Goal: Task Accomplishment & Management: Use online tool/utility

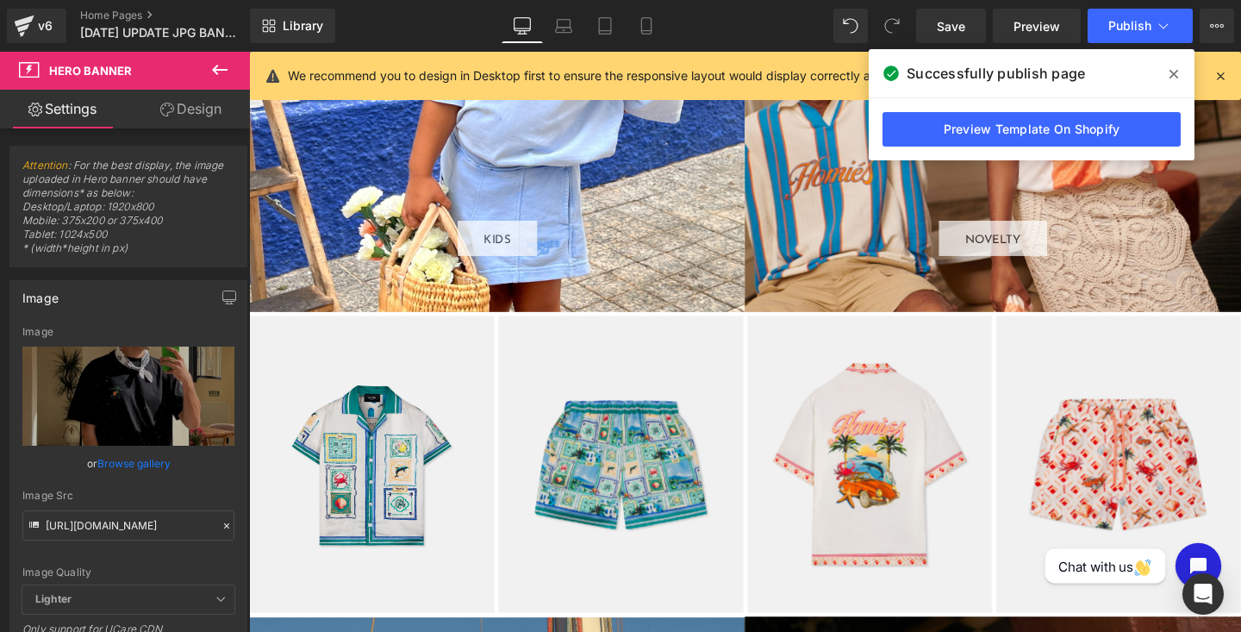
scroll to position [2723, 0]
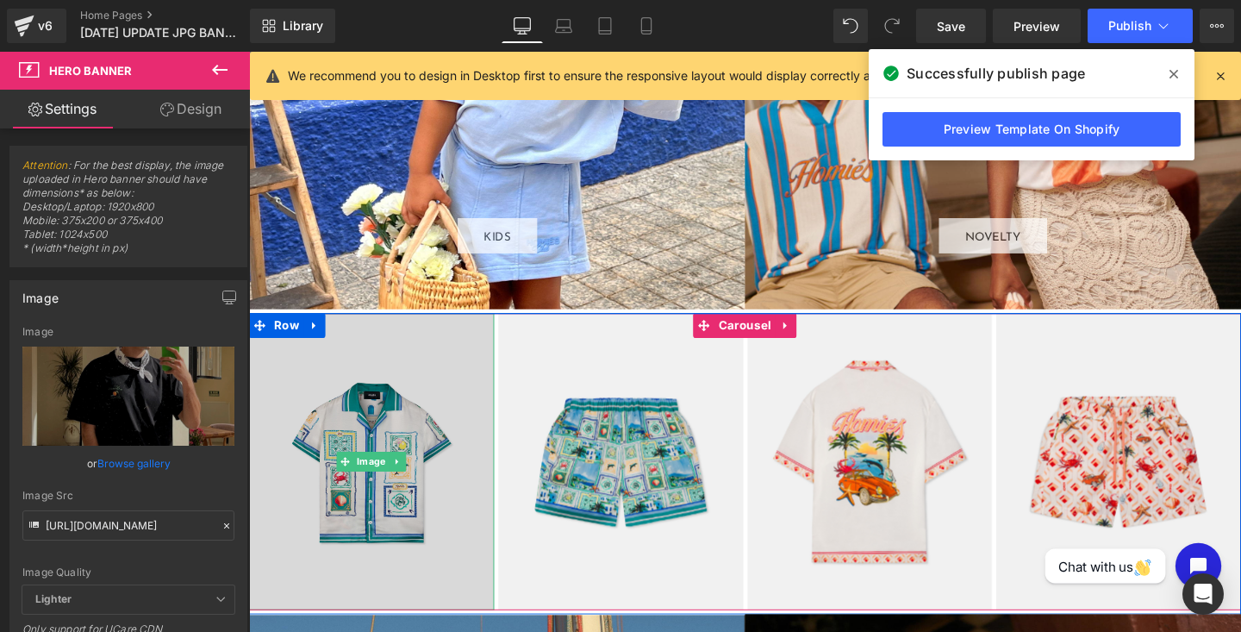
click at [310, 404] on img at bounding box center [378, 483] width 258 height 313
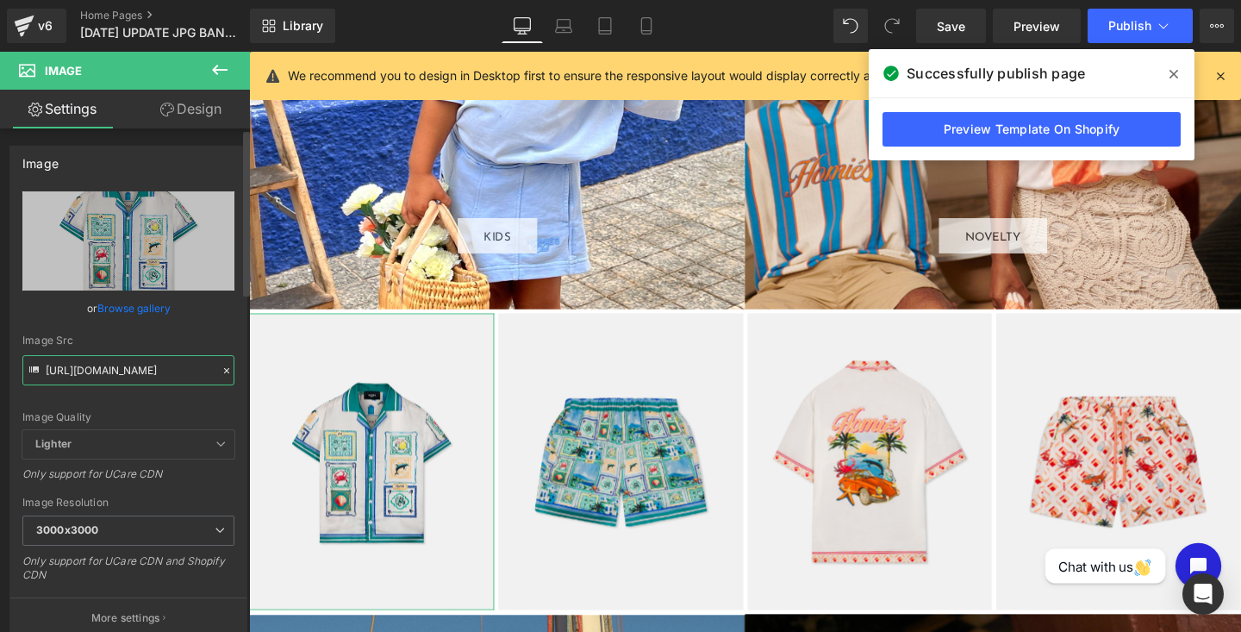
click at [78, 372] on input "[URL][DOMAIN_NAME]" at bounding box center [128, 370] width 212 height 30
click at [155, 359] on input "[URL][DOMAIN_NAME]" at bounding box center [128, 370] width 212 height 30
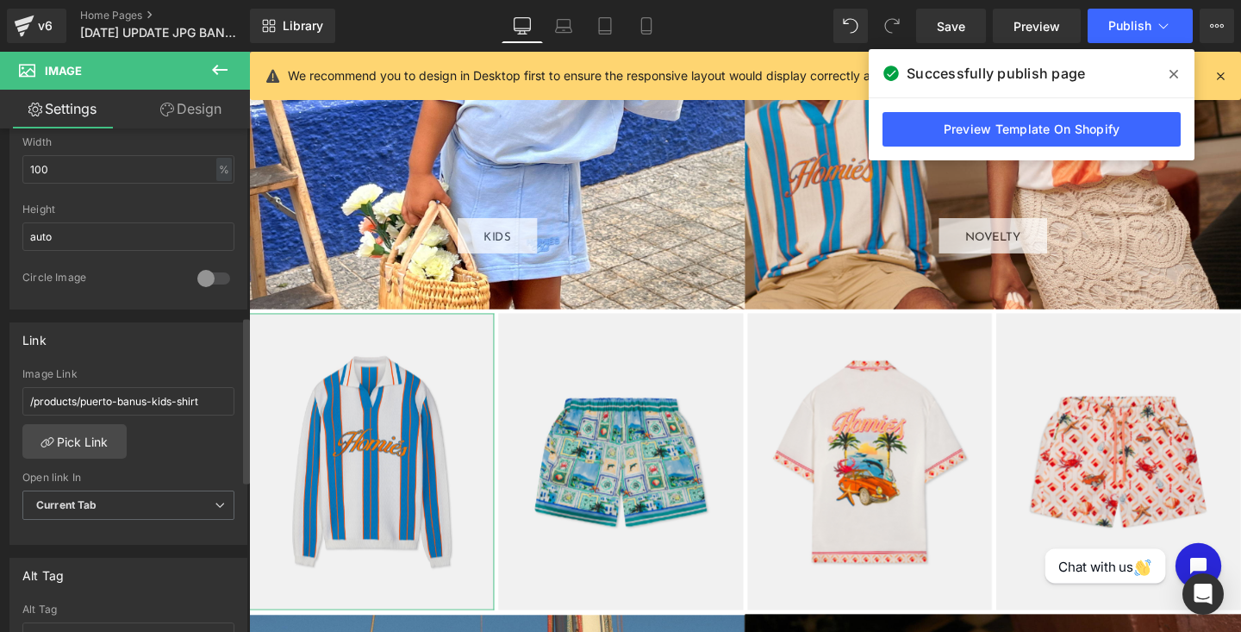
scroll to position [584, 0]
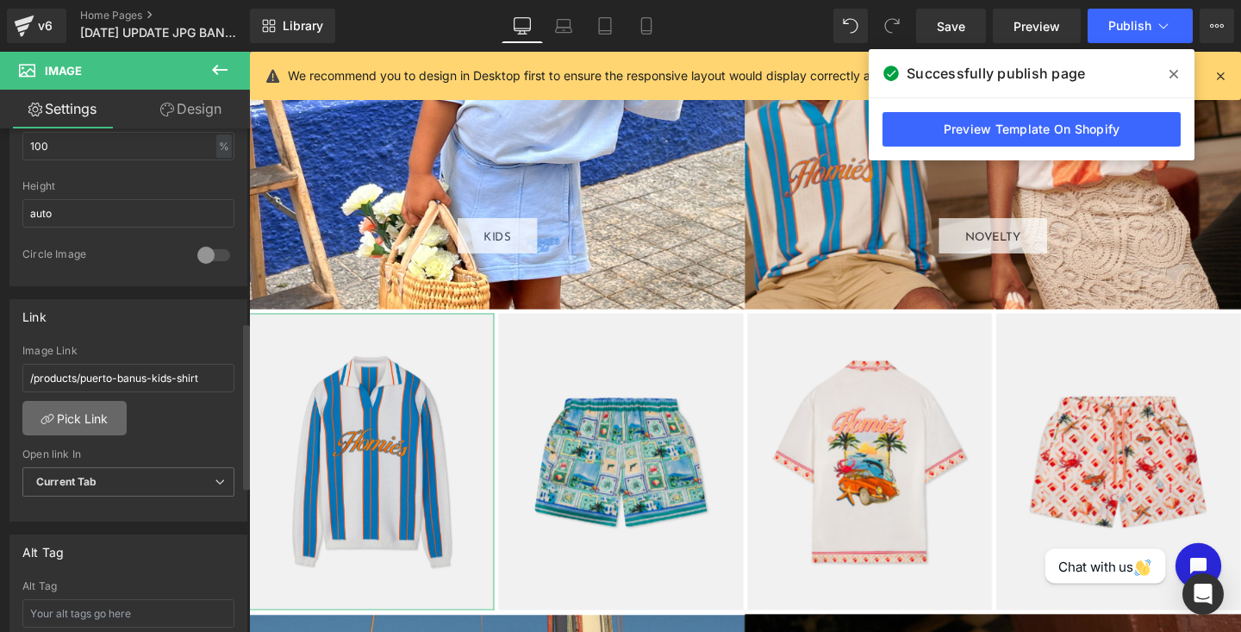
type input "[URL][DOMAIN_NAME]"
click at [88, 421] on link "Pick Link" at bounding box center [74, 418] width 104 height 34
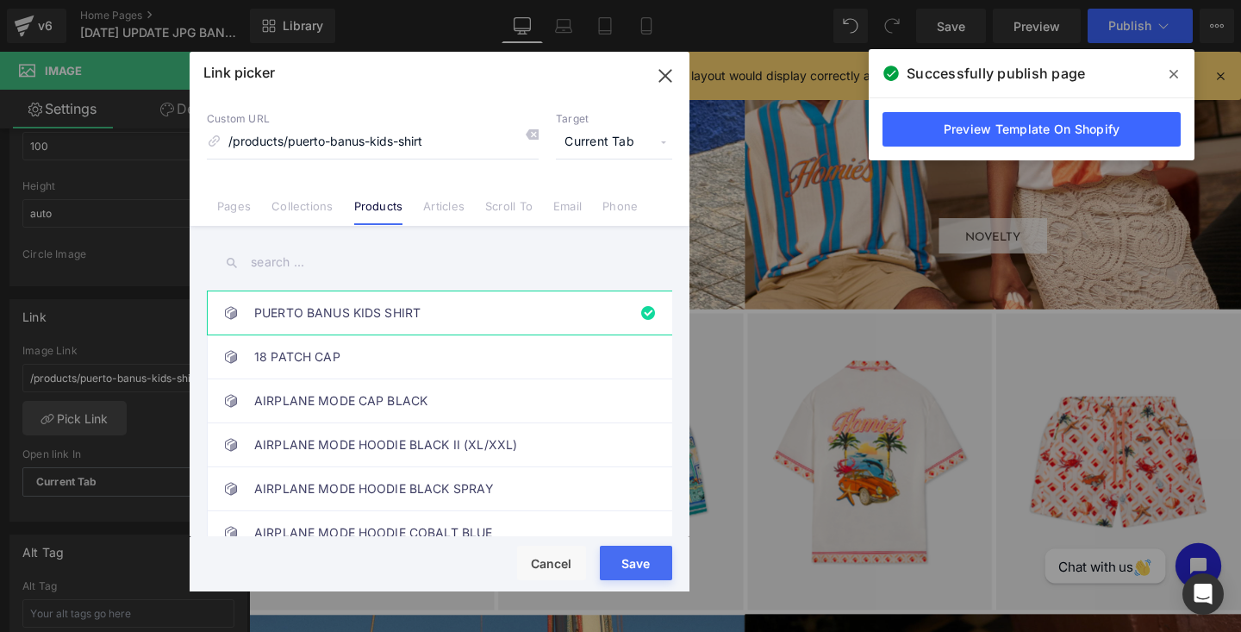
click at [264, 257] on input "text" at bounding box center [439, 262] width 465 height 39
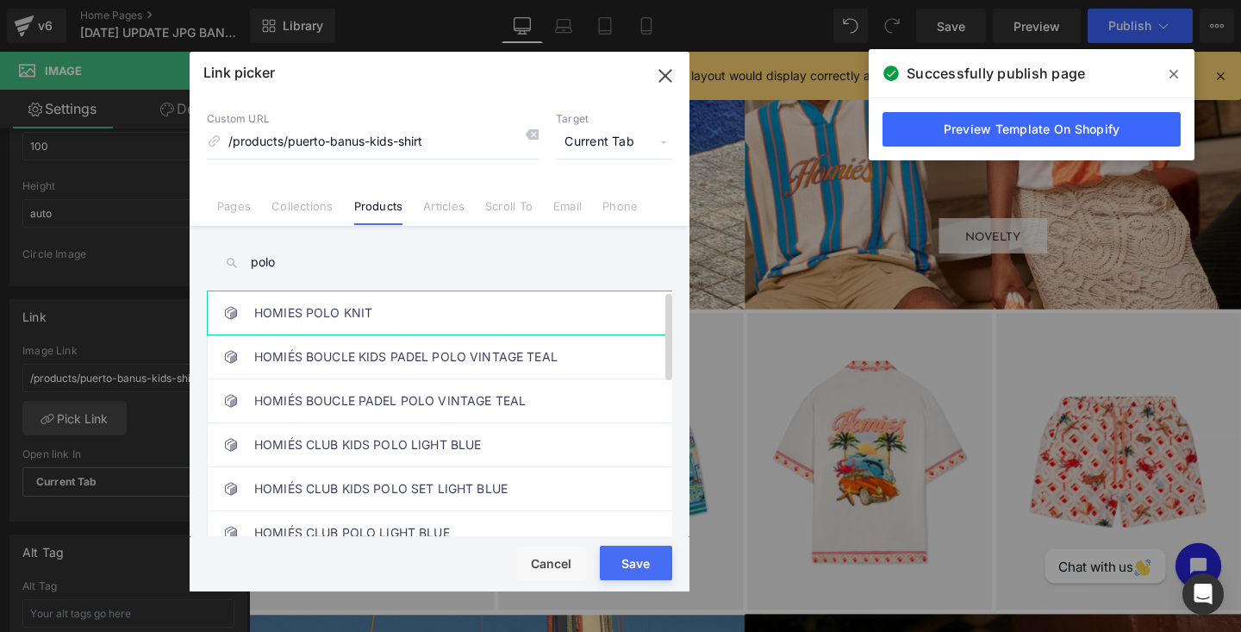
type input "polo"
click at [339, 319] on link "HOMIES POLO KNIT" at bounding box center [443, 312] width 379 height 43
type input "/products/homies-polo-knit"
click at [646, 571] on div "Rendering Content" at bounding box center [621, 563] width 106 height 19
click at [668, 574] on button "Save" at bounding box center [636, 562] width 72 height 34
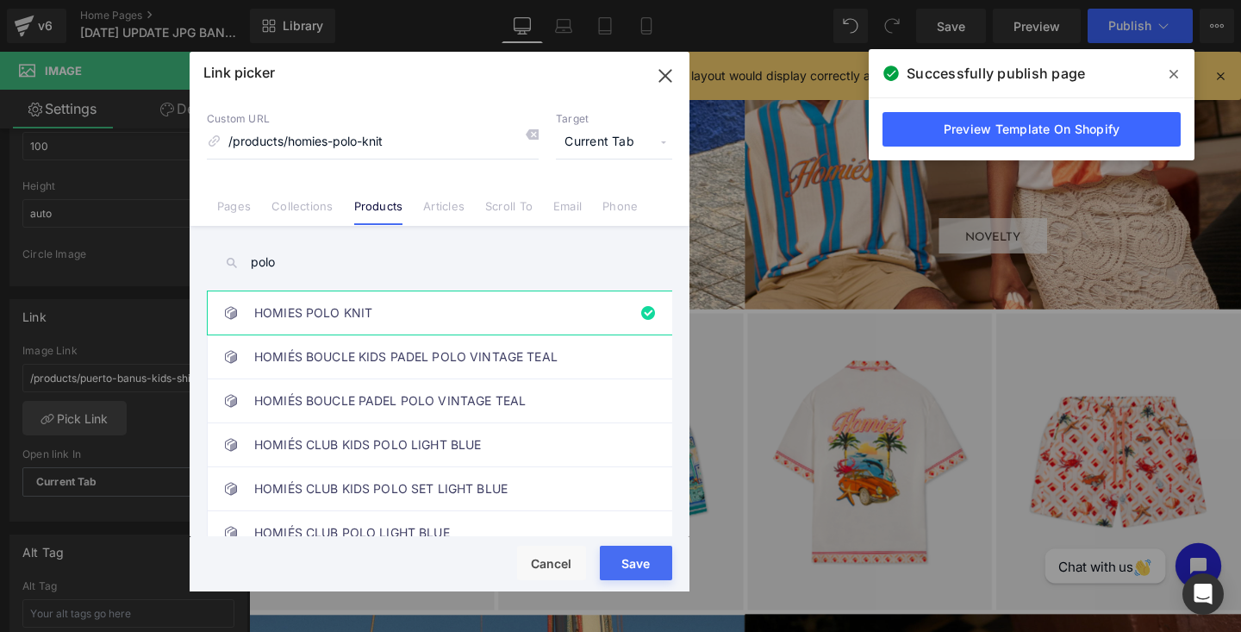
type input "/products/homies-polo-knit"
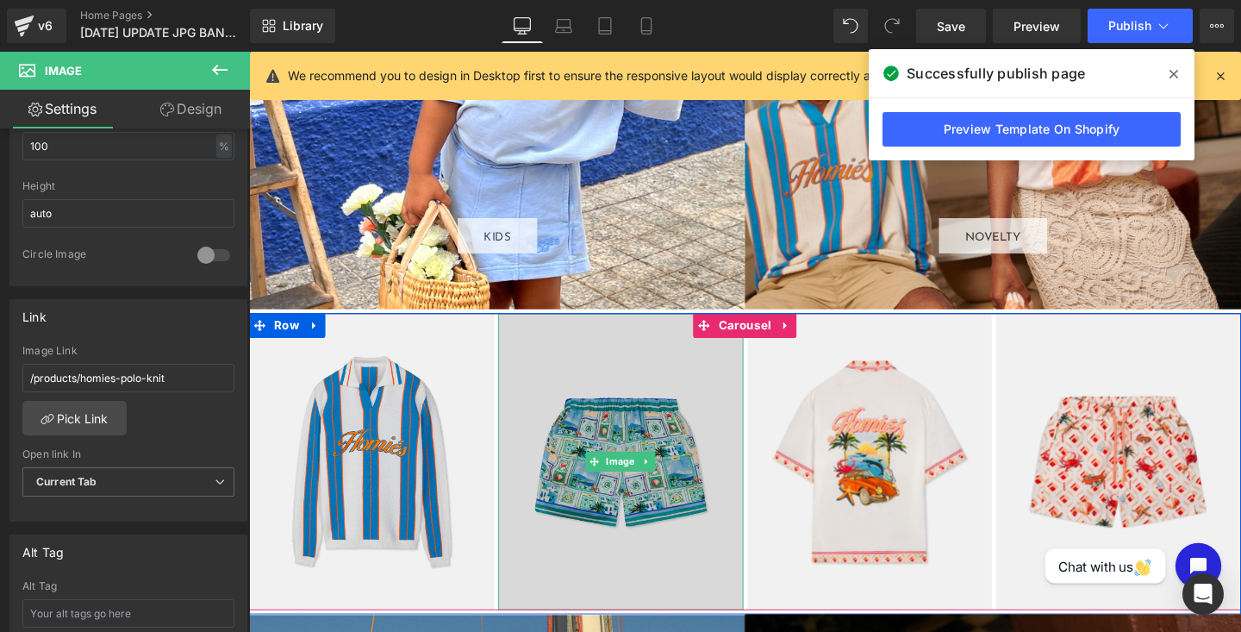
click at [594, 407] on img at bounding box center [640, 483] width 258 height 313
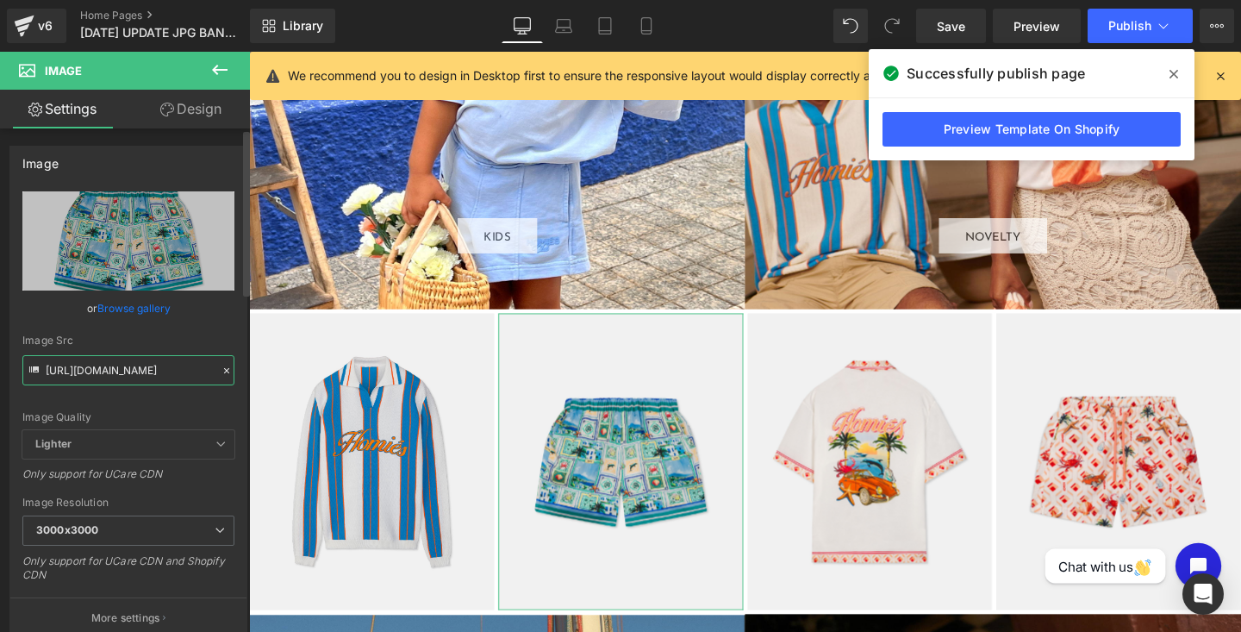
click at [116, 370] on input "[URL][DOMAIN_NAME]" at bounding box center [128, 370] width 212 height 30
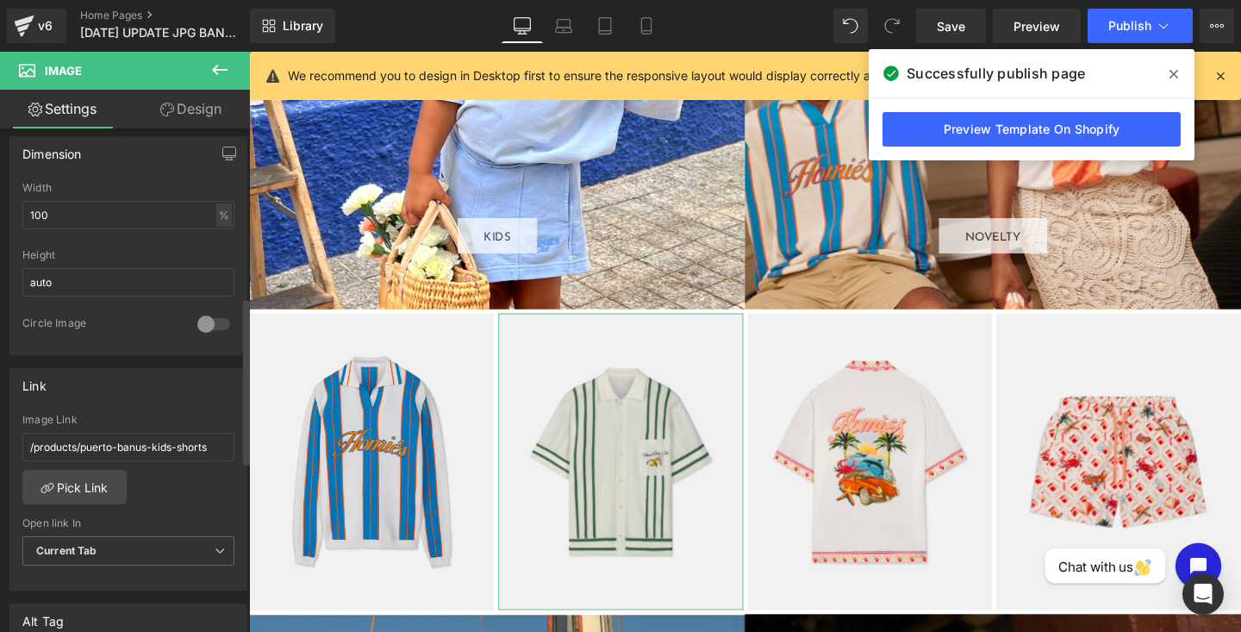
scroll to position [524, 0]
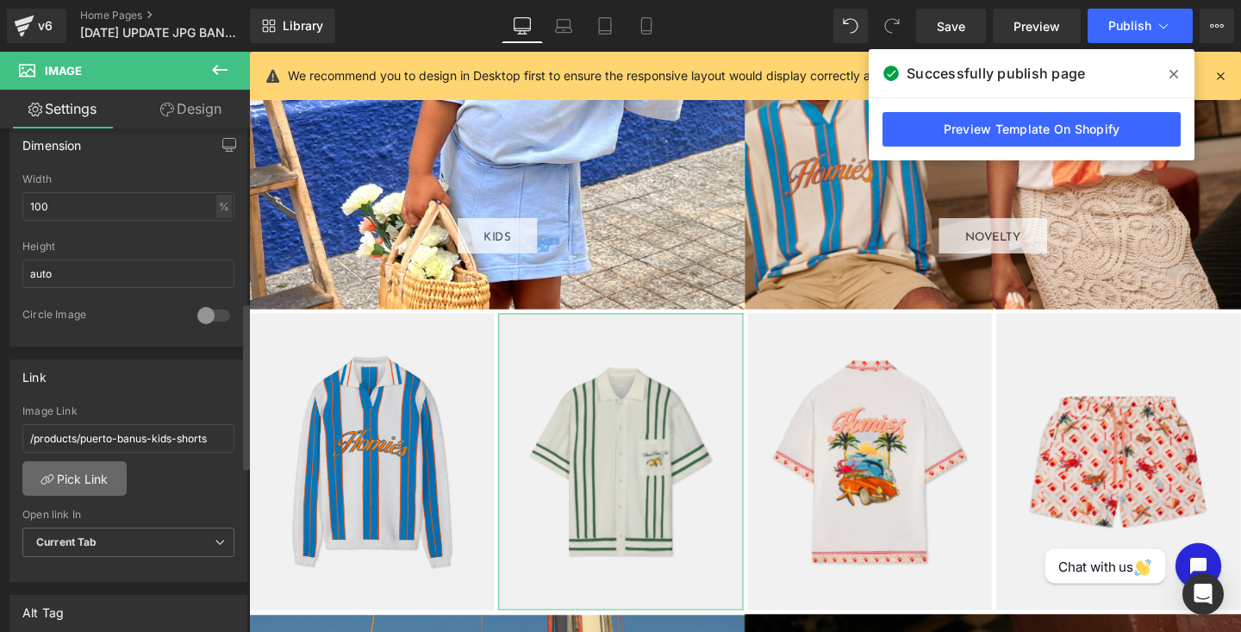
type input "[URL][DOMAIN_NAME]"
click at [91, 477] on link "Pick Link" at bounding box center [74, 478] width 104 height 34
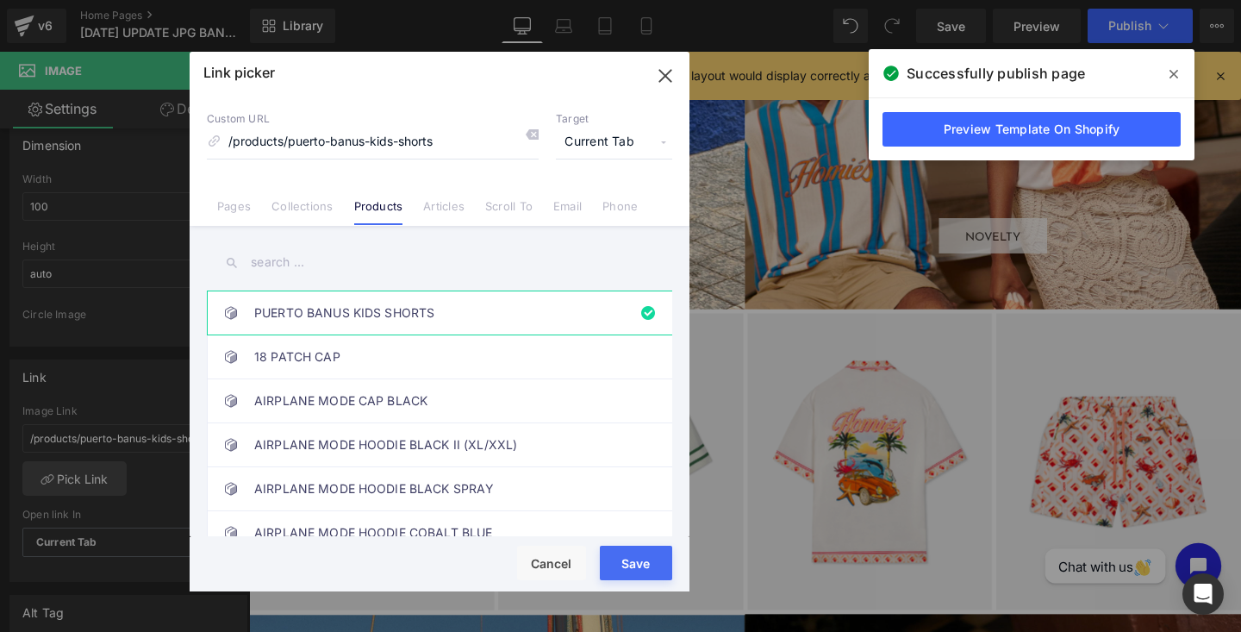
click at [269, 256] on input "text" at bounding box center [439, 262] width 465 height 39
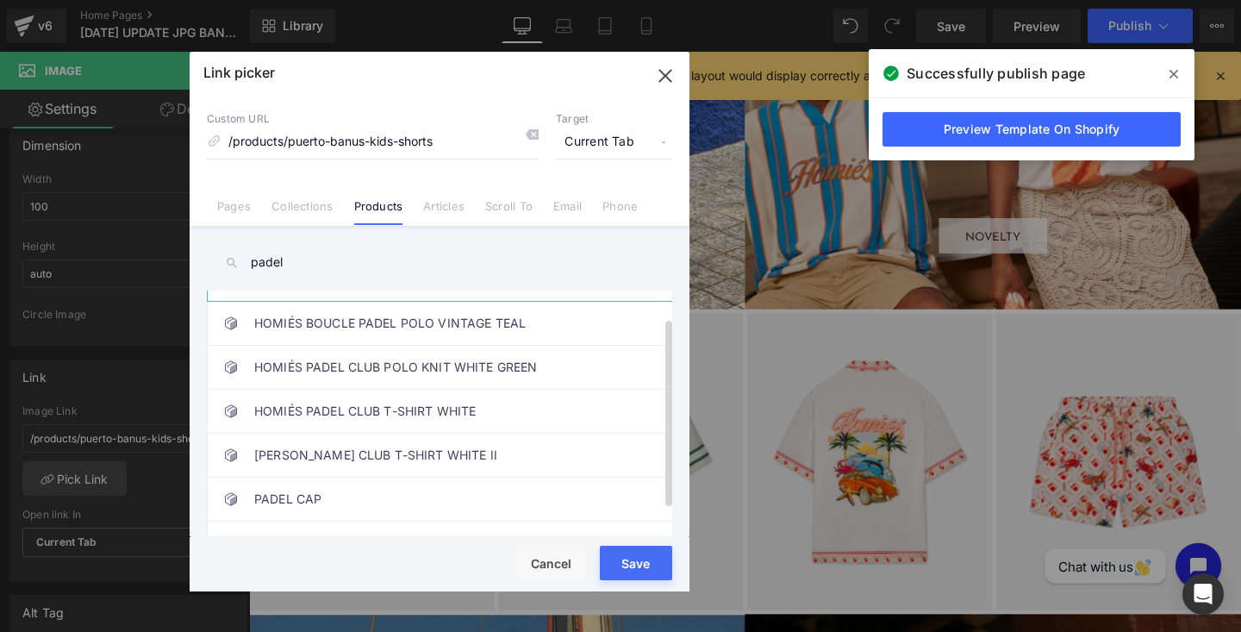
scroll to position [35, 0]
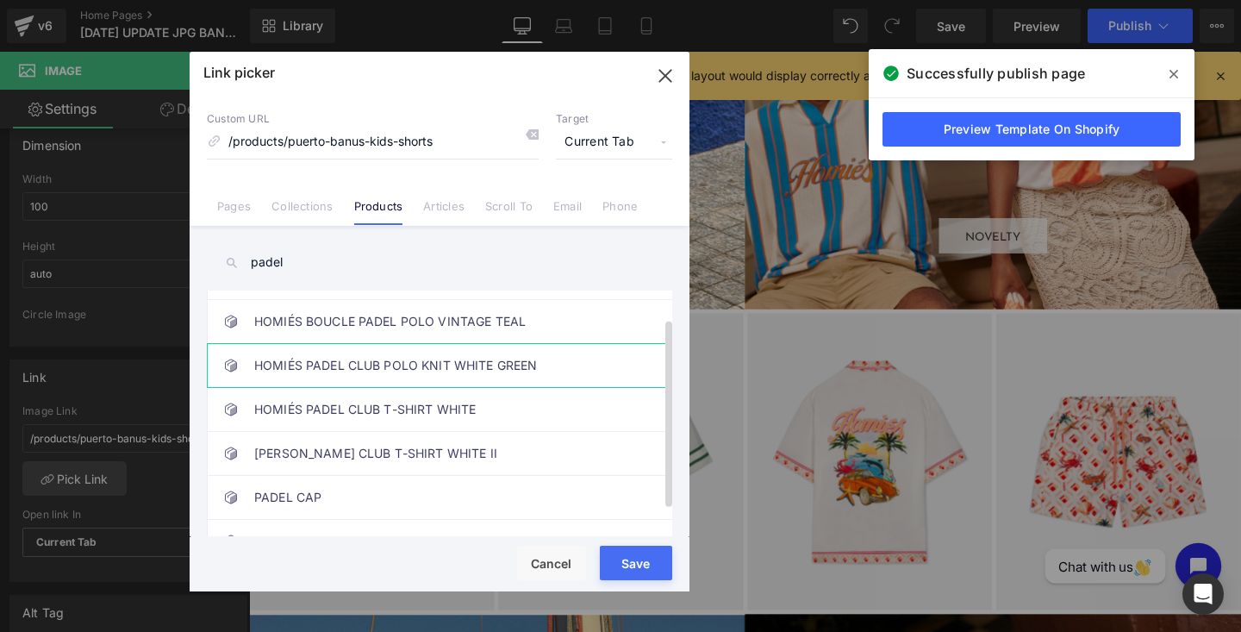
type input "padel"
click at [313, 363] on link "HOMIÉS PADEL CLUB POLO KNIT WHITE GREEN" at bounding box center [443, 365] width 379 height 43
type input "/products/homies-padel-club-polo-knit-white-green"
click at [662, 556] on div "Rendering Content" at bounding box center [621, 563] width 106 height 19
click at [661, 575] on button "Save" at bounding box center [636, 562] width 72 height 34
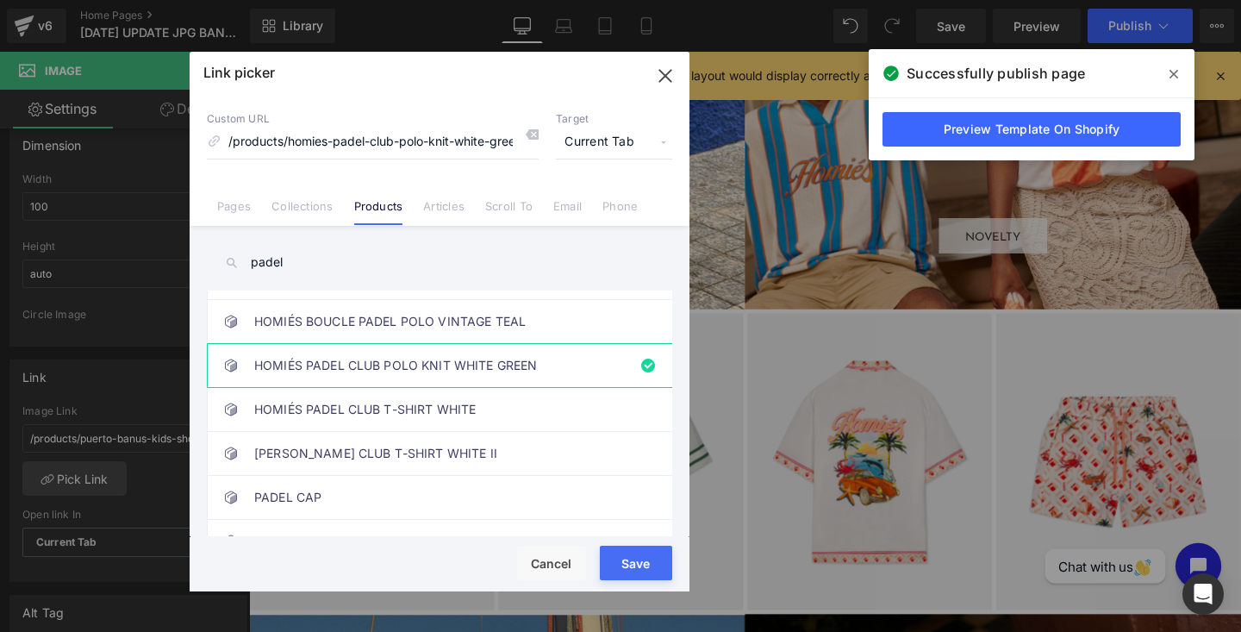
type input "/products/homies-padel-club-polo-knit-white-green"
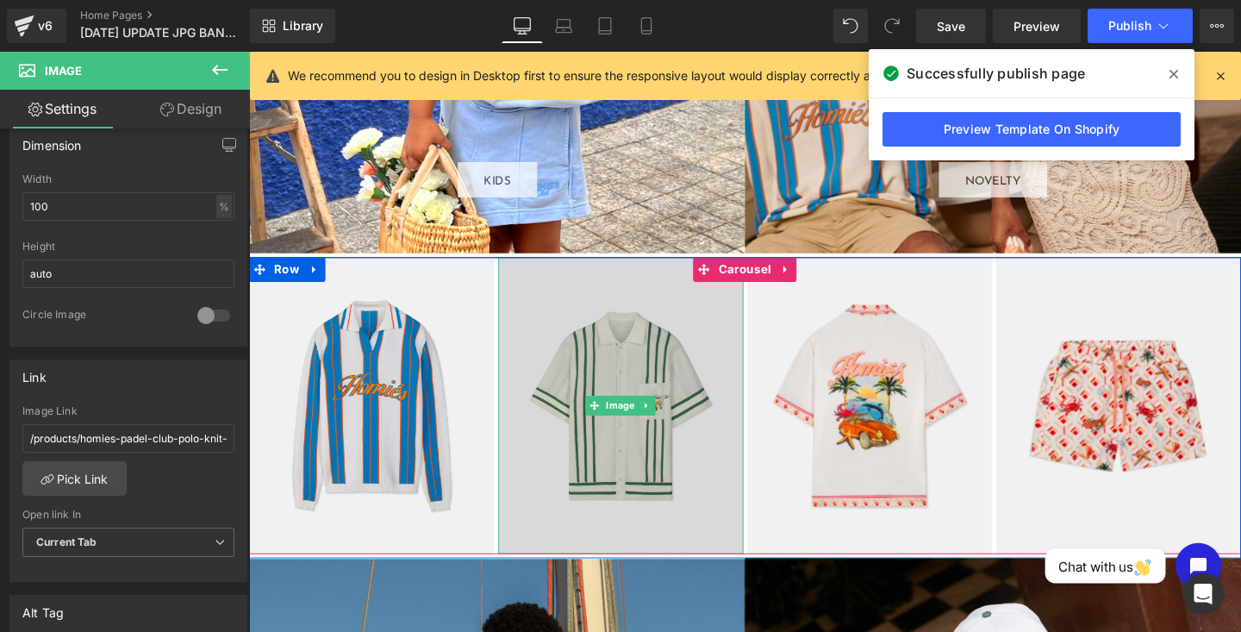
scroll to position [2805, 0]
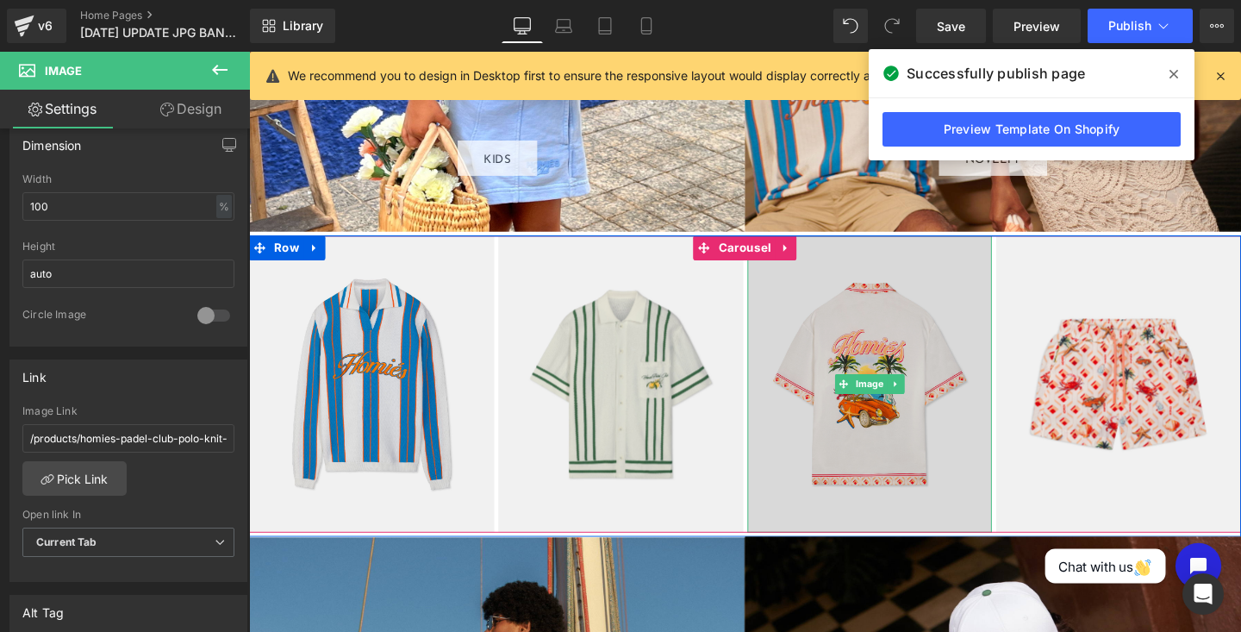
click at [830, 346] on img at bounding box center [902, 401] width 258 height 313
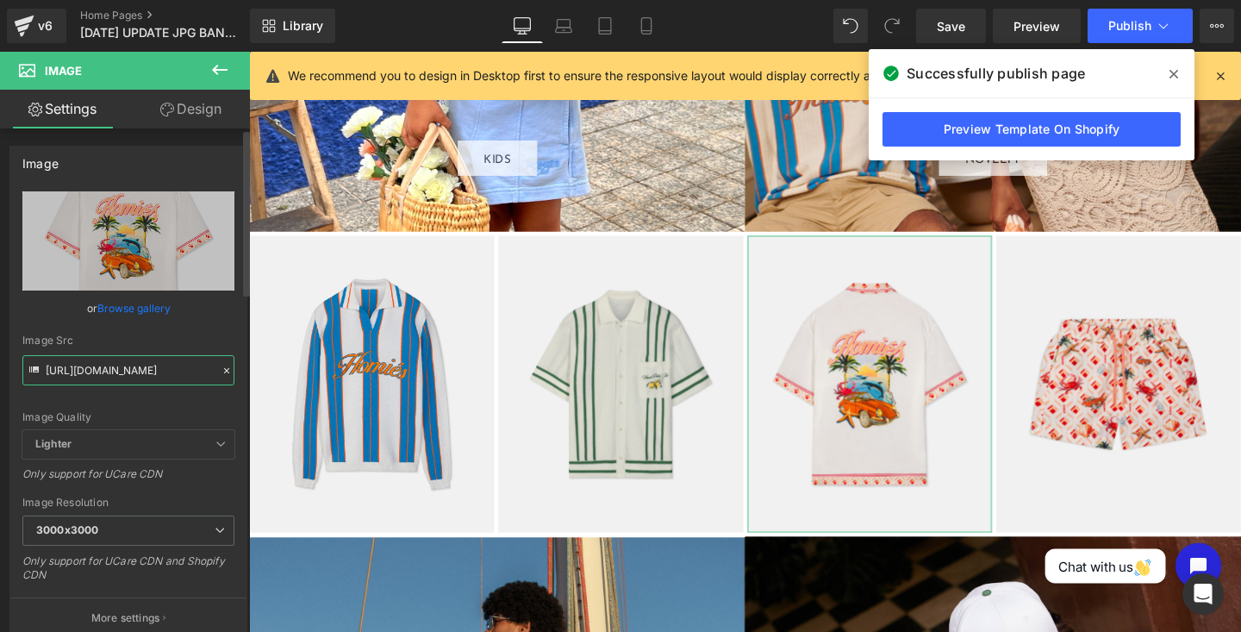
click at [105, 377] on input "[URL][DOMAIN_NAME]" at bounding box center [128, 370] width 212 height 30
click at [122, 409] on div "Image Quality Lighter Lightest Lighter Lighter Lightest Only support for UCare …" at bounding box center [128, 310] width 212 height 239
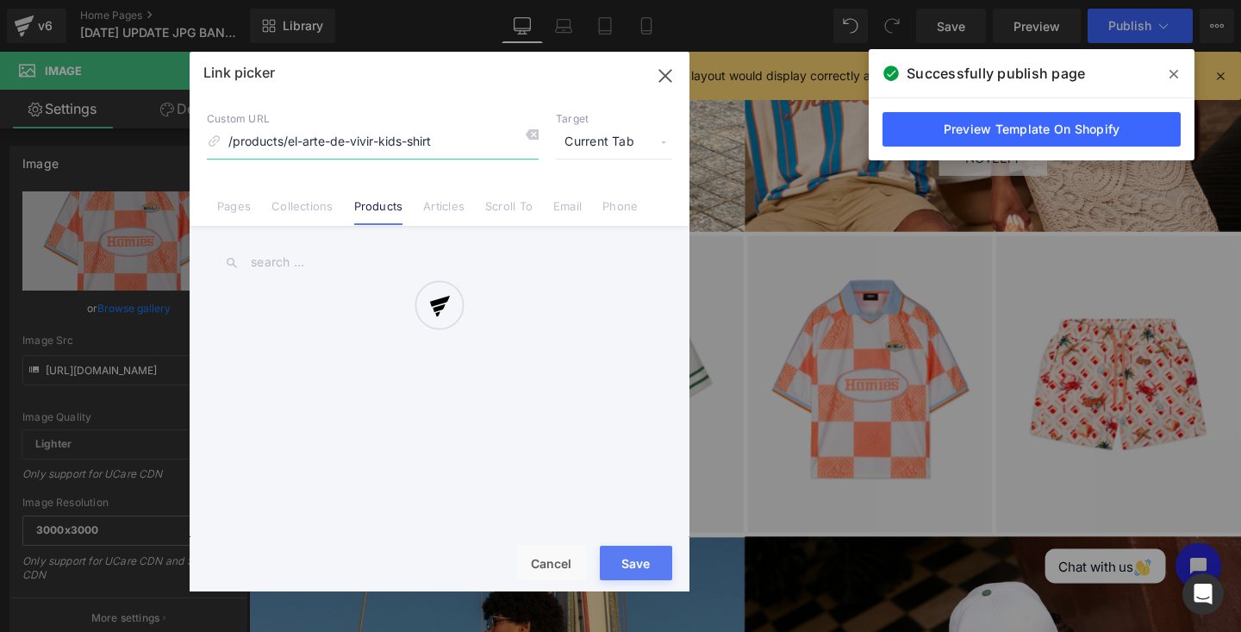
type input "[URL][DOMAIN_NAME]"
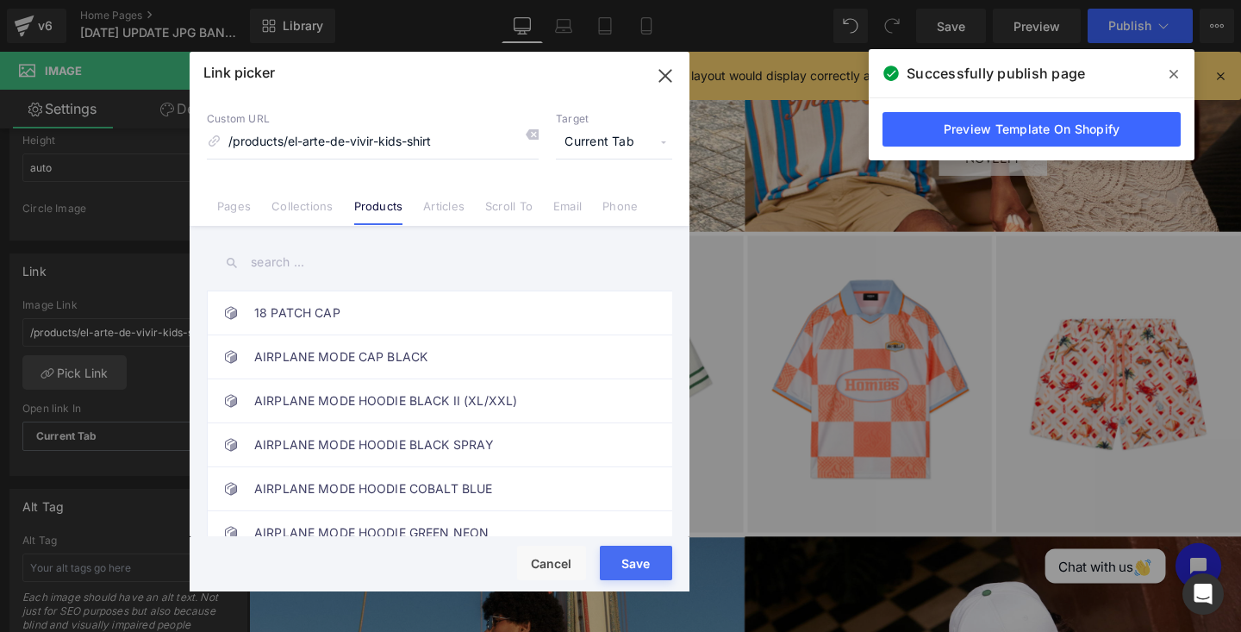
click at [276, 257] on input "text" at bounding box center [439, 262] width 465 height 39
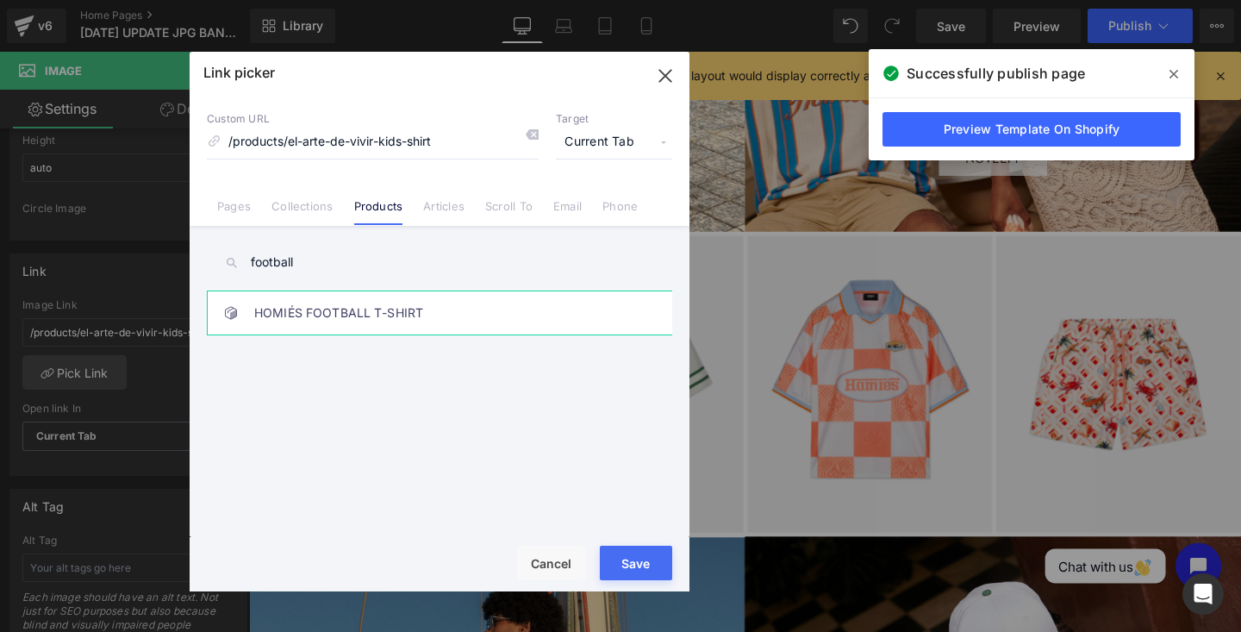
type input "football"
click at [335, 317] on link "HOMIÉS FOOTBALL T-SHIRT" at bounding box center [443, 312] width 379 height 43
type input "/products/homies-football-t-shirt"
drag, startPoint x: 615, startPoint y: 551, endPoint x: 392, endPoint y: 520, distance: 225.3
click at [615, 551] on button "Save" at bounding box center [636, 562] width 72 height 34
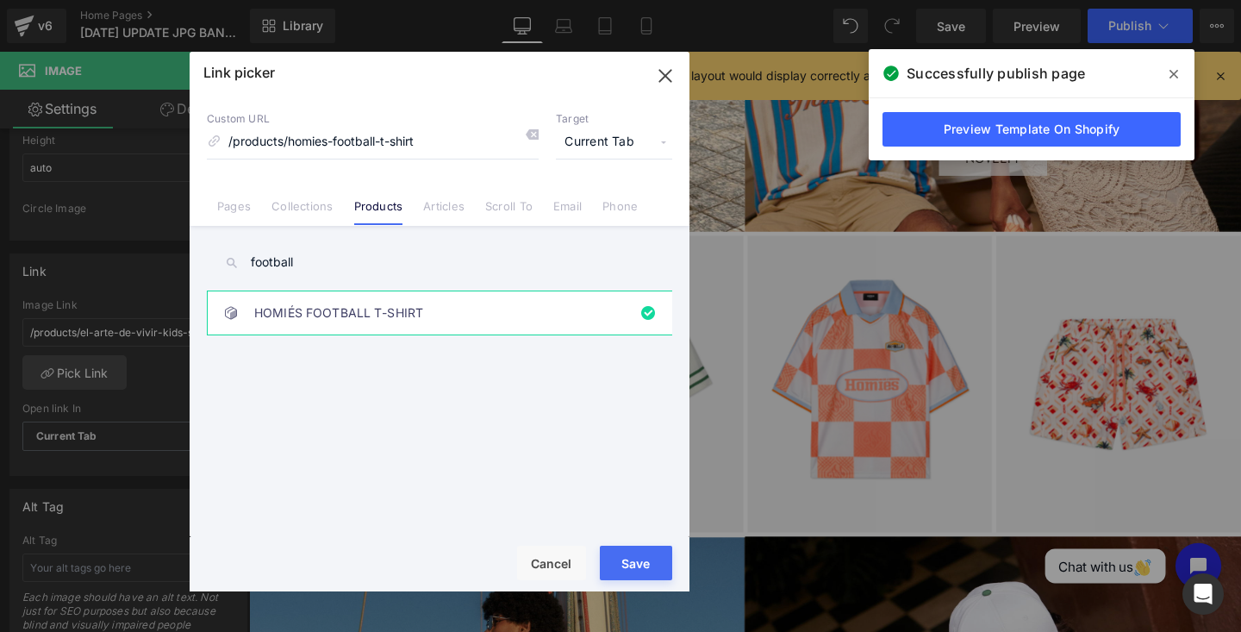
type input "/products/homies-football-t-shirt"
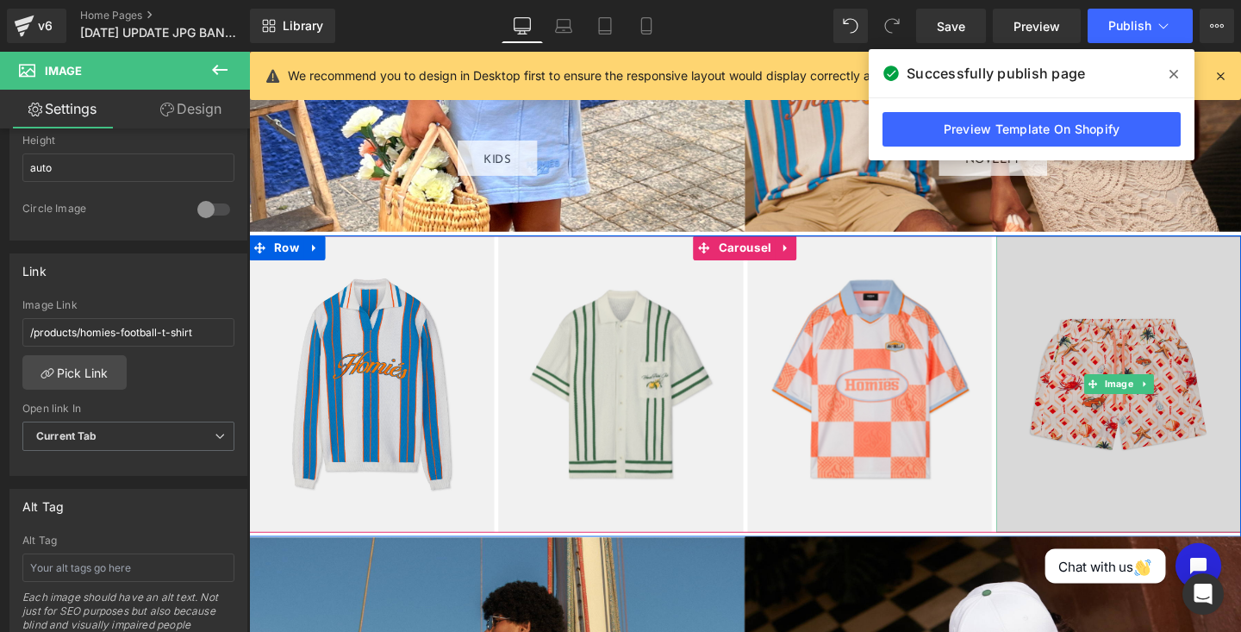
click at [1111, 403] on img at bounding box center [1163, 401] width 258 height 313
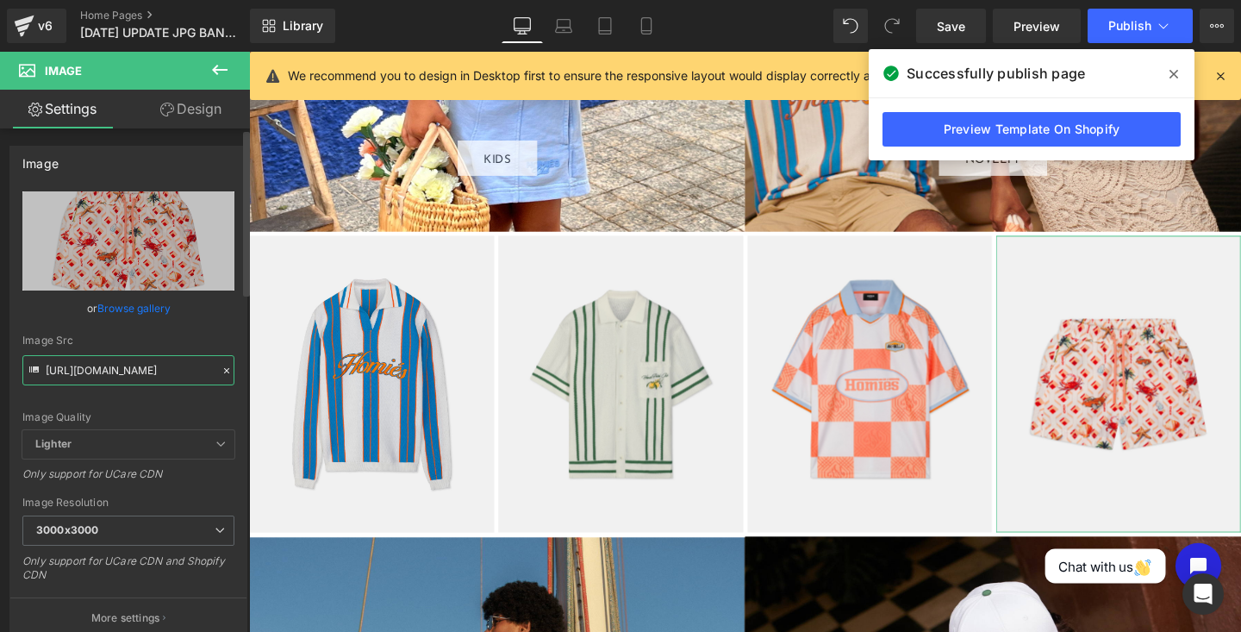
click at [121, 367] on input "[URL][DOMAIN_NAME]" at bounding box center [128, 370] width 212 height 30
click at [120, 339] on div "Image Src" at bounding box center [128, 340] width 212 height 12
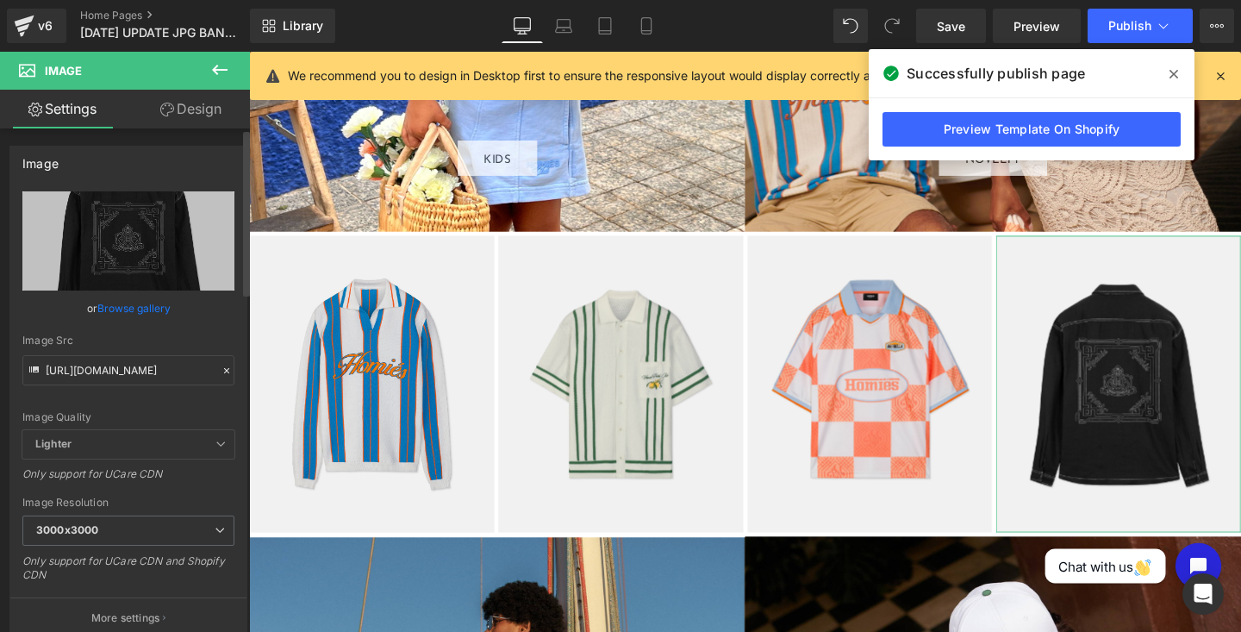
scroll to position [0, 0]
type input "[URL][DOMAIN_NAME]"
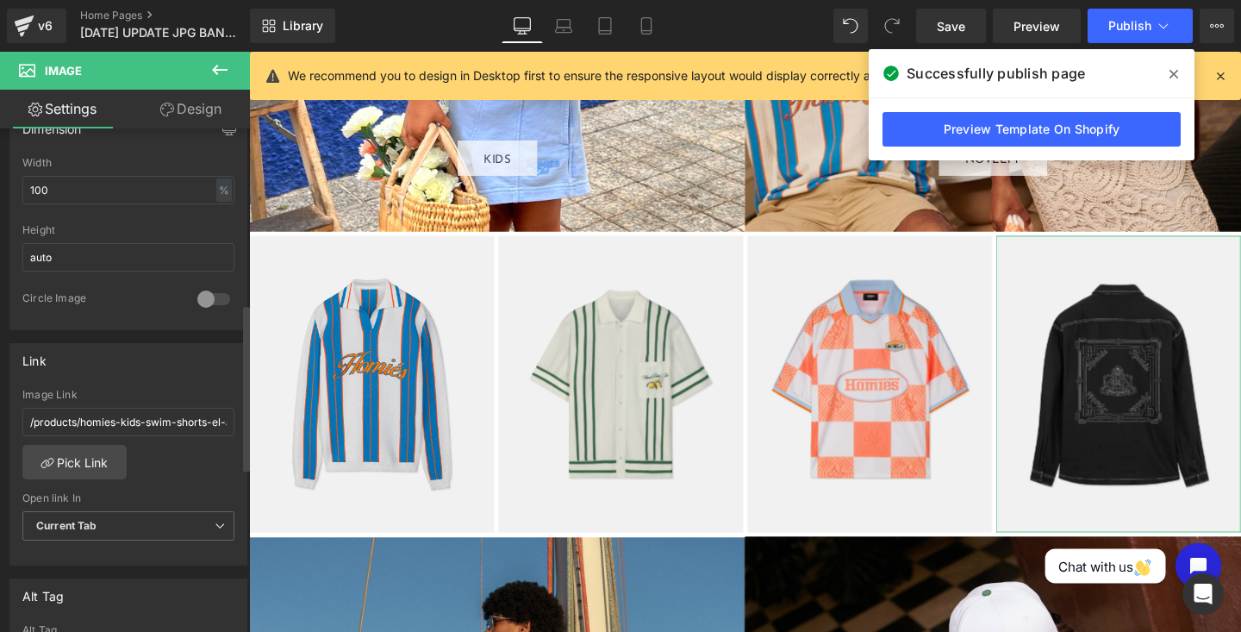
scroll to position [548, 0]
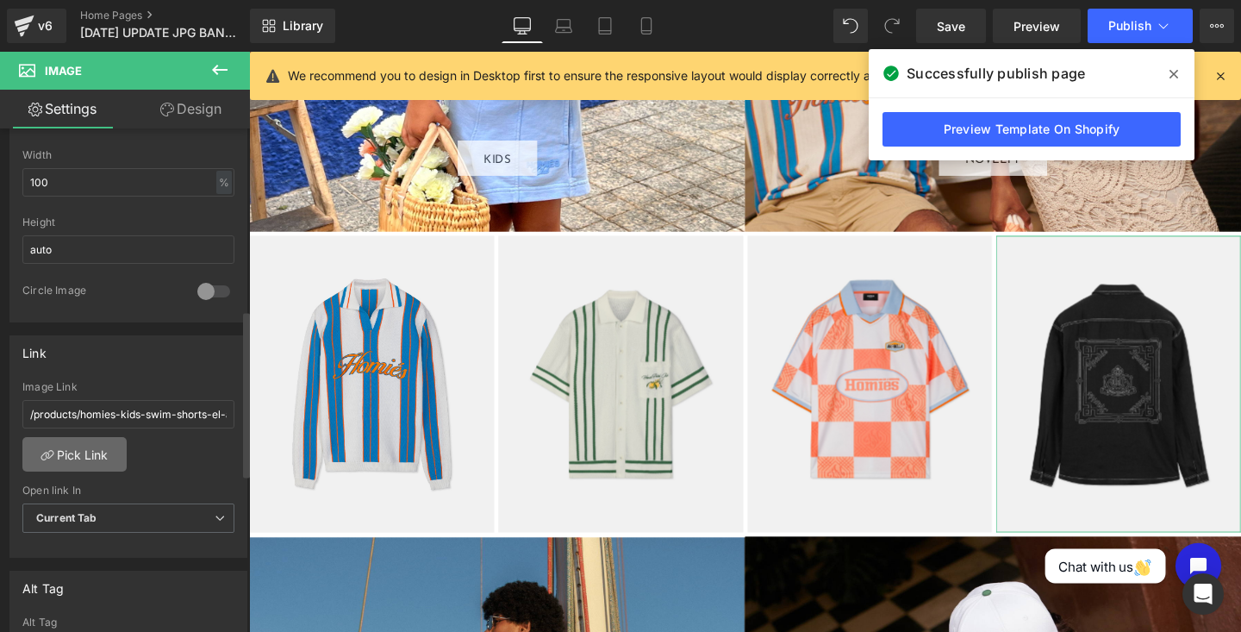
click at [82, 451] on link "Pick Link" at bounding box center [74, 454] width 104 height 34
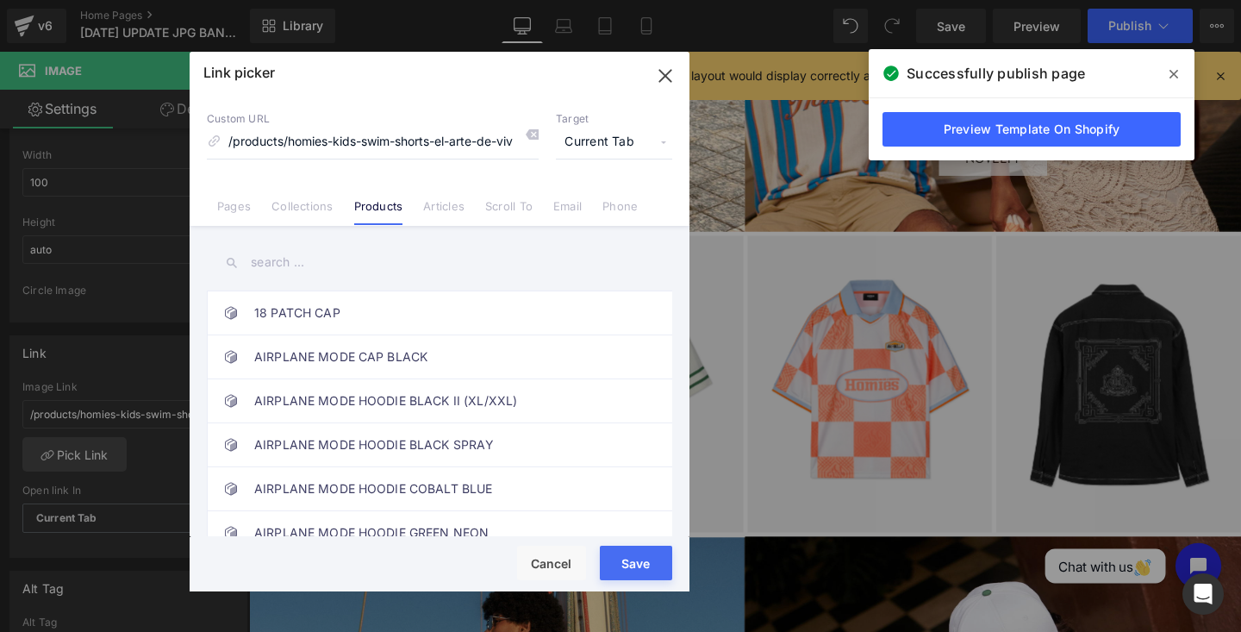
click at [261, 258] on input "text" at bounding box center [439, 262] width 465 height 39
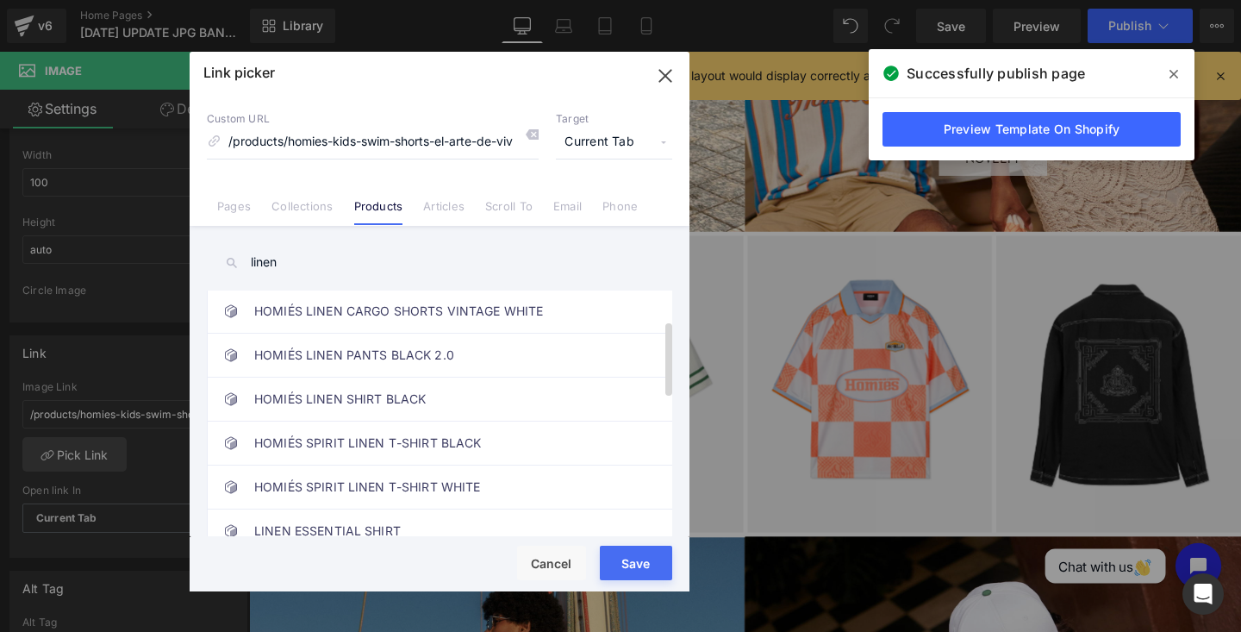
scroll to position [97, 0]
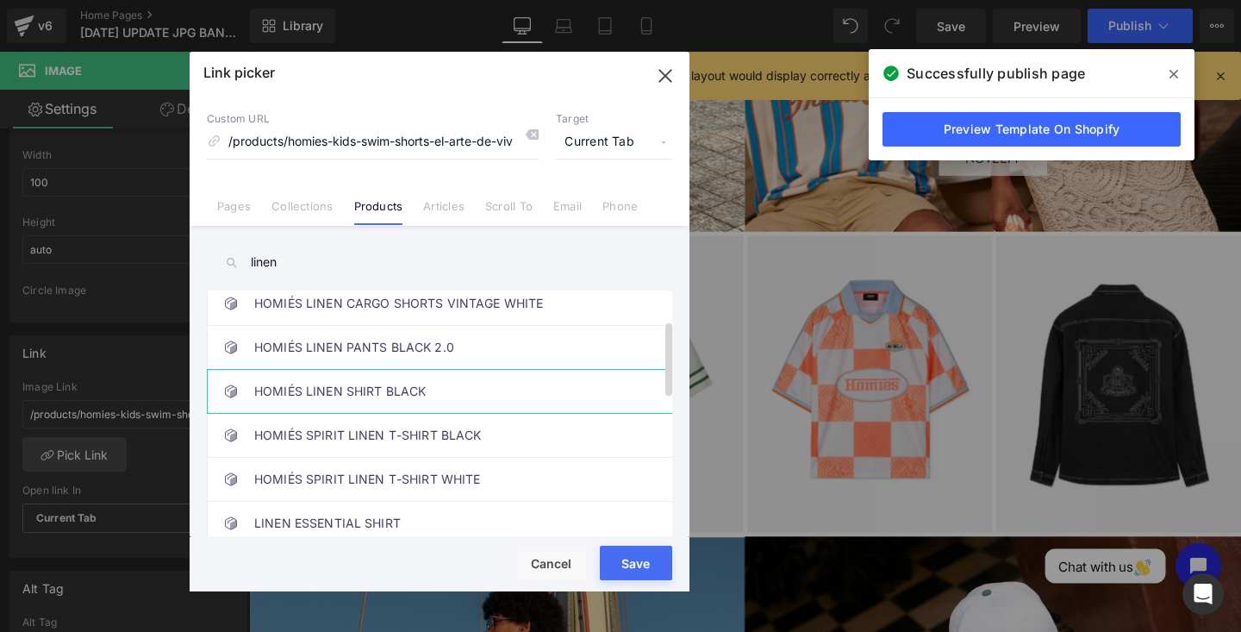
type input "linen"
click at [451, 383] on link "HOMIÉS LINEN SHIRT BLACK" at bounding box center [443, 391] width 379 height 43
type input "/products/homies-linen-overshirt-black"
drag, startPoint x: 603, startPoint y: 550, endPoint x: 374, endPoint y: 506, distance: 233.4
click at [603, 550] on button "Save" at bounding box center [636, 562] width 72 height 34
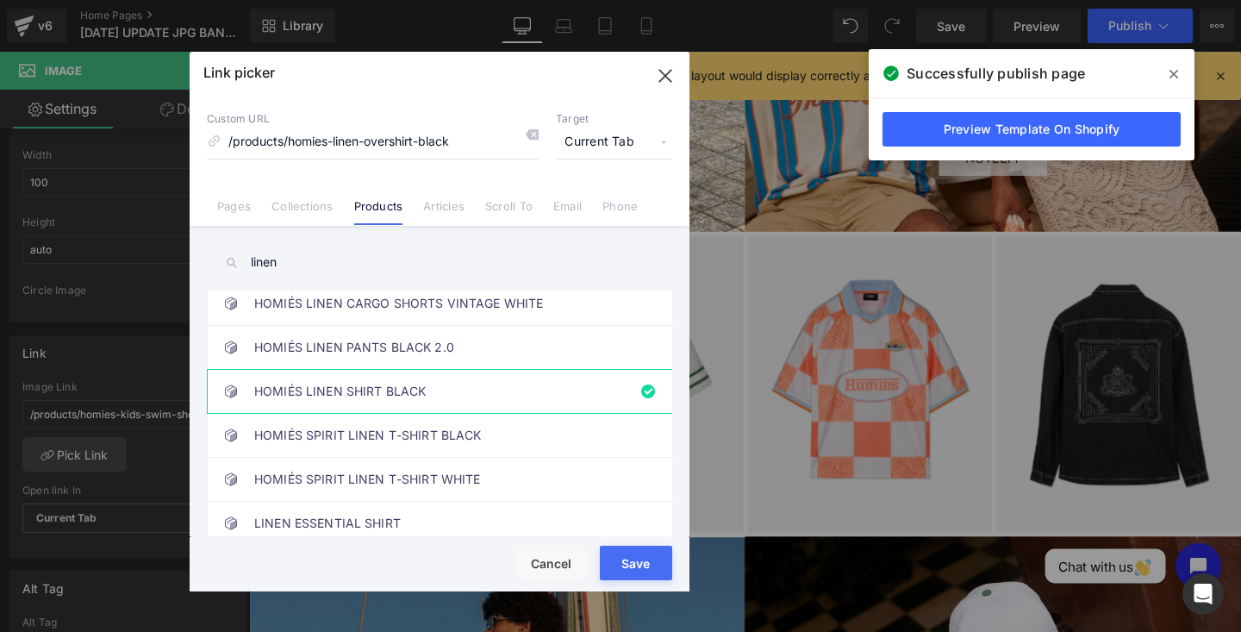
type input "/products/homies-linen-overshirt-black"
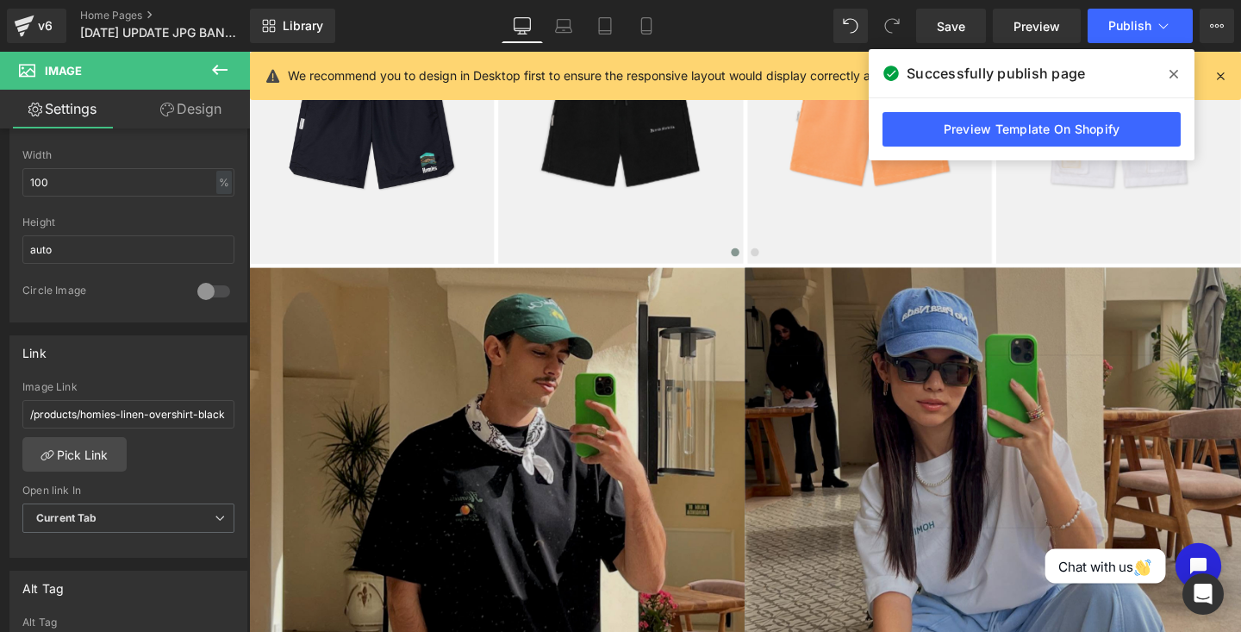
scroll to position [1024, 0]
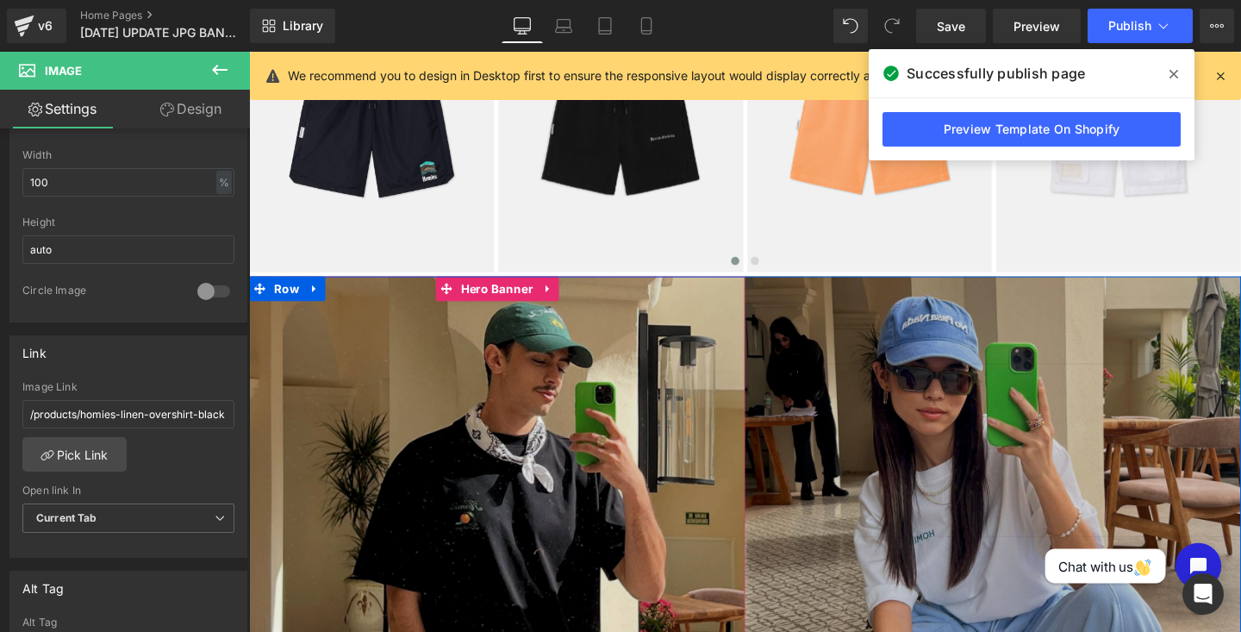
click at [483, 406] on div "SS25 MEN Button" at bounding box center [509, 548] width 521 height 521
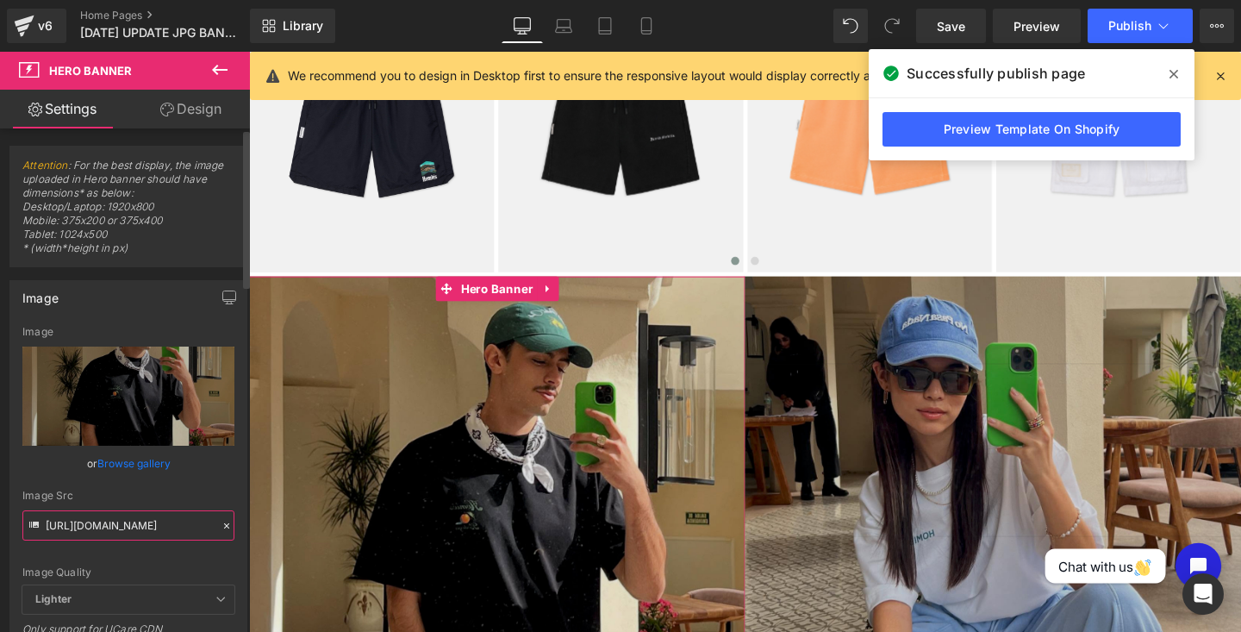
click at [167, 522] on input "[URL][DOMAIN_NAME]" at bounding box center [128, 525] width 212 height 30
paste input "2.jpg?v=1755106864"
click at [156, 495] on div "Image Src" at bounding box center [128, 495] width 212 height 12
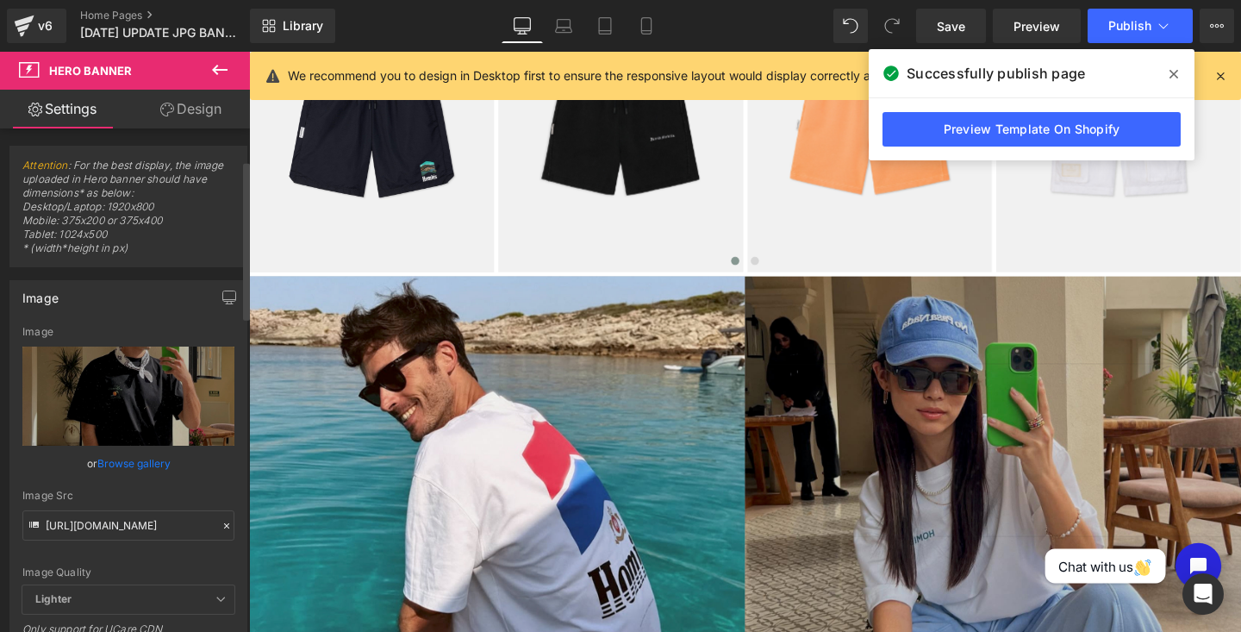
scroll to position [0, 0]
type input "[URL][DOMAIN_NAME]"
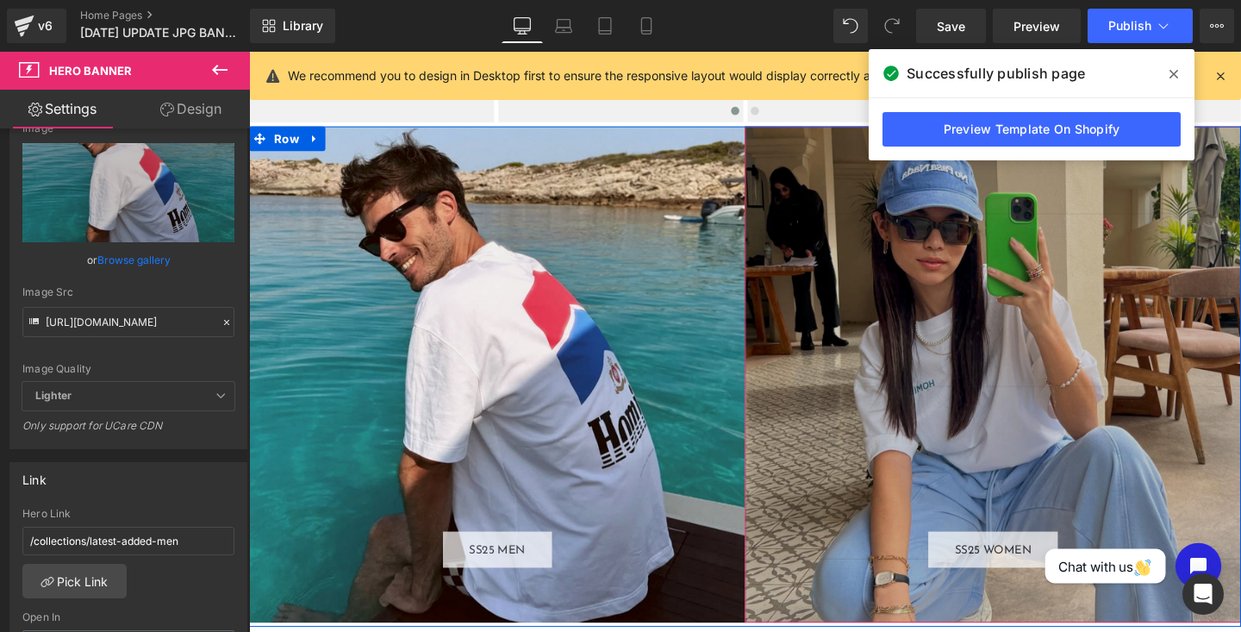
scroll to position [1217, 0]
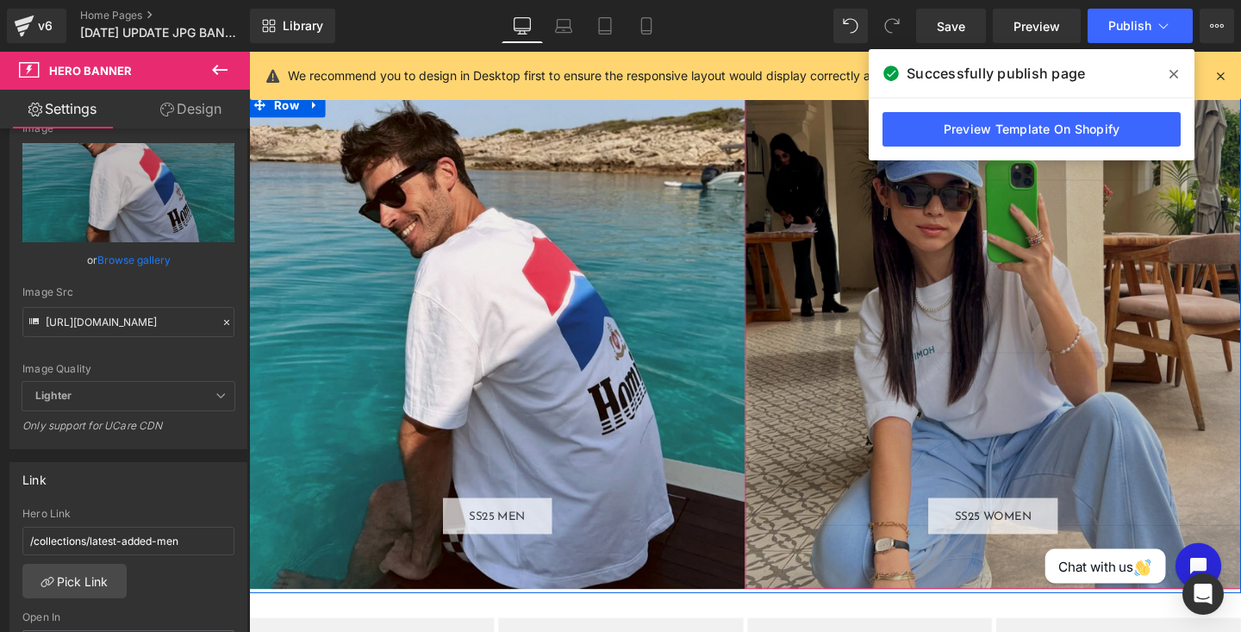
click at [881, 376] on div "SS25 WOMEN Button" at bounding box center [1030, 355] width 521 height 521
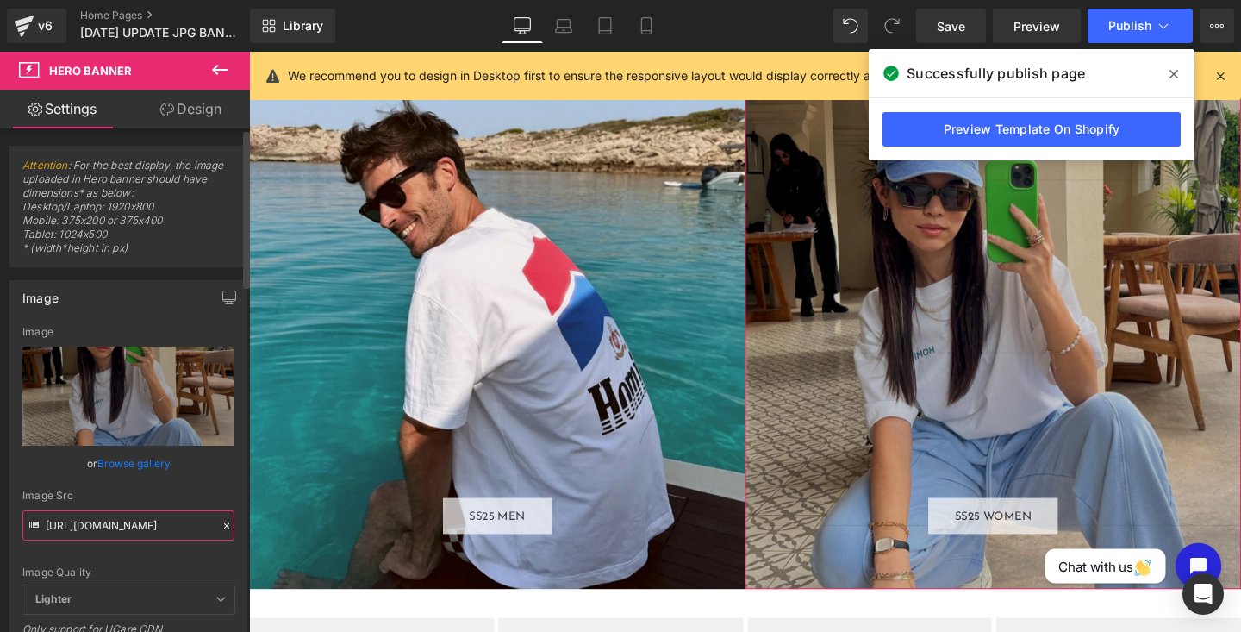
click at [109, 526] on input "[URL][DOMAIN_NAME]" at bounding box center [128, 525] width 212 height 30
paste input "2.jpg?v=1755106864"
click at [127, 491] on div "Image Src" at bounding box center [128, 495] width 212 height 12
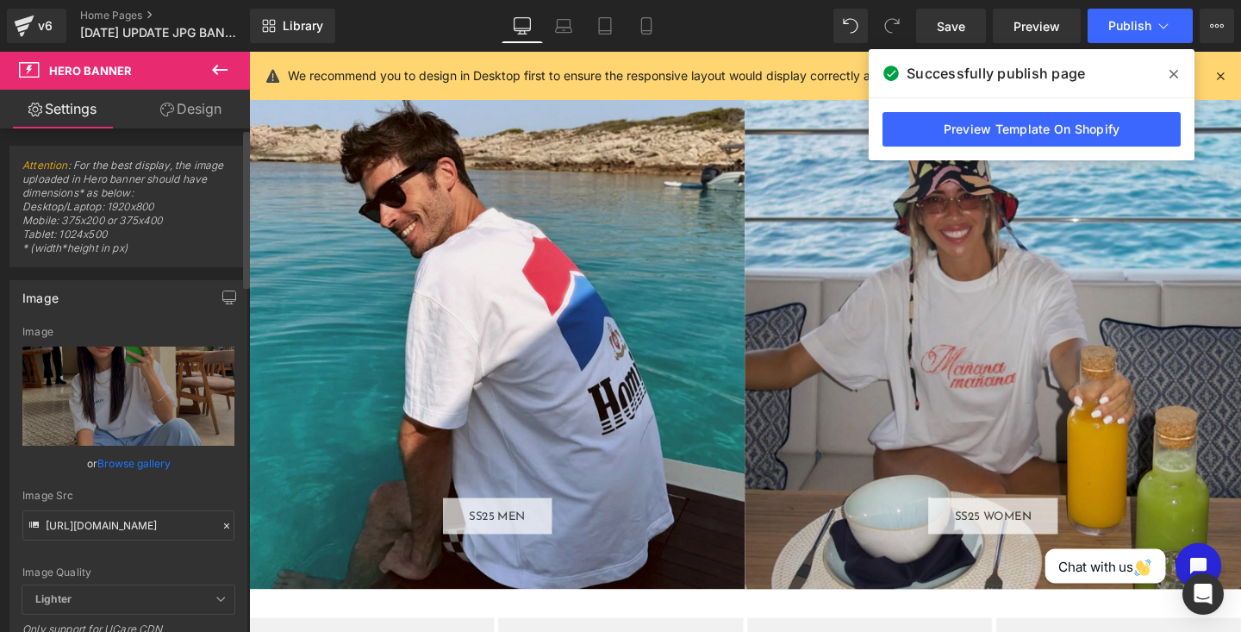
scroll to position [0, 0]
click at [1129, 31] on span "Publish" at bounding box center [1129, 26] width 43 height 14
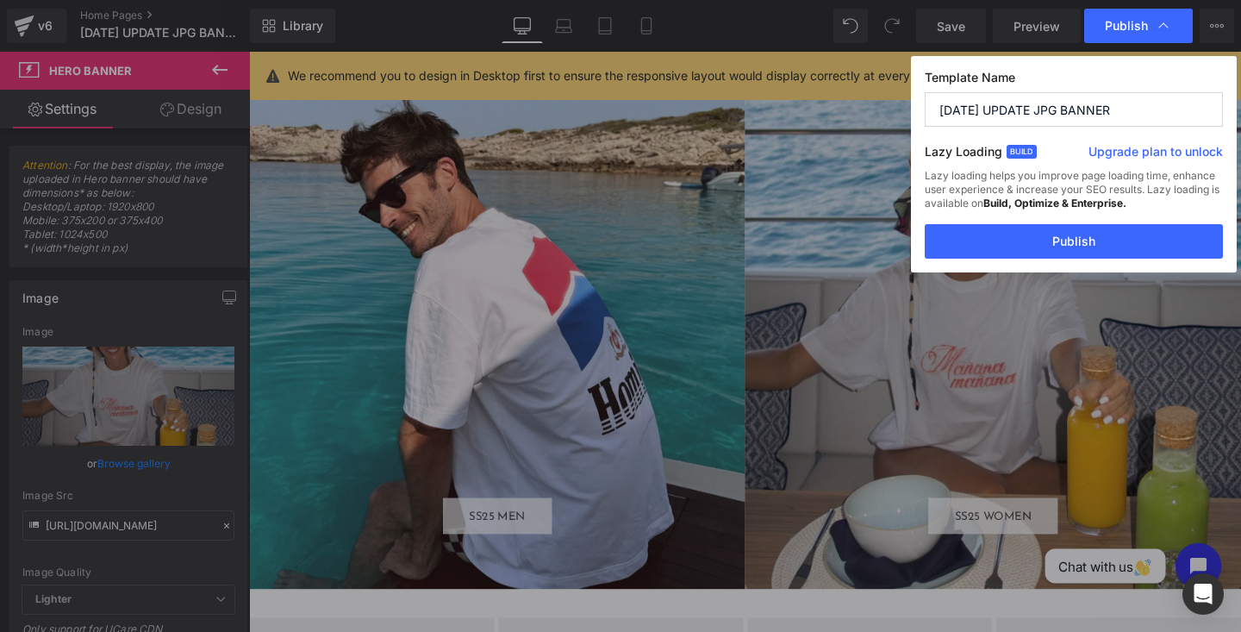
type input "[URL][DOMAIN_NAME]"
click at [1037, 233] on button "Publish" at bounding box center [1074, 241] width 298 height 34
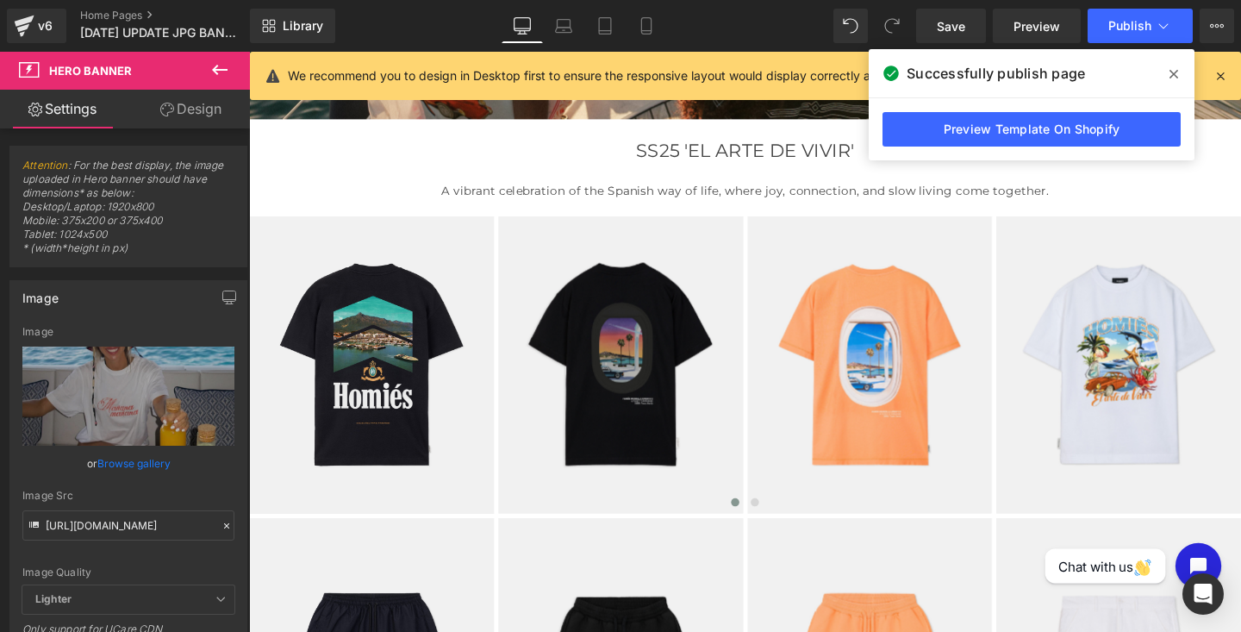
scroll to position [453, 0]
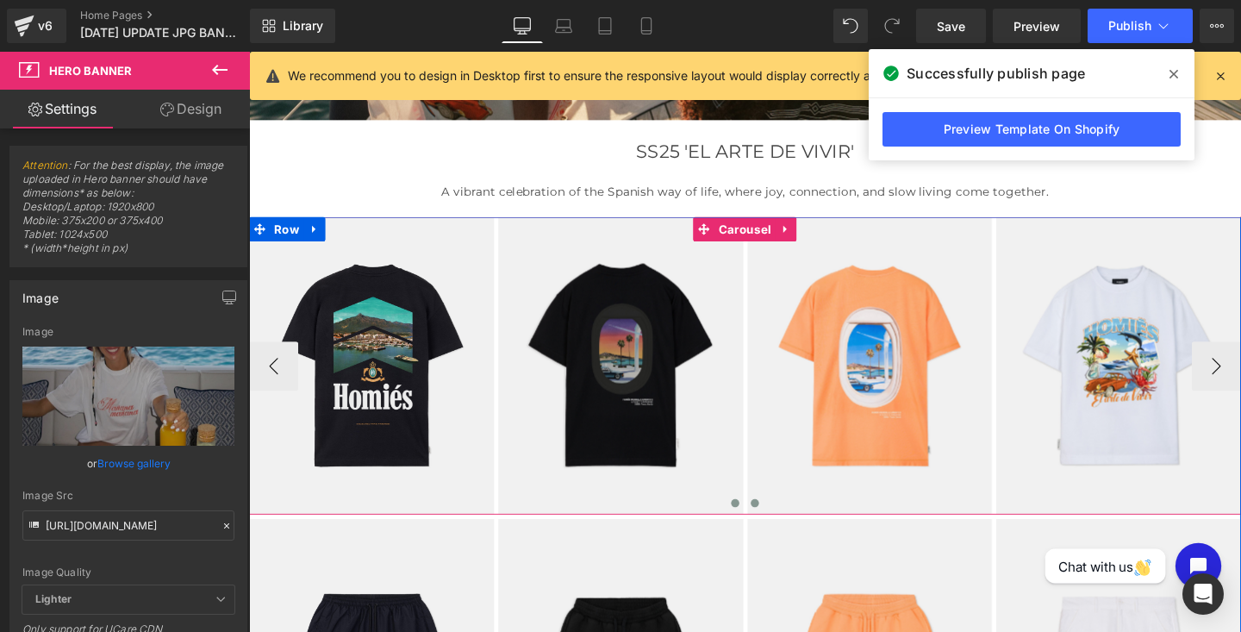
click at [781, 524] on span at bounding box center [780, 525] width 9 height 9
click at [777, 524] on span at bounding box center [780, 525] width 9 height 9
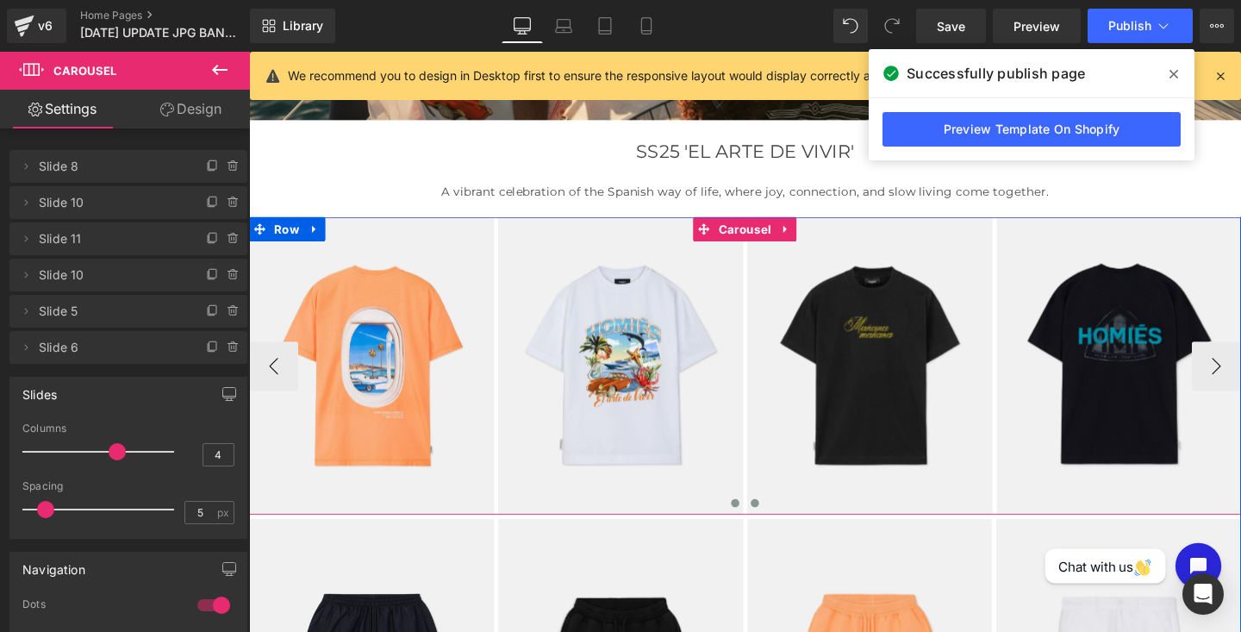
click at [758, 527] on span at bounding box center [760, 525] width 9 height 9
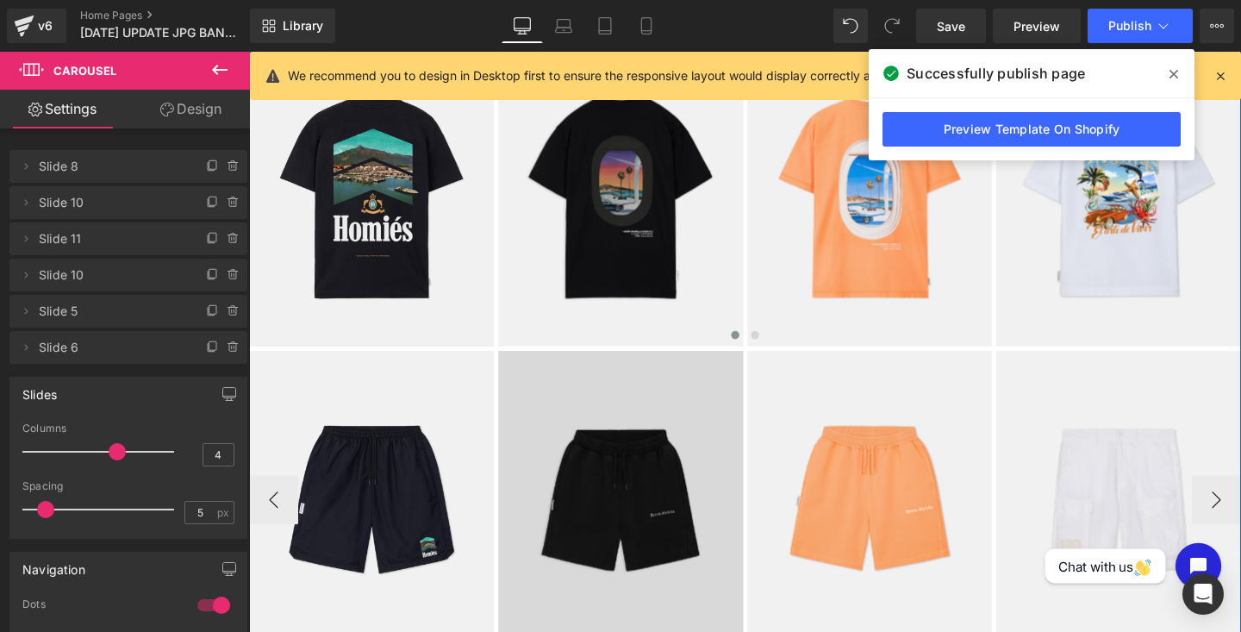
scroll to position [653, 0]
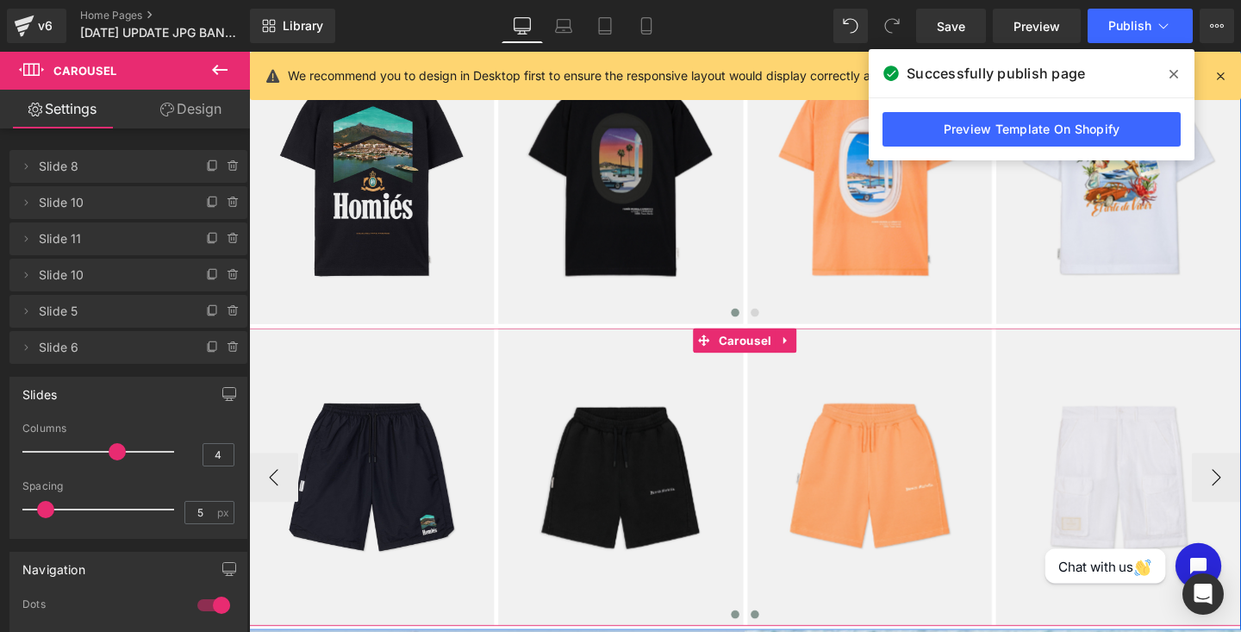
click at [780, 631] on span at bounding box center [780, 642] width 9 height 9
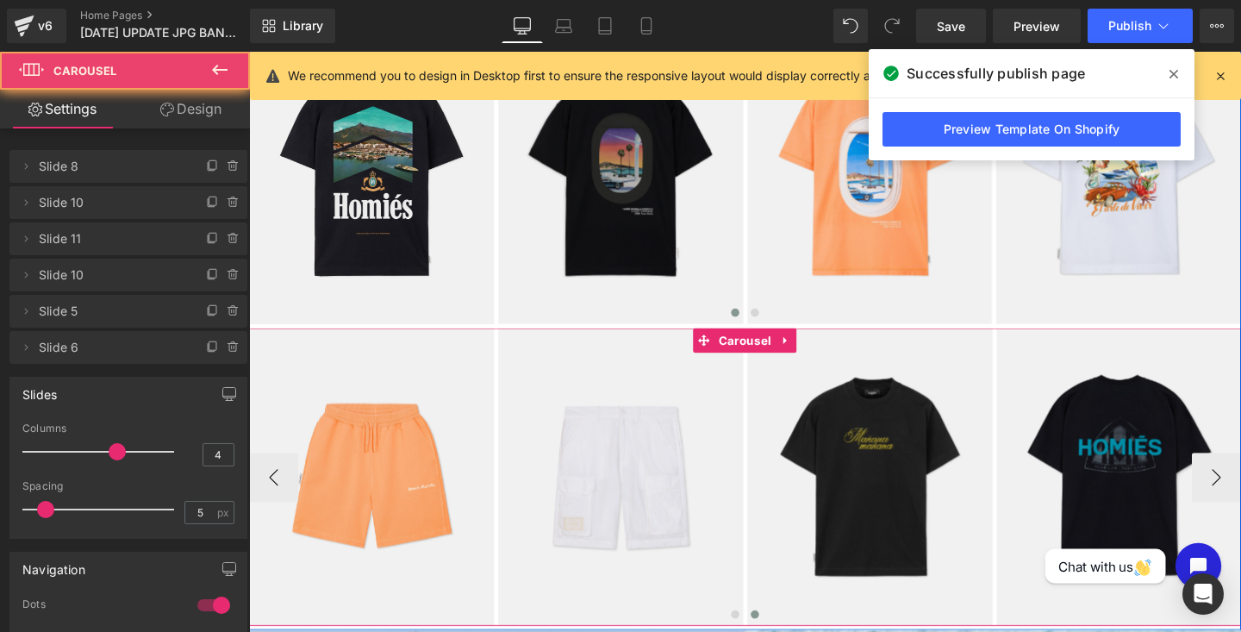
click at [781, 631] on span at bounding box center [780, 642] width 9 height 9
click at [759, 631] on span at bounding box center [760, 642] width 9 height 9
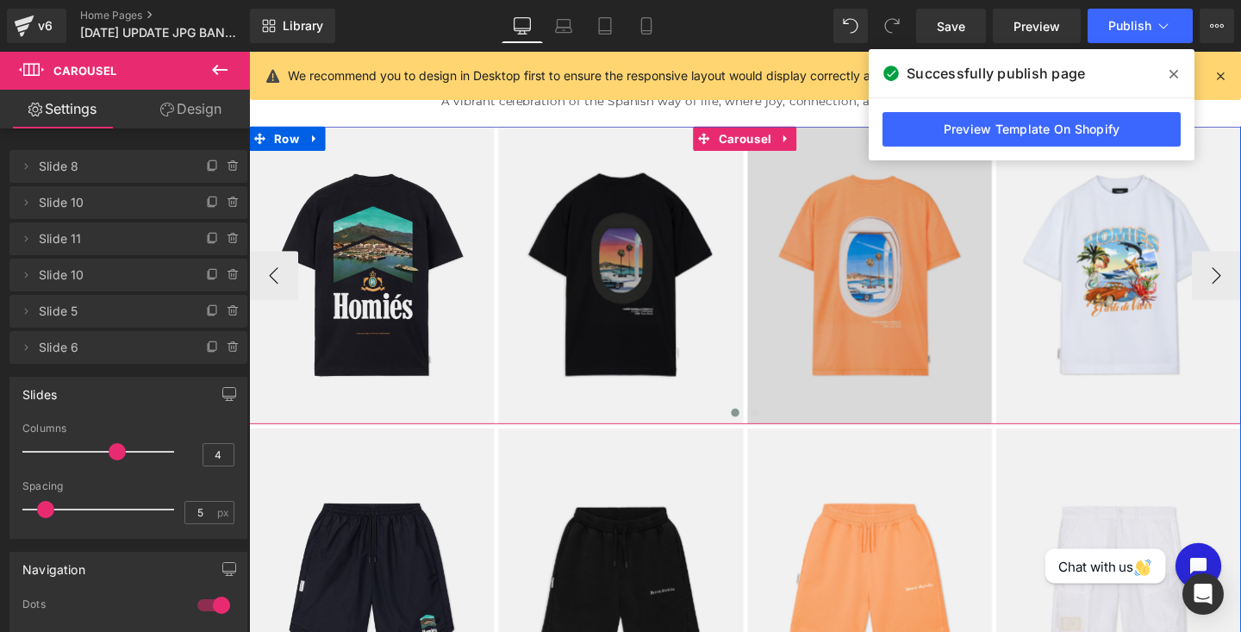
scroll to position [545, 0]
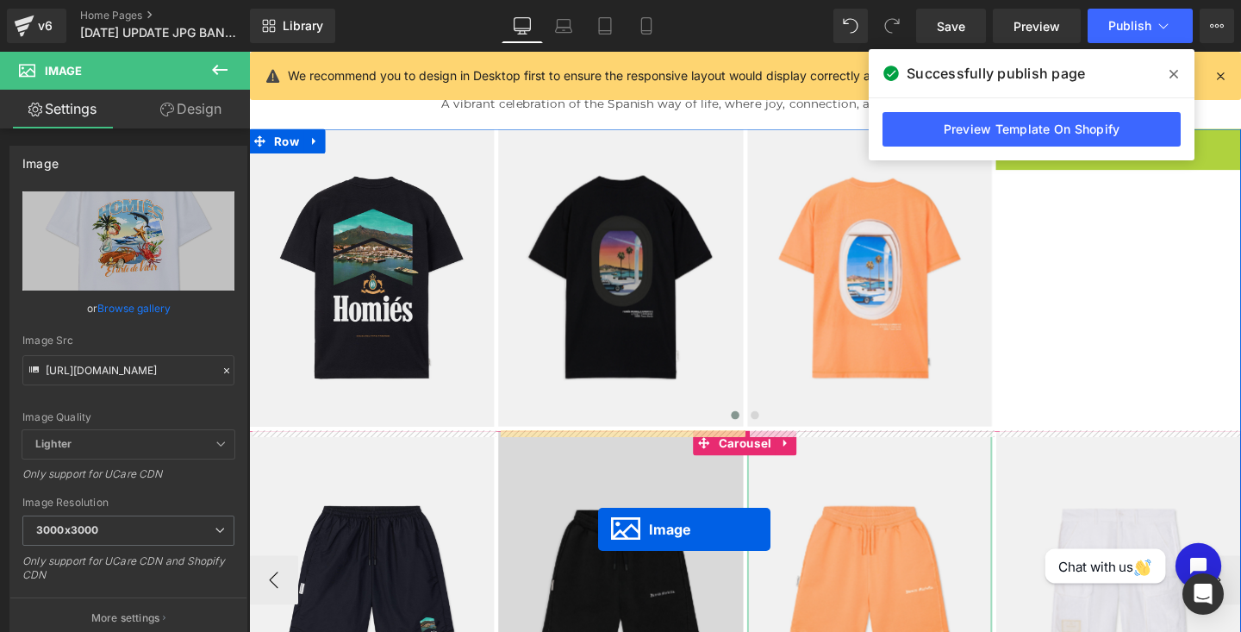
drag, startPoint x: 963, startPoint y: 355, endPoint x: 616, endPoint y: 553, distance: 399.8
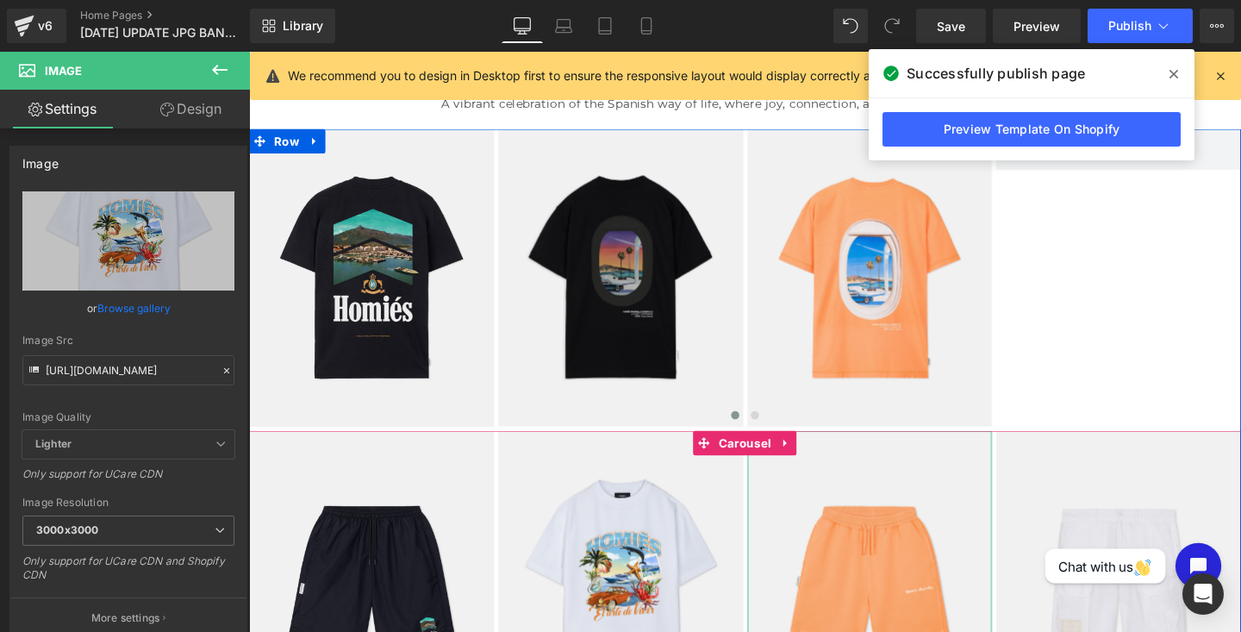
scroll to position [888, 0]
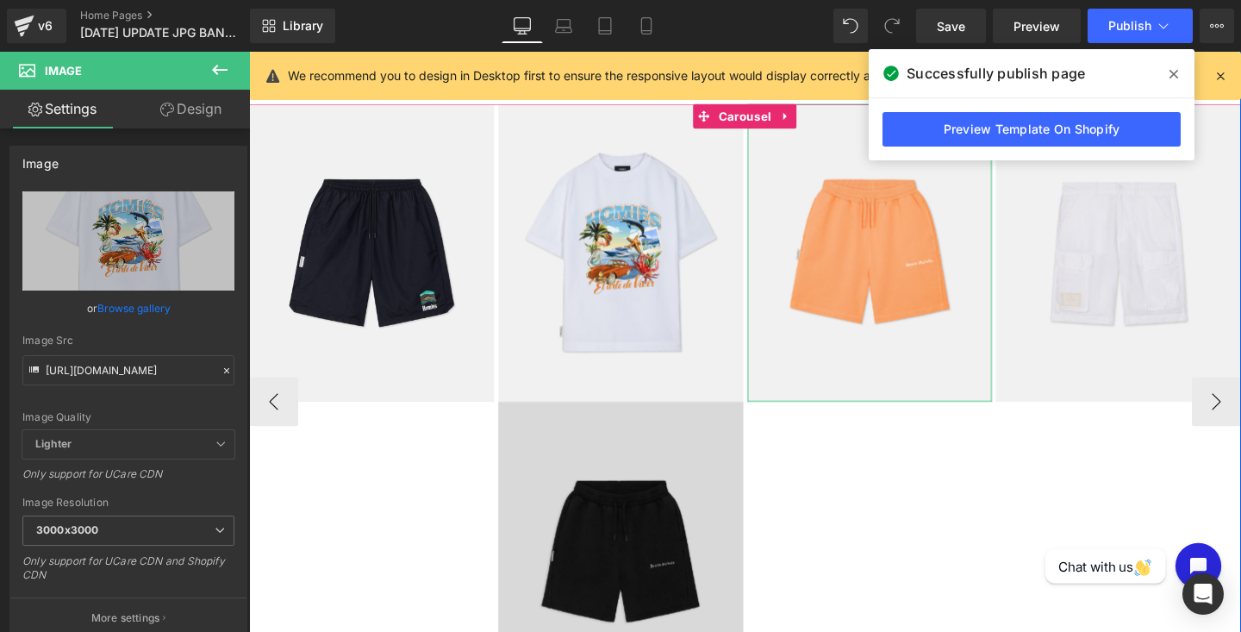
click at [614, 548] on img at bounding box center [640, 576] width 258 height 313
click at [639, 468] on img at bounding box center [640, 576] width 258 height 313
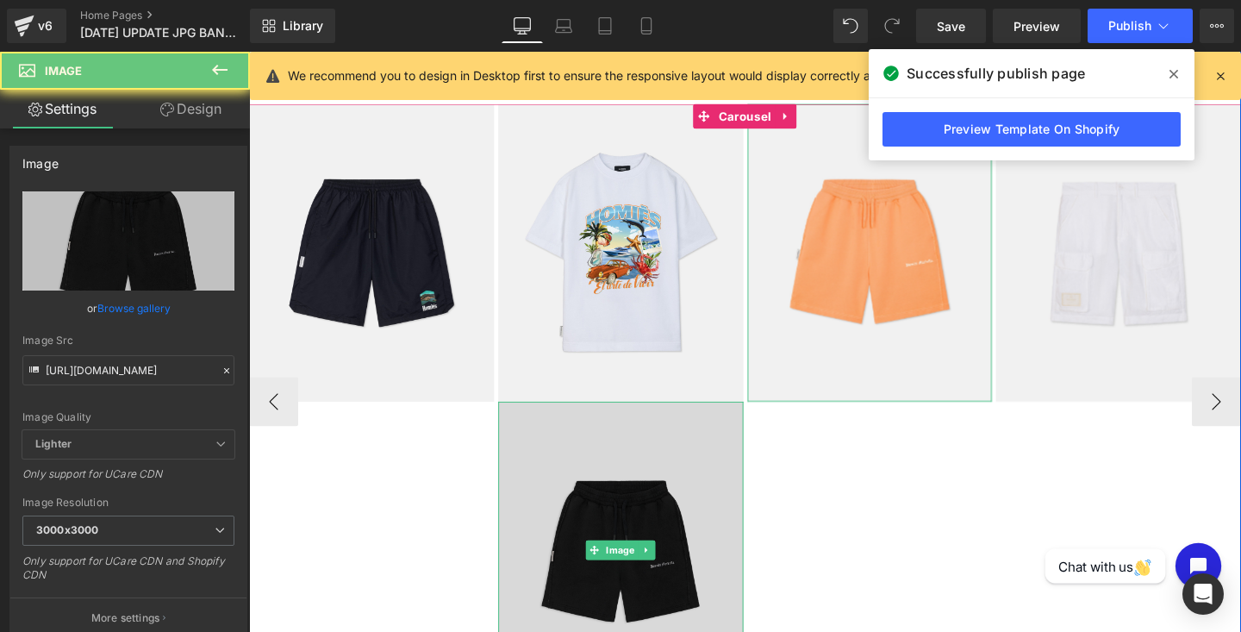
scroll to position [1011, 0]
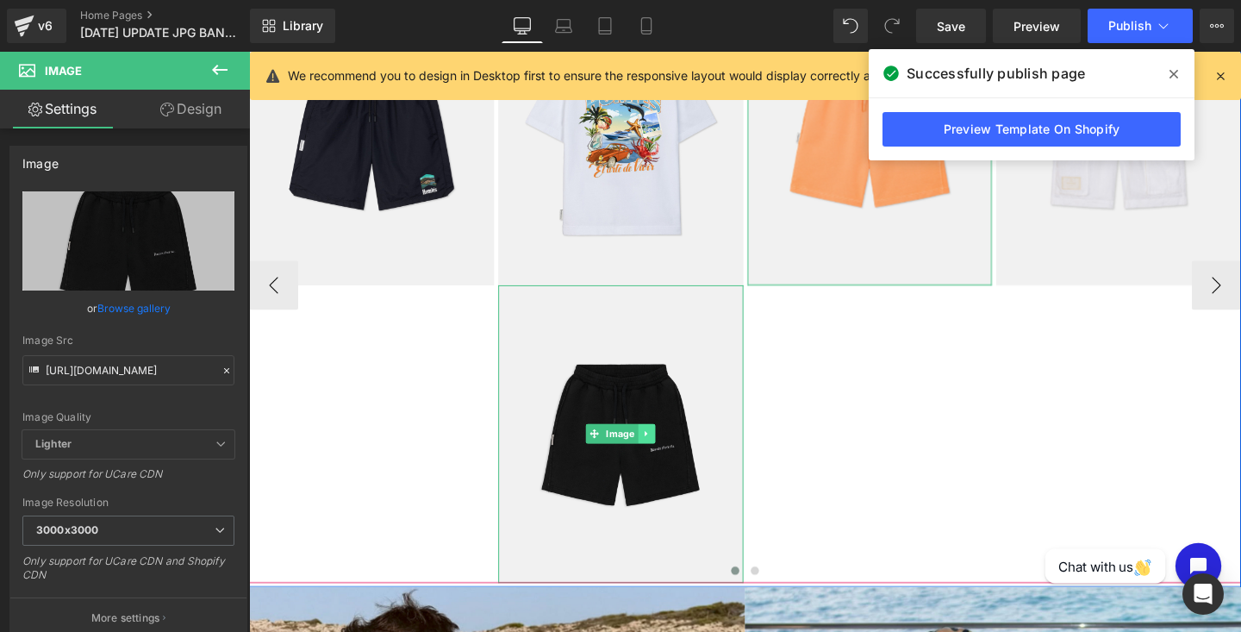
click at [665, 455] on icon at bounding box center [666, 453] width 9 height 10
click at [676, 456] on icon at bounding box center [675, 453] width 9 height 9
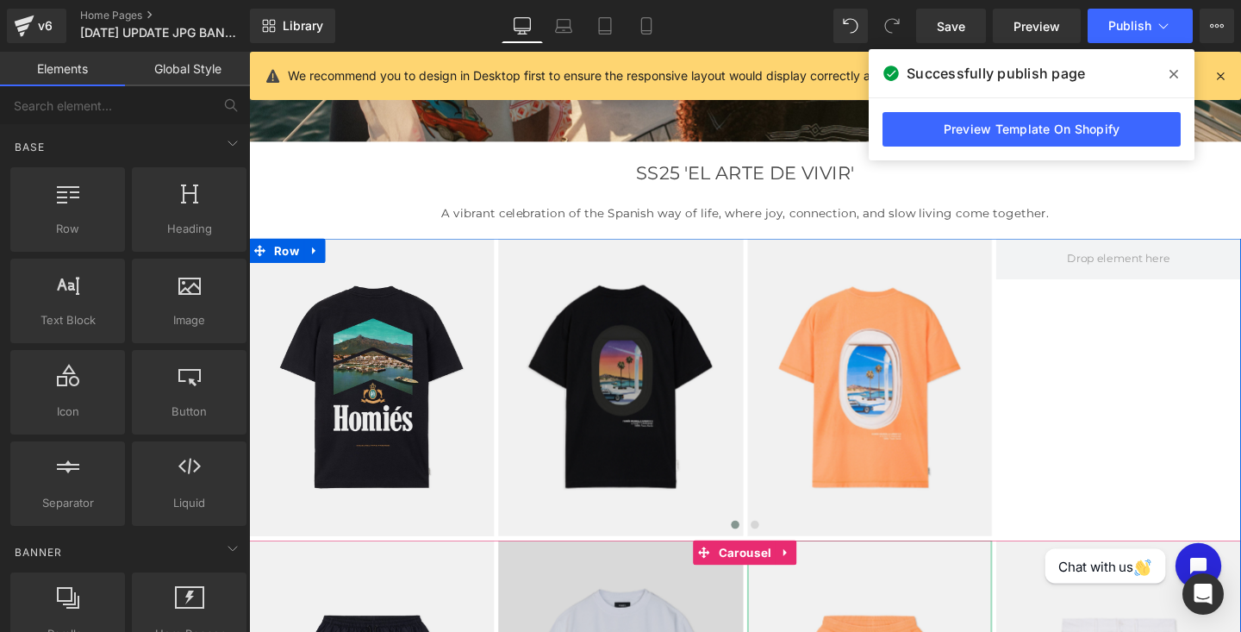
scroll to position [415, 0]
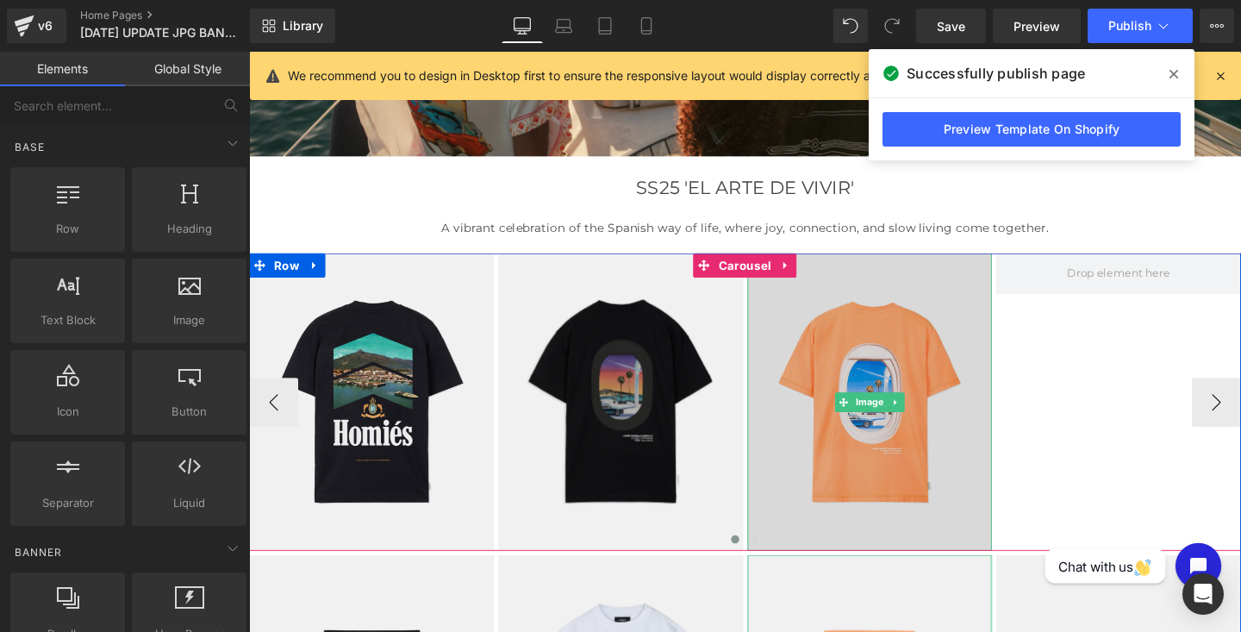
click at [827, 404] on img at bounding box center [902, 419] width 258 height 313
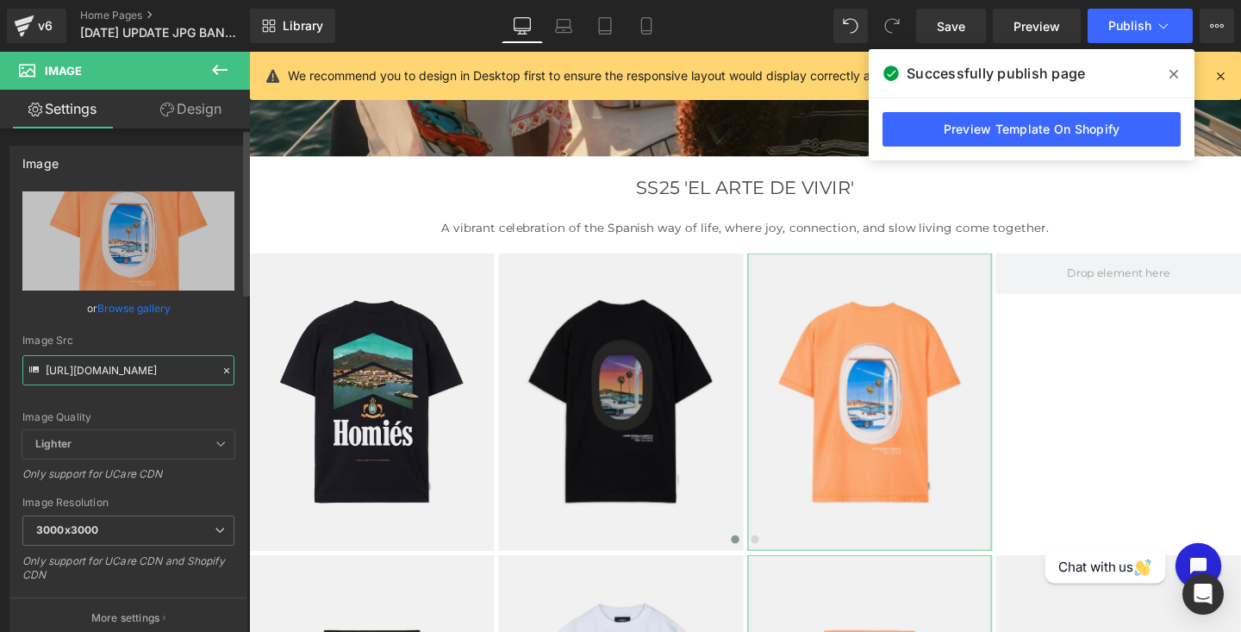
click at [100, 377] on input "[URL][DOMAIN_NAME]" at bounding box center [128, 370] width 212 height 30
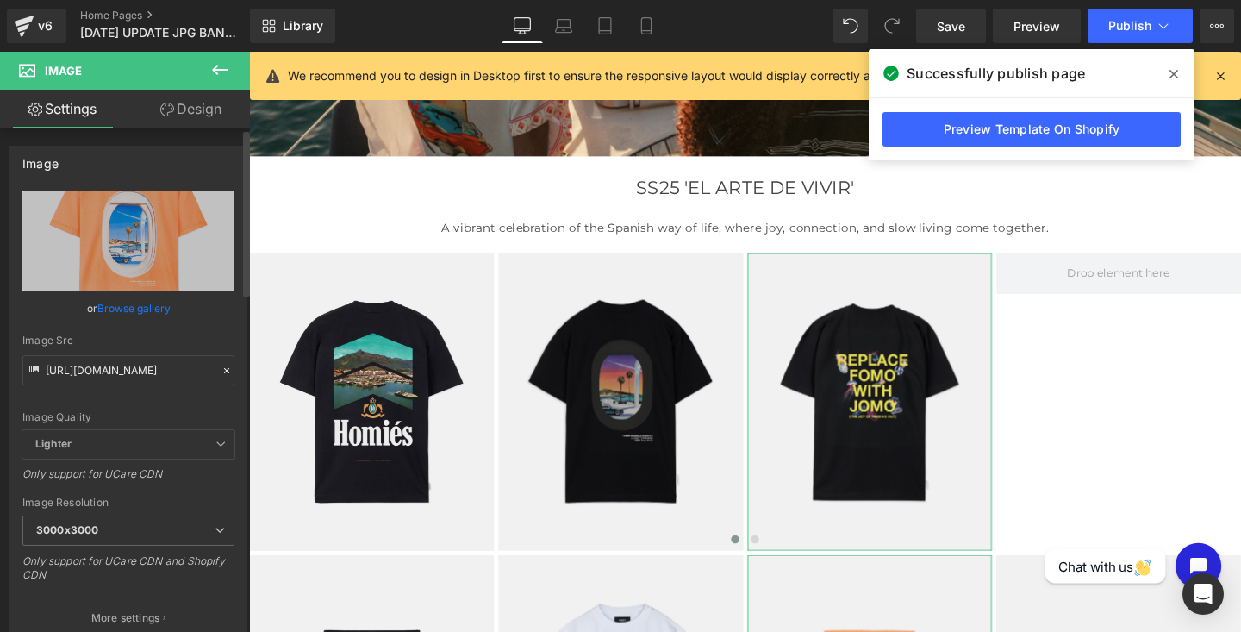
click at [118, 409] on div "Image Quality Lighter Lightest Lighter Lighter Lightest Only support for UCare …" at bounding box center [128, 310] width 212 height 239
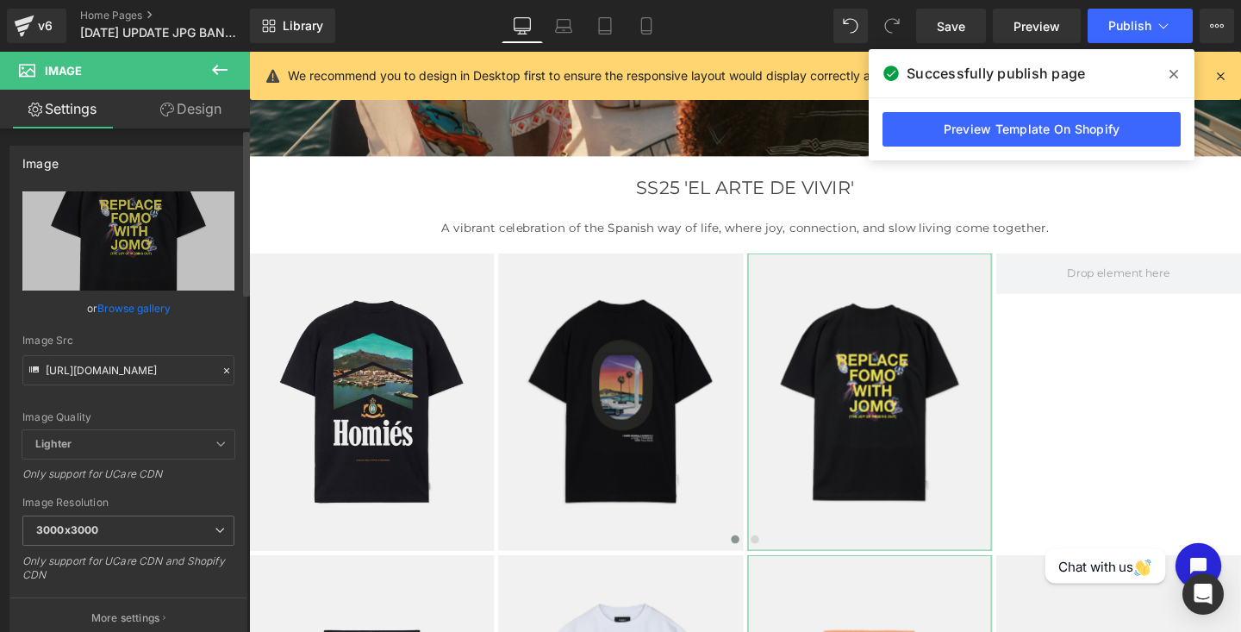
scroll to position [0, 0]
type input "[URL][DOMAIN_NAME]"
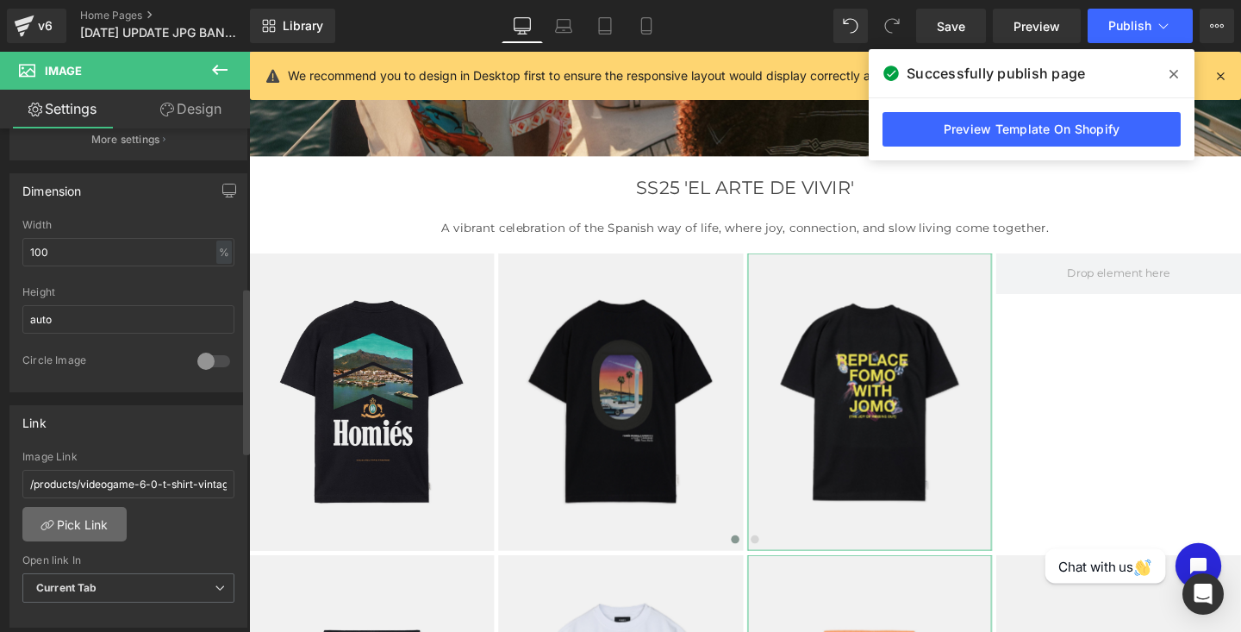
click at [85, 521] on link "Pick Link" at bounding box center [74, 524] width 104 height 34
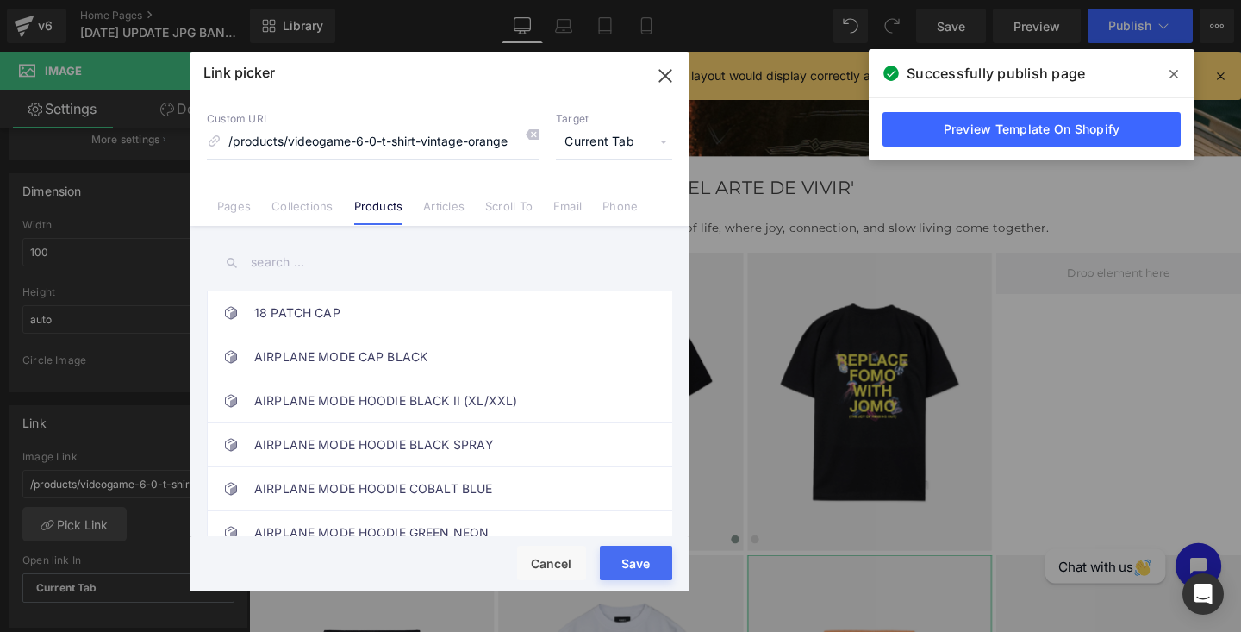
click at [282, 262] on input "text" at bounding box center [439, 262] width 465 height 39
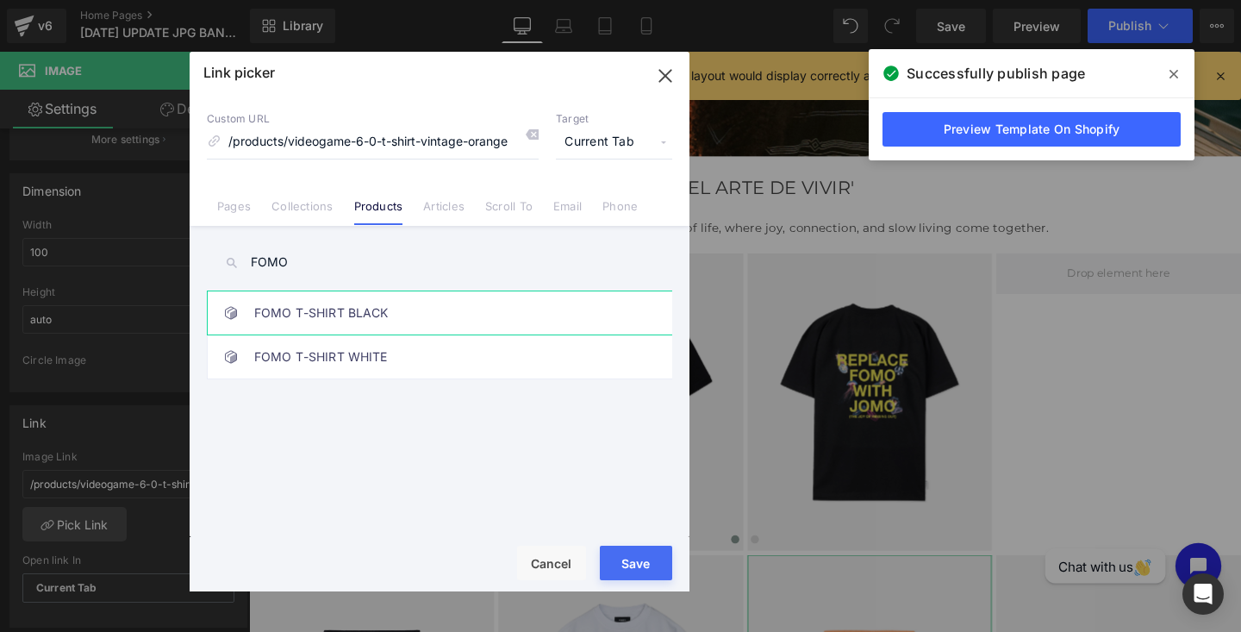
type input "FOMO"
click at [361, 315] on link "FOMO T-SHIRT BLACK" at bounding box center [443, 312] width 379 height 43
type input "/products/fomo-t-shirt-black"
click at [609, 550] on button "Save" at bounding box center [636, 562] width 72 height 34
type input "/products/fomo-t-shirt-black"
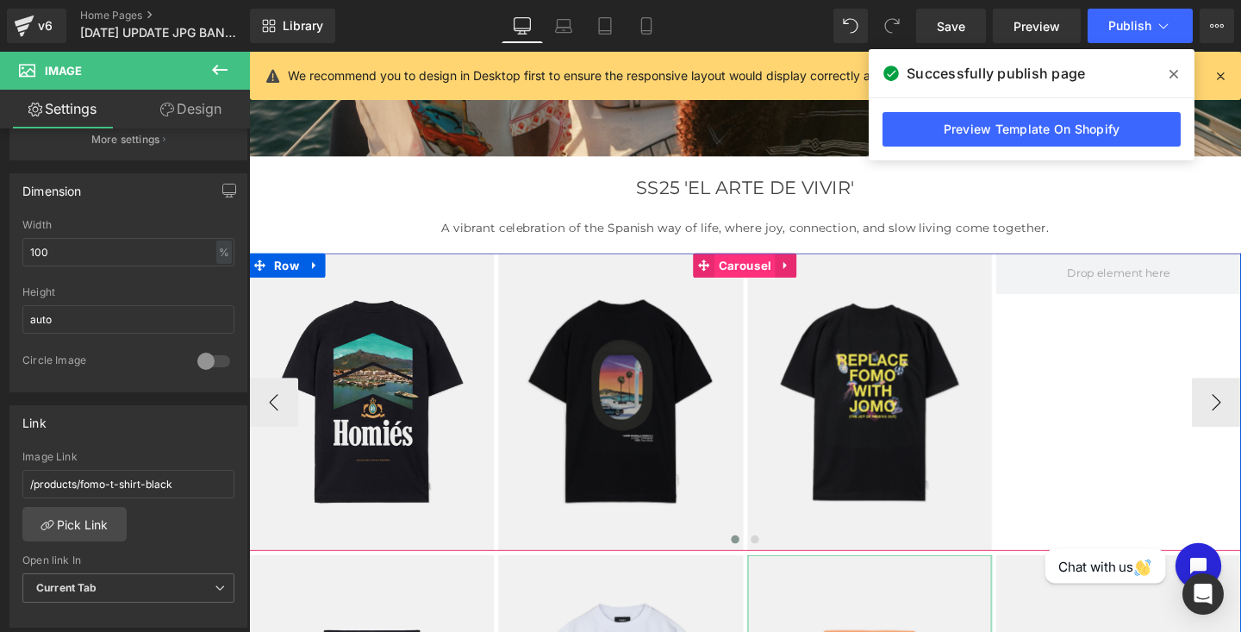
click at [772, 275] on span "Carousel" at bounding box center [770, 276] width 64 height 26
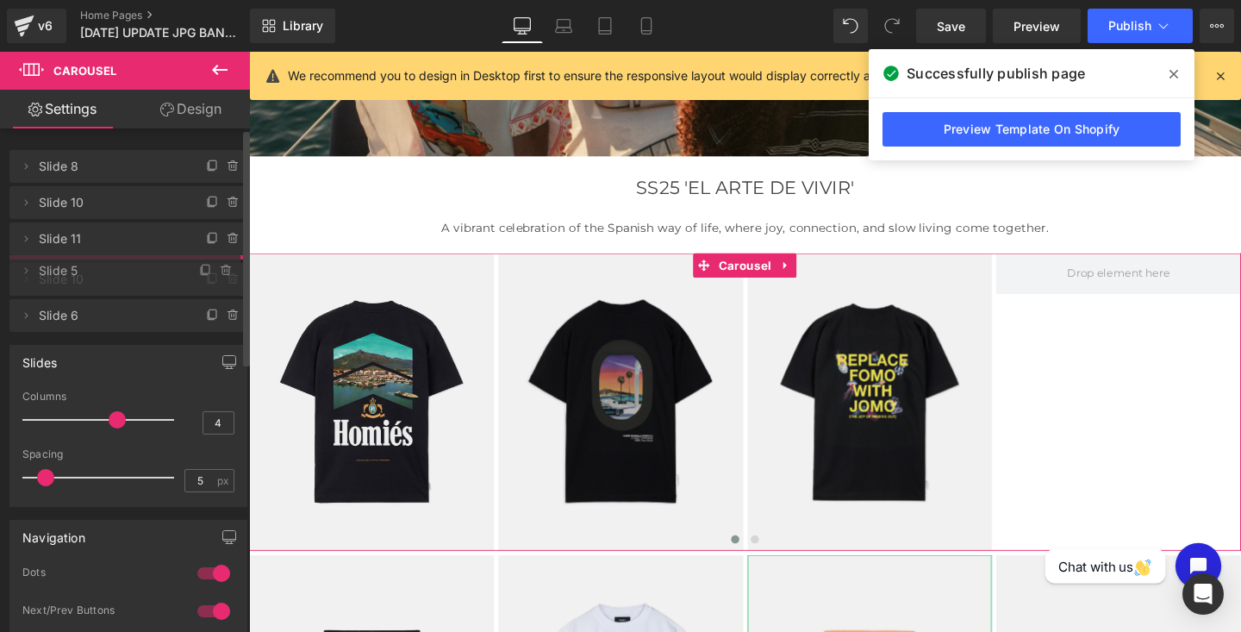
drag, startPoint x: 74, startPoint y: 312, endPoint x: 72, endPoint y: 271, distance: 40.6
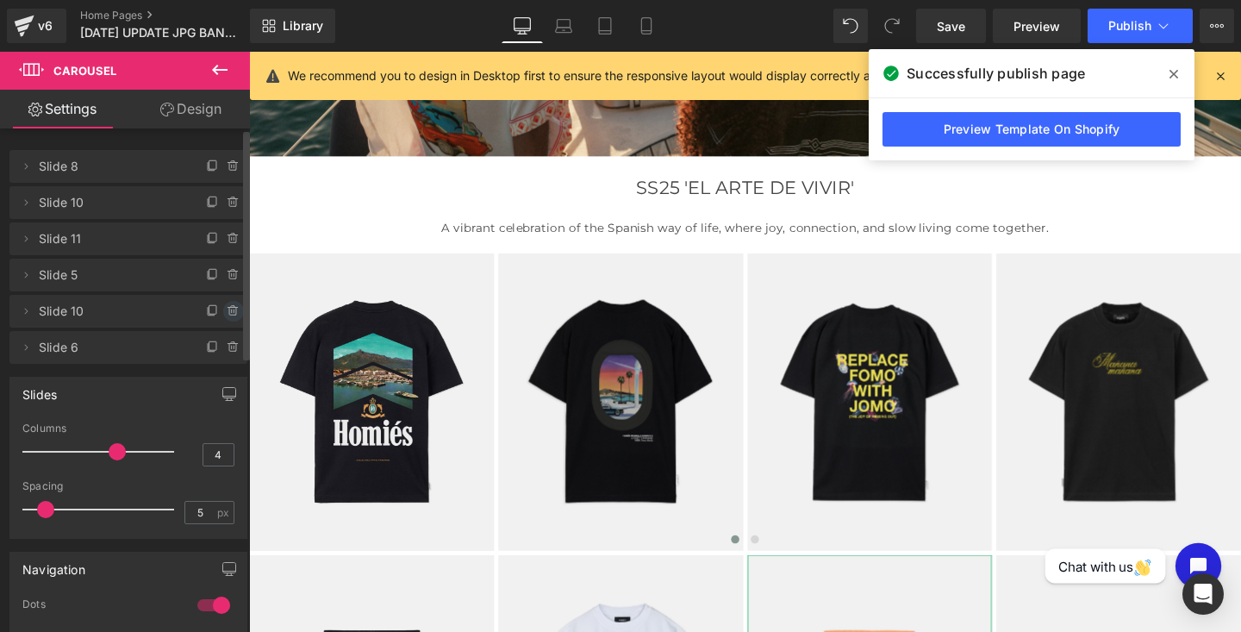
click at [227, 311] on icon at bounding box center [234, 311] width 14 height 14
click at [218, 314] on button "Delete" at bounding box center [215, 312] width 54 height 22
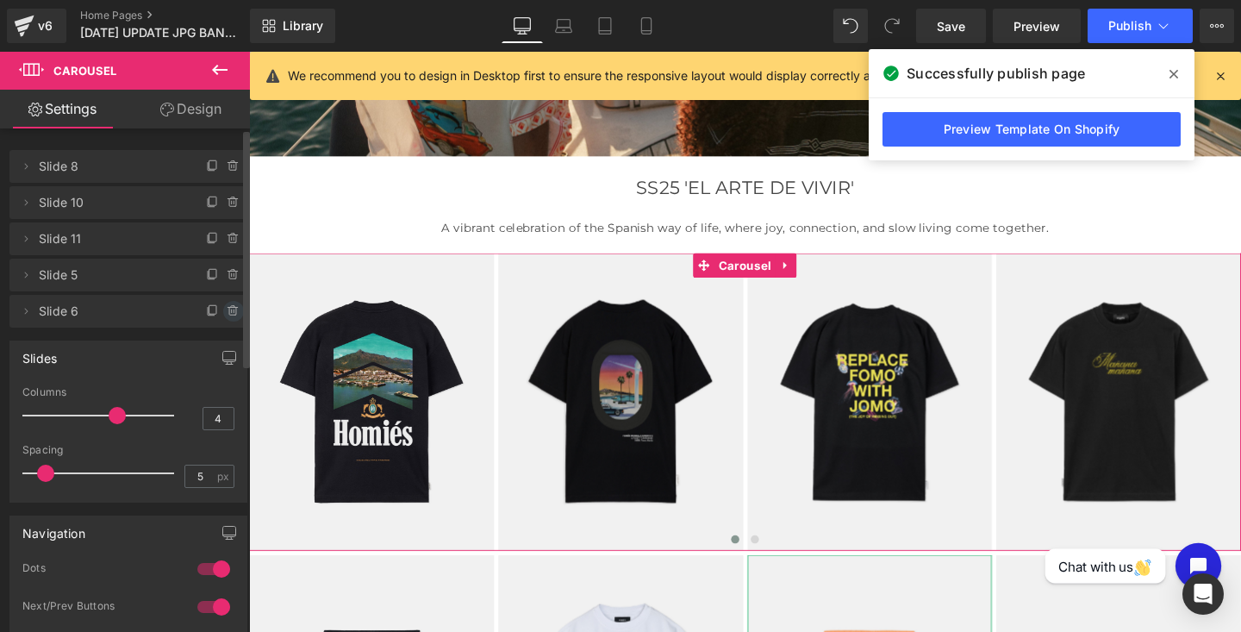
click at [232, 312] on icon at bounding box center [232, 310] width 0 height 3
click at [209, 312] on button "Delete" at bounding box center [215, 312] width 54 height 22
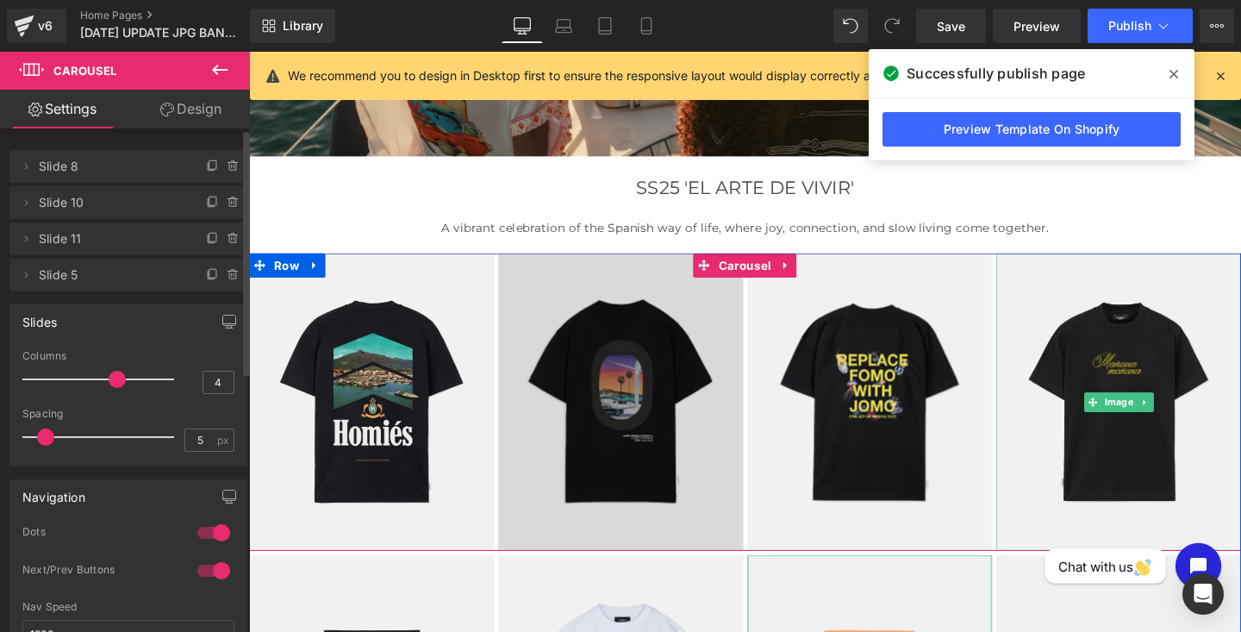
click at [1106, 391] on img at bounding box center [1163, 419] width 258 height 313
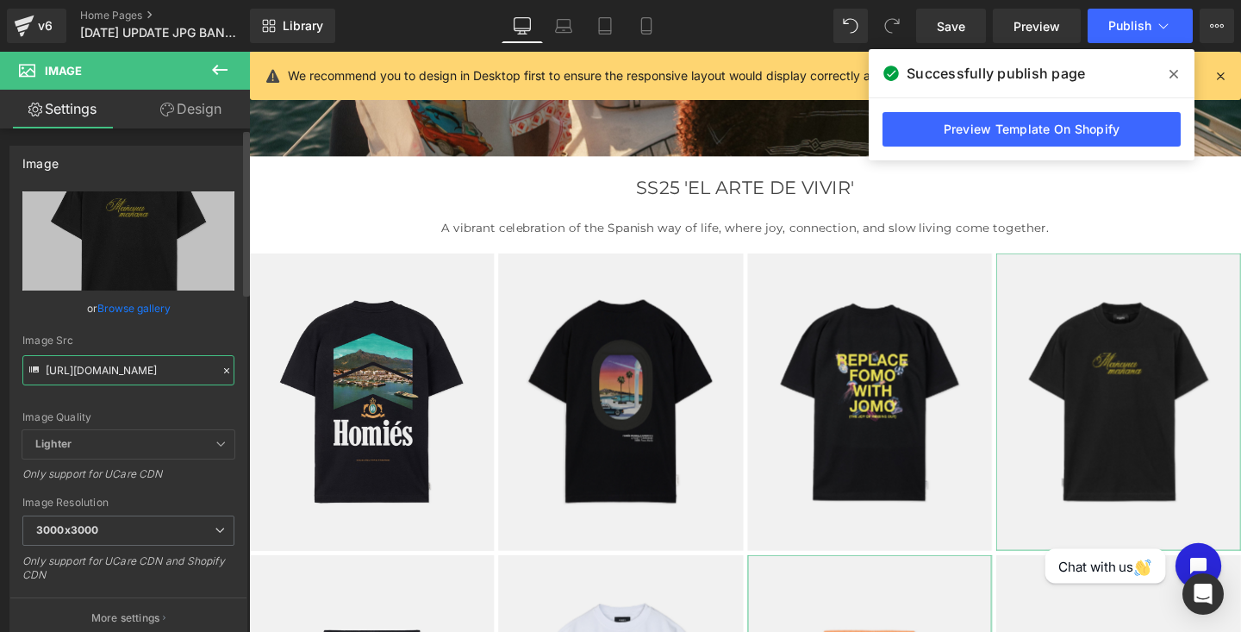
click at [105, 374] on input "[URL][DOMAIN_NAME]" at bounding box center [128, 370] width 212 height 30
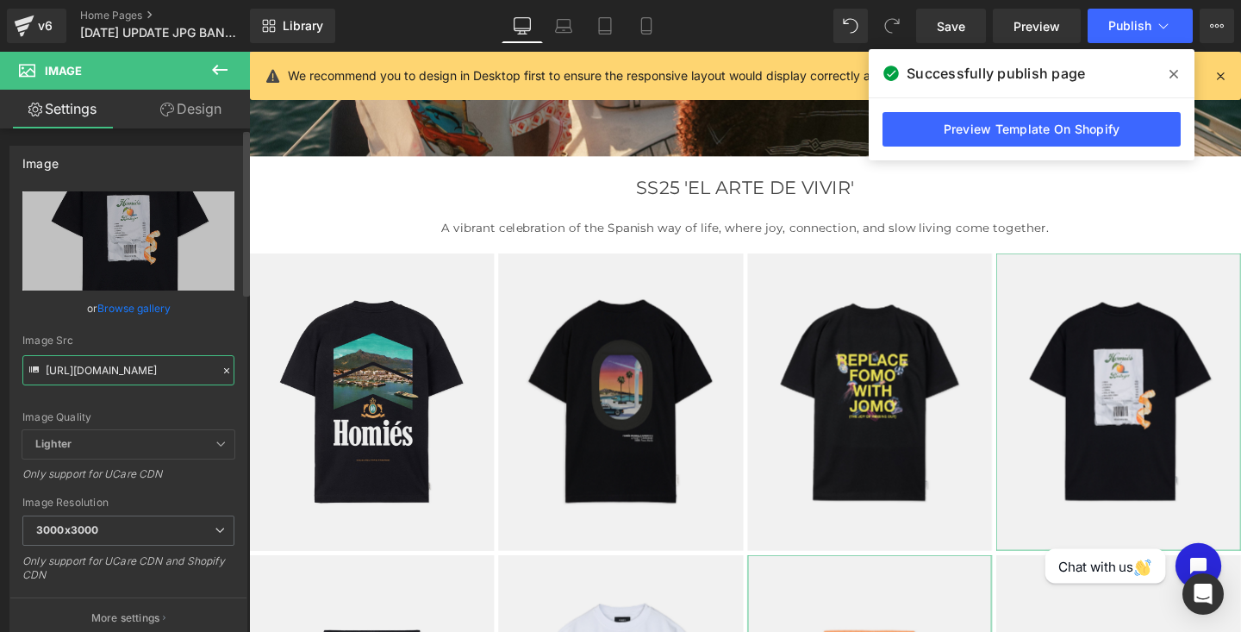
type input "[URL][DOMAIN_NAME]"
click at [125, 404] on div "Image Quality Lighter Lightest Lighter Lighter Lightest Only support for UCare …" at bounding box center [128, 310] width 212 height 239
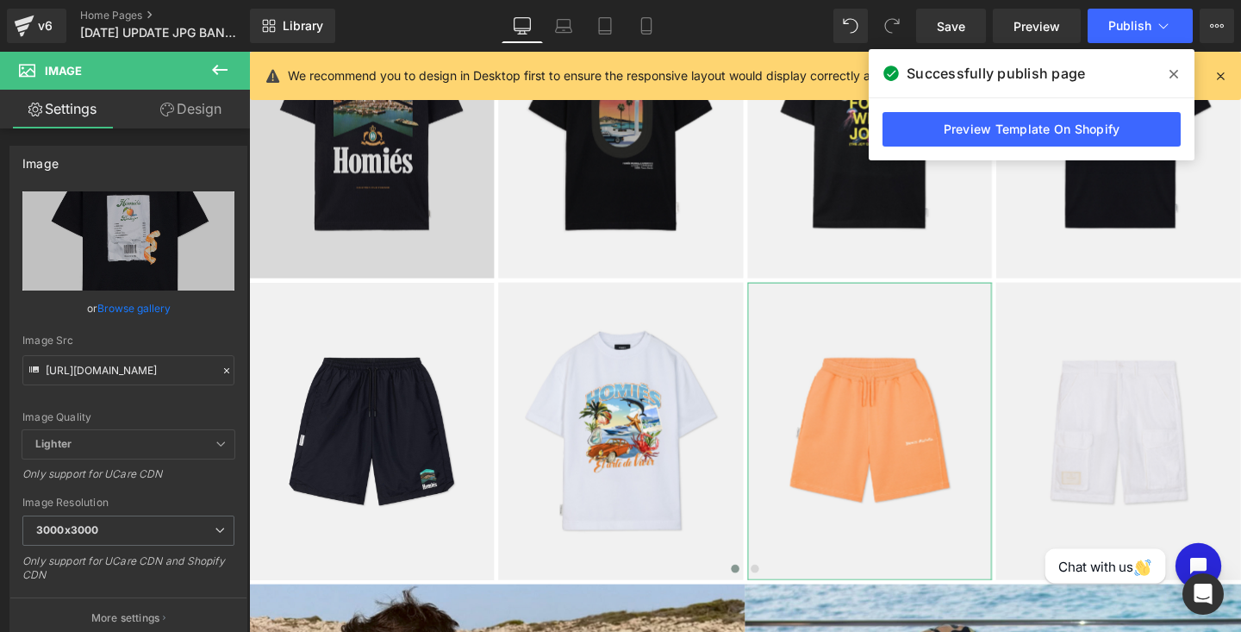
scroll to position [703, 0]
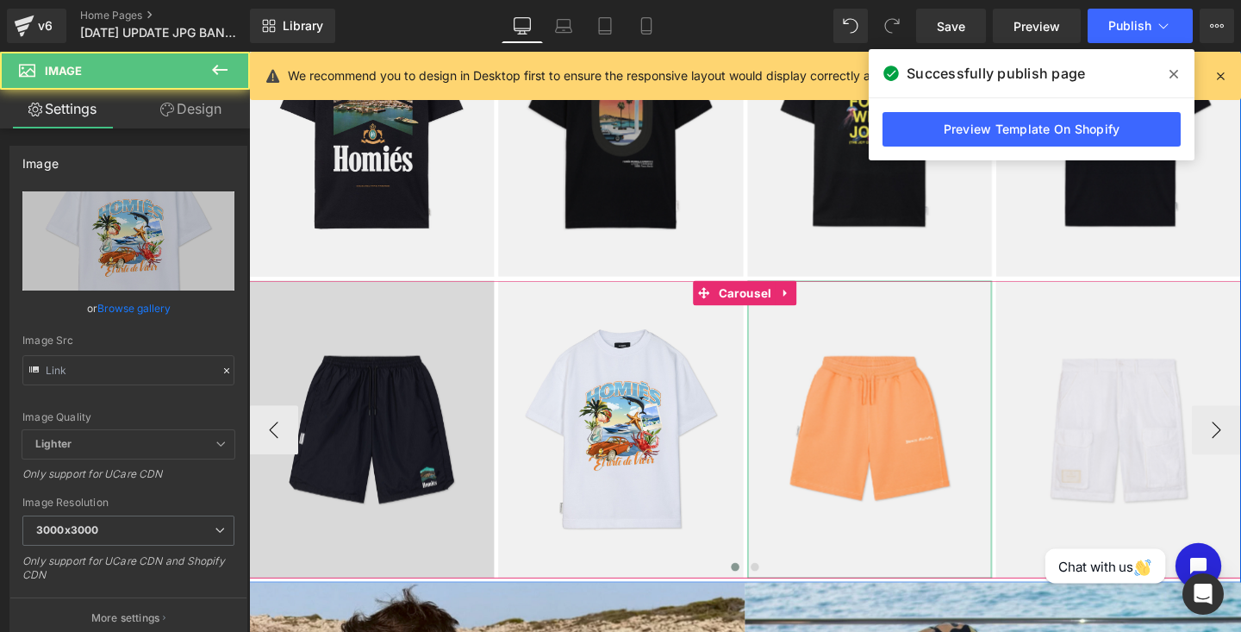
type input "[URL][DOMAIN_NAME]"
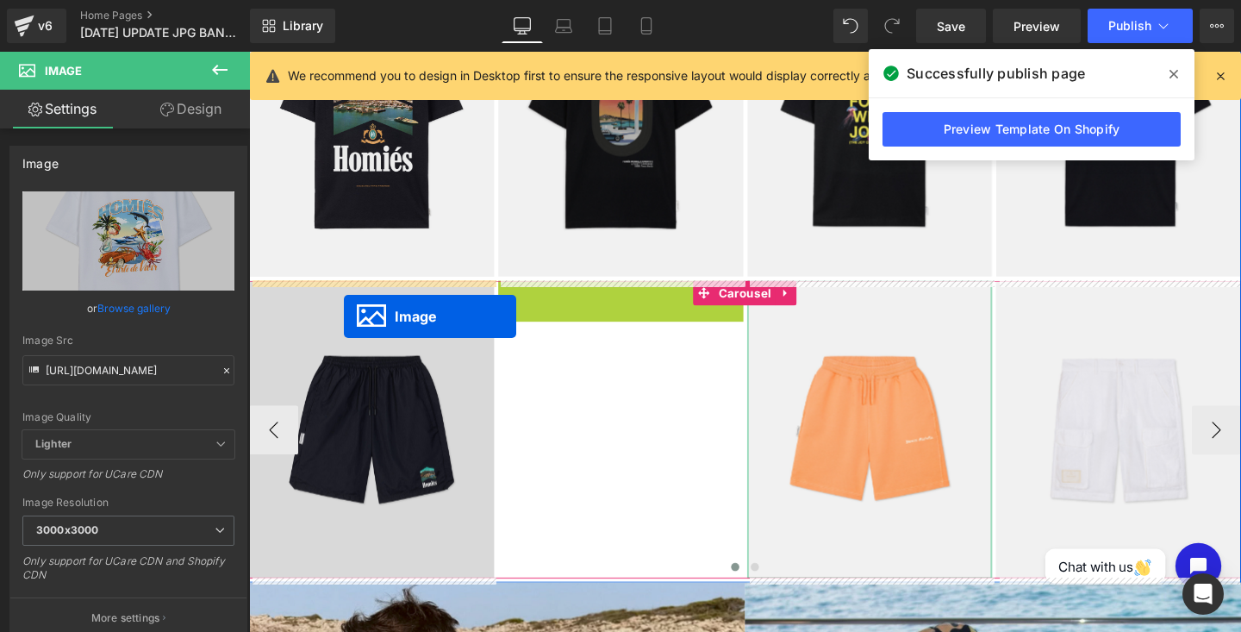
drag, startPoint x: 607, startPoint y: 451, endPoint x: 349, endPoint y: 330, distance: 284.5
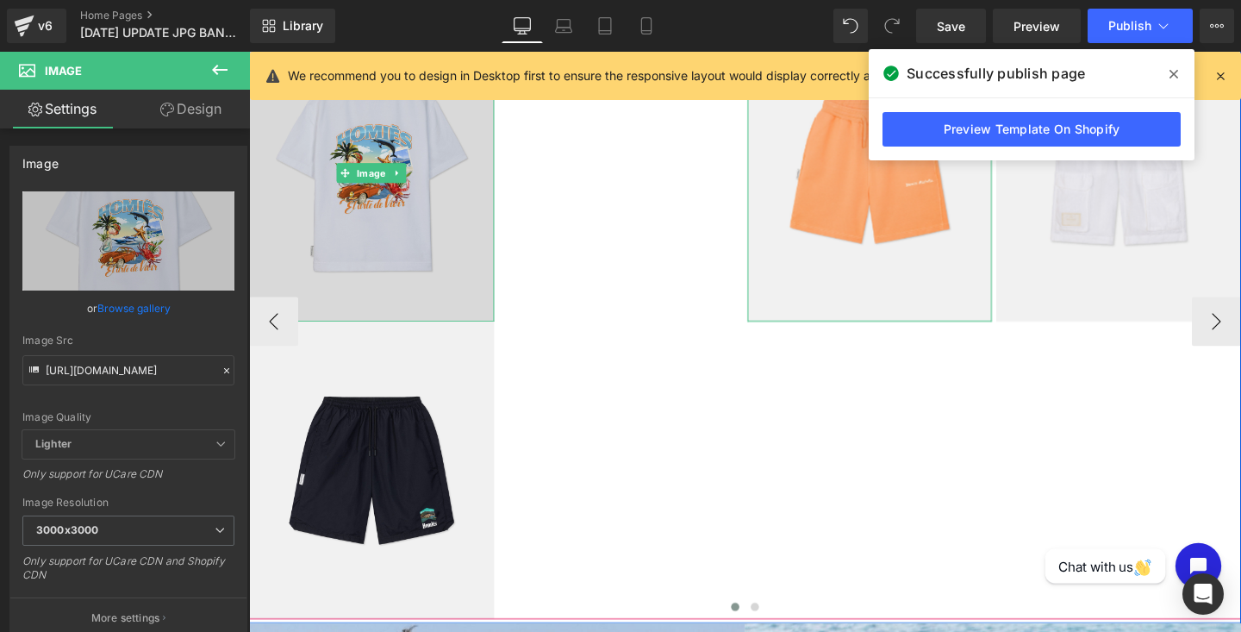
scroll to position [979, 0]
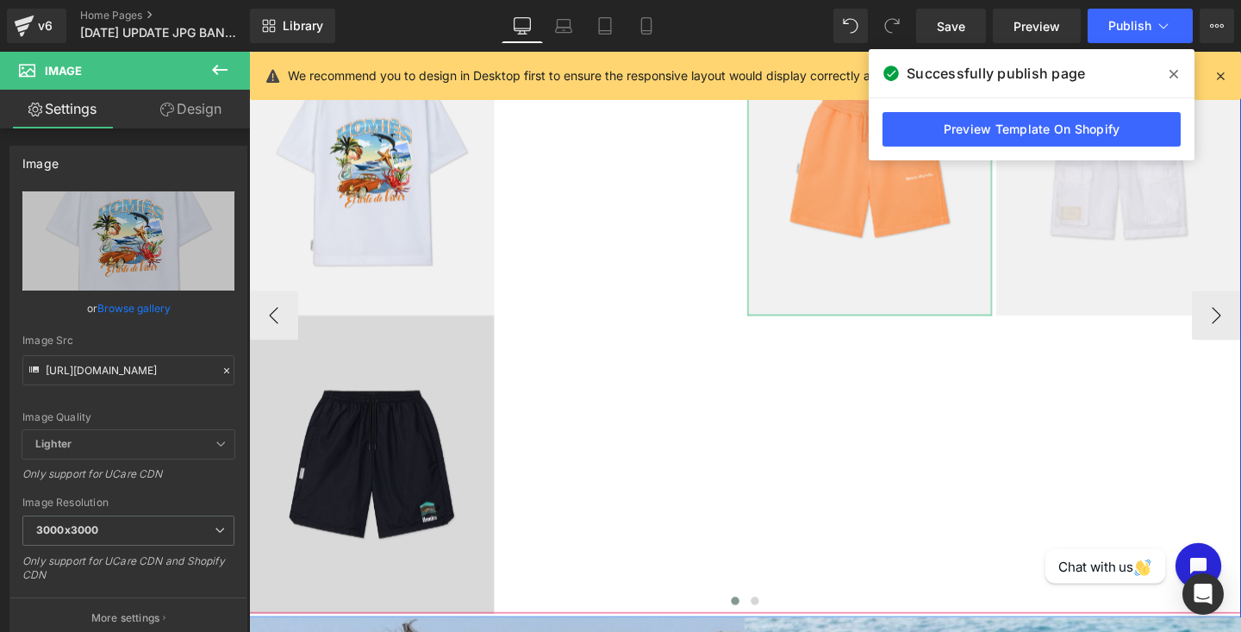
click at [341, 483] on div "Image" at bounding box center [378, 485] width 258 height 313
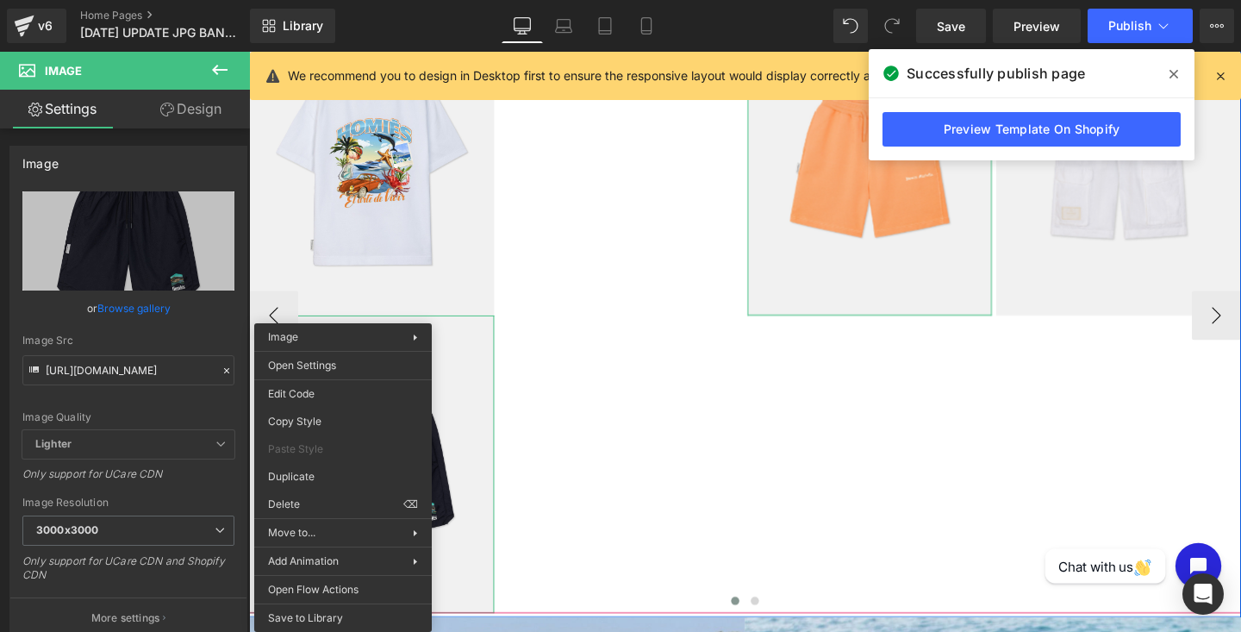
drag, startPoint x: 343, startPoint y: 487, endPoint x: 595, endPoint y: 218, distance: 368.2
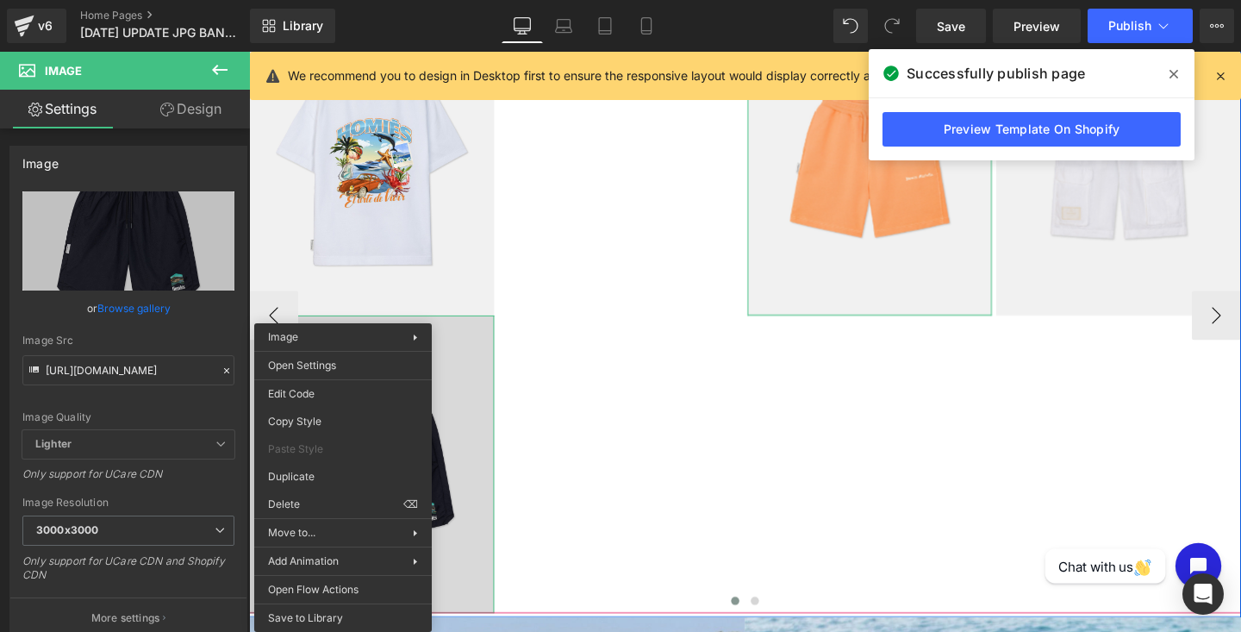
click at [474, 356] on img at bounding box center [378, 485] width 258 height 313
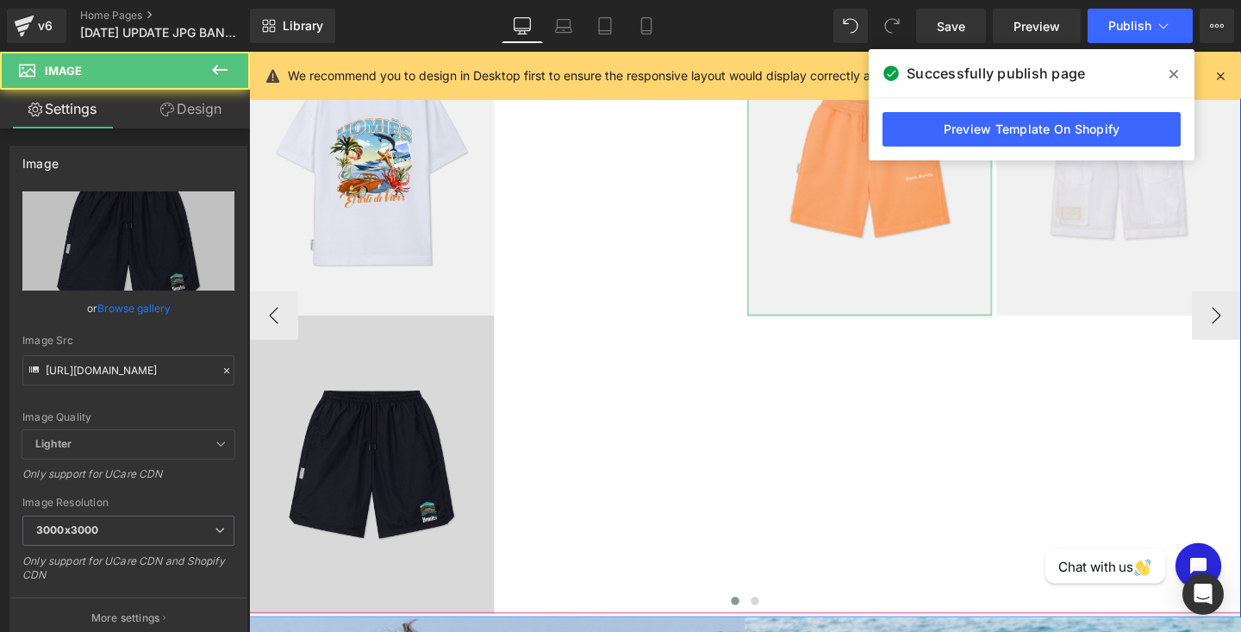
click at [368, 495] on img at bounding box center [378, 485] width 258 height 313
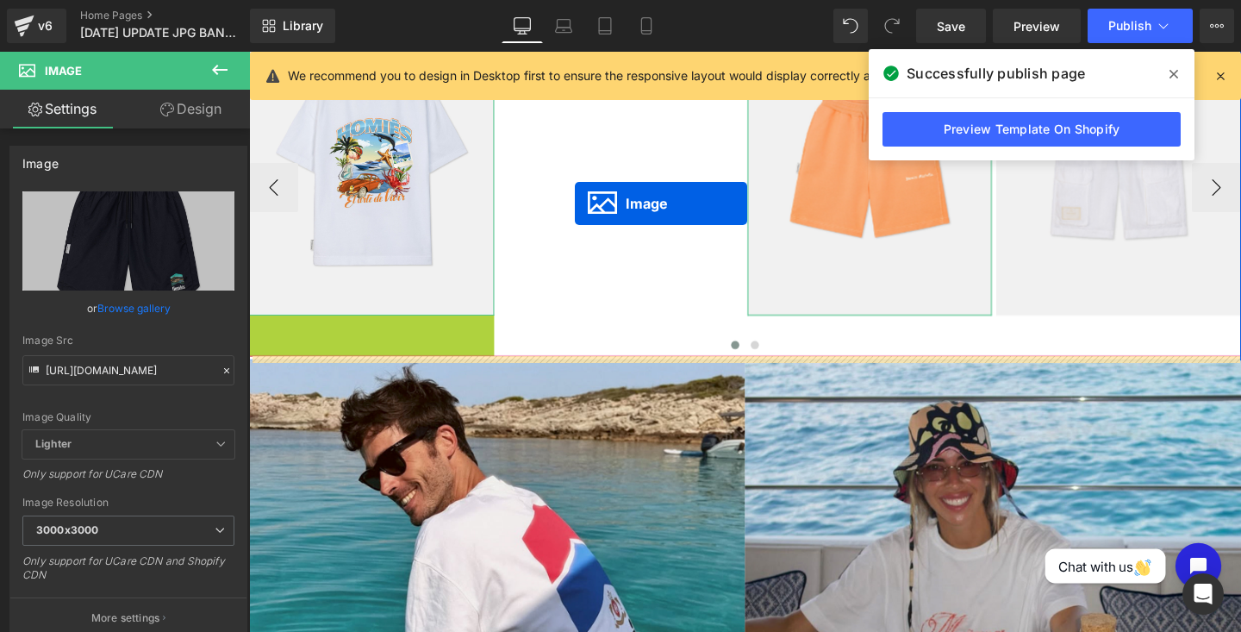
drag, startPoint x: 445, startPoint y: 339, endPoint x: 589, endPoint y: 211, distance: 192.3
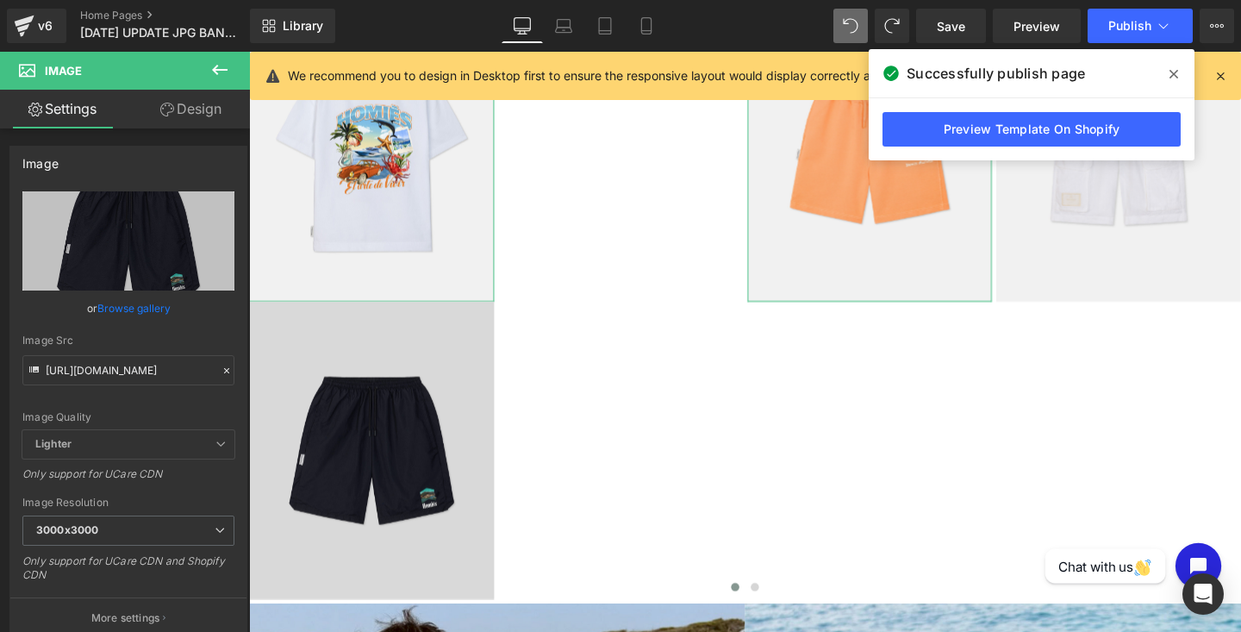
scroll to position [1012, 0]
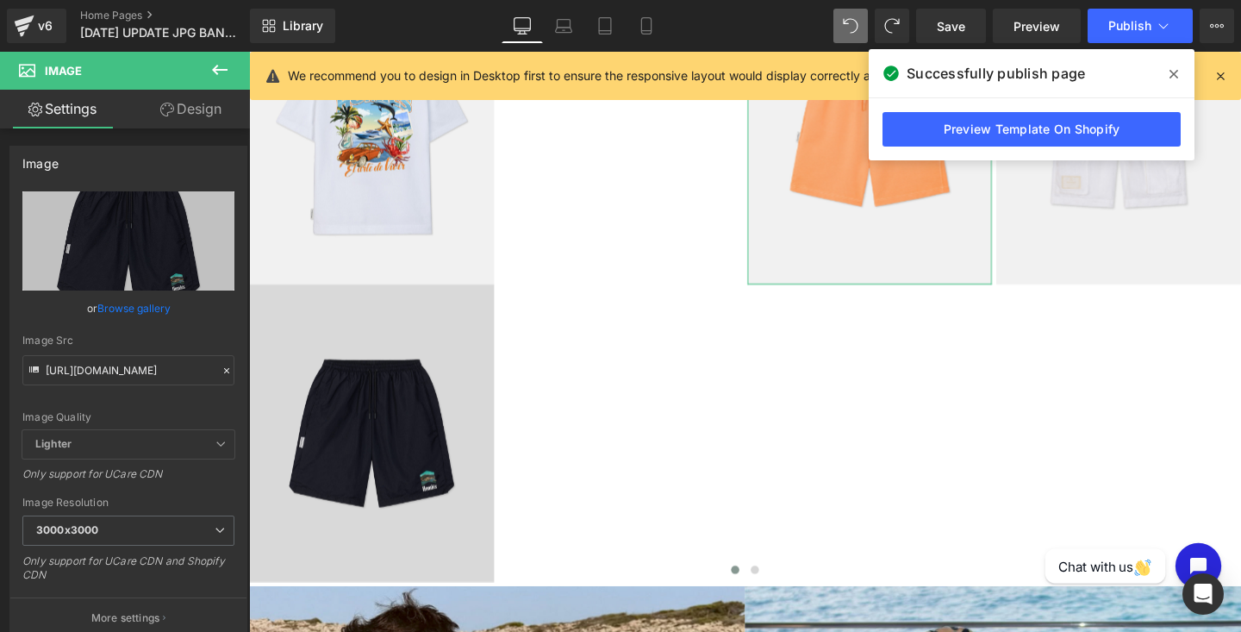
click at [351, 490] on img at bounding box center [378, 452] width 258 height 313
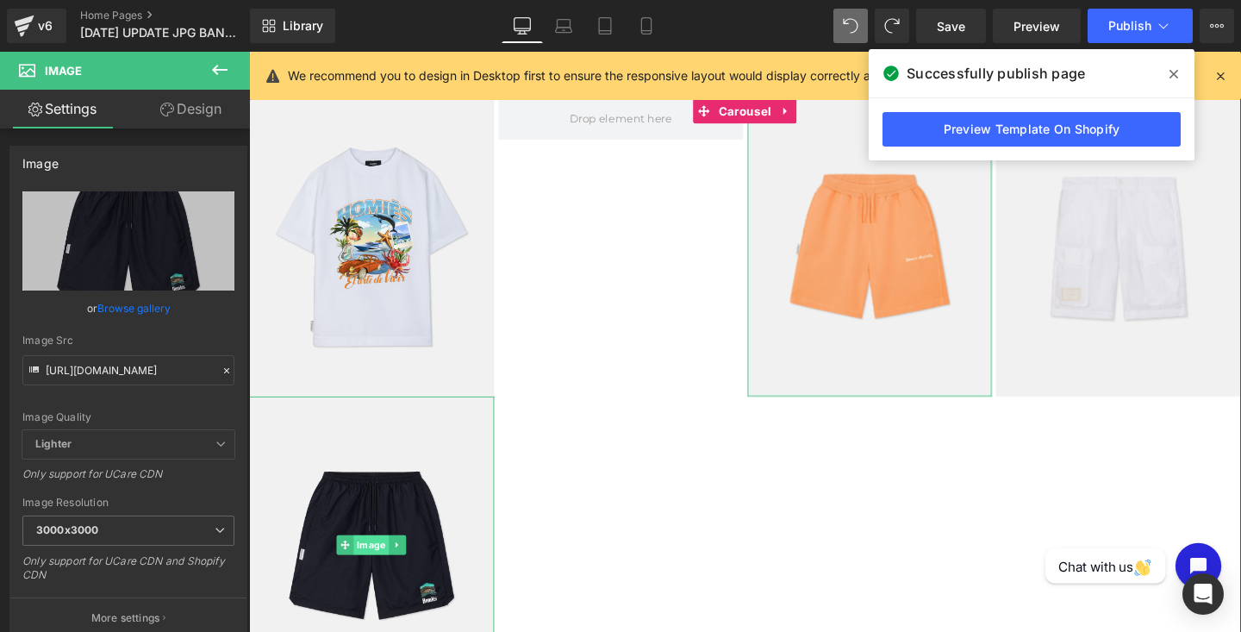
scroll to position [892, 0]
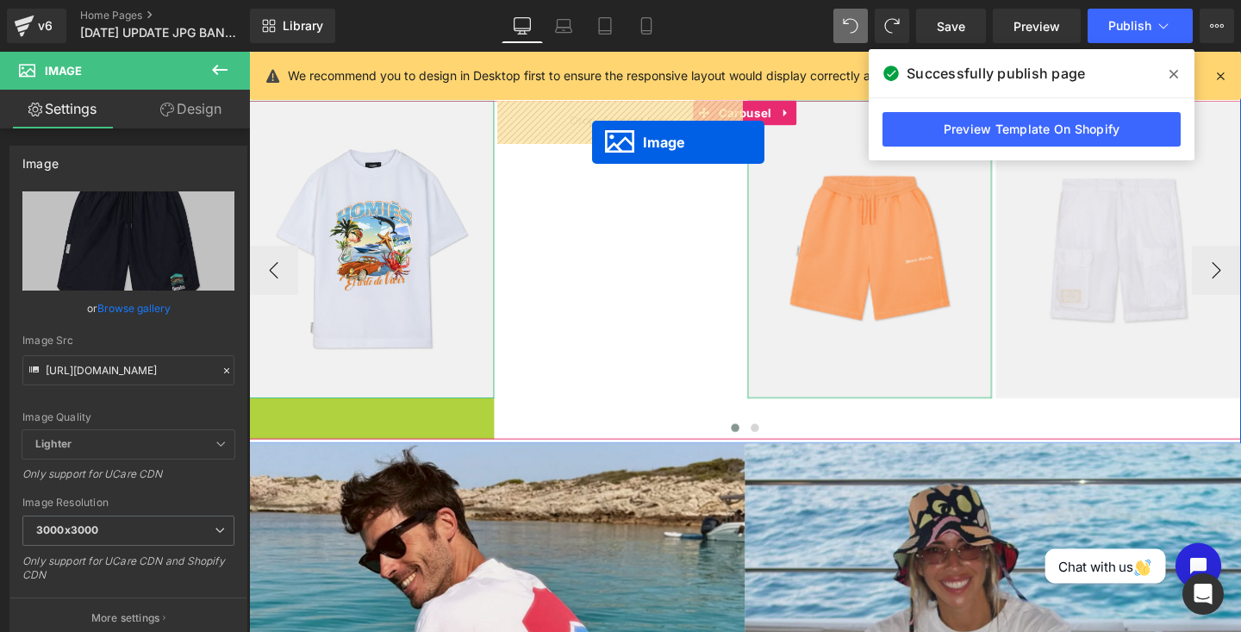
drag, startPoint x: 348, startPoint y: 572, endPoint x: 609, endPoint y: 146, distance: 499.3
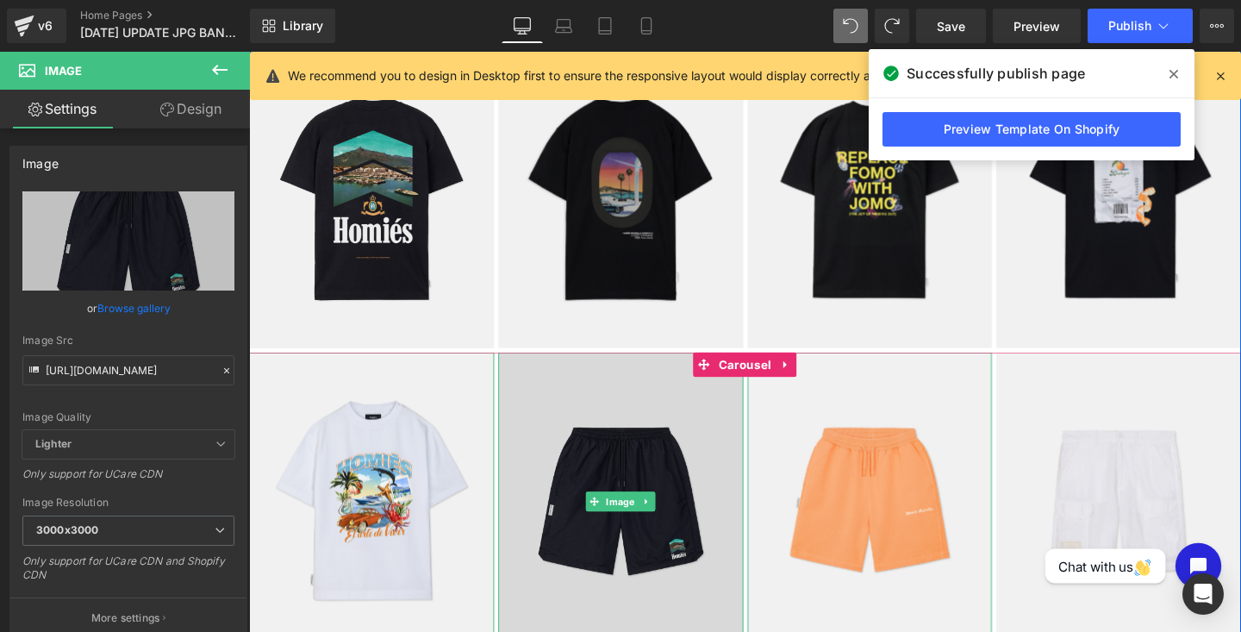
scroll to position [624, 0]
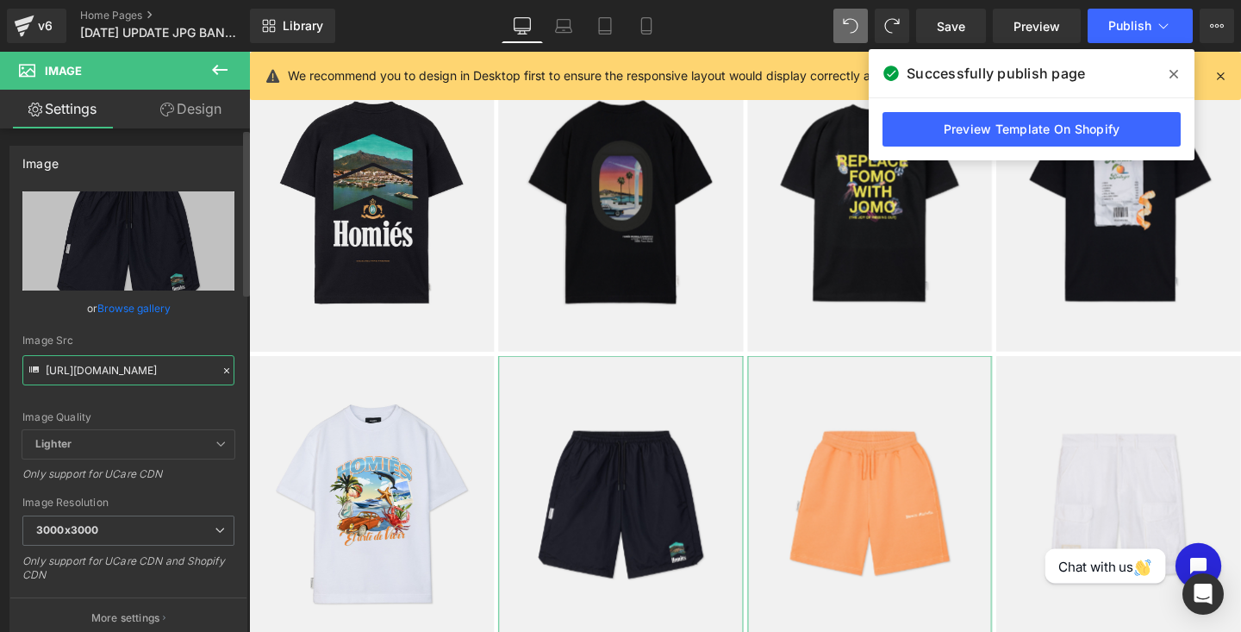
click at [110, 371] on input "[URL][DOMAIN_NAME]" at bounding box center [128, 370] width 212 height 30
paste input "text"
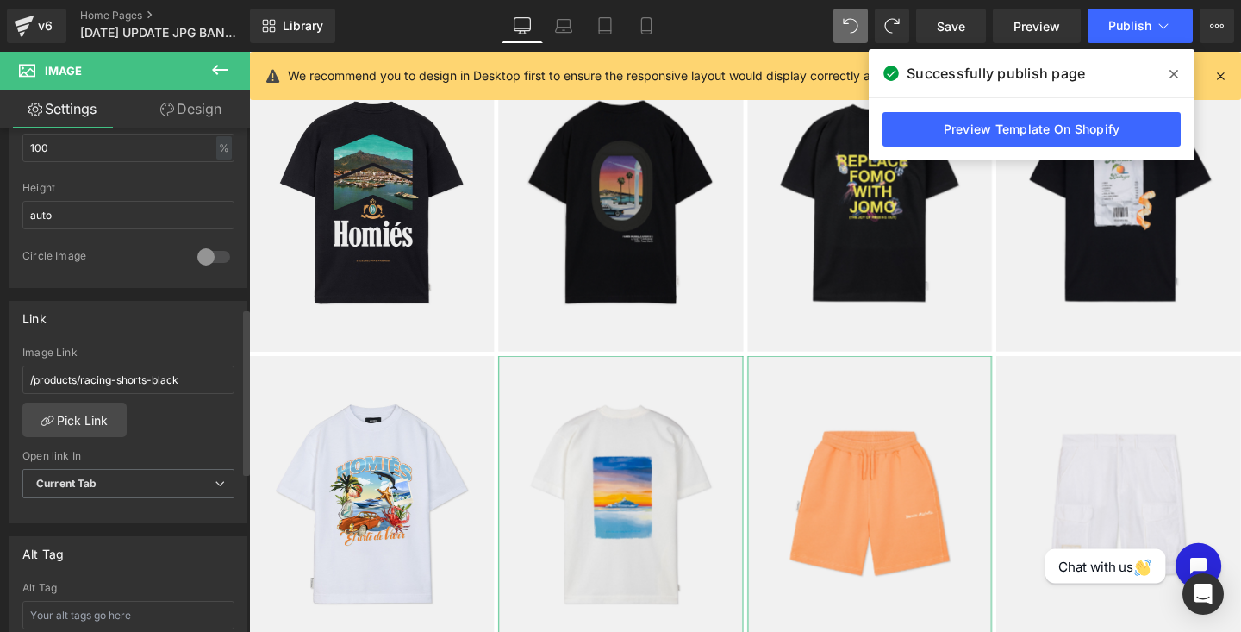
scroll to position [613, 0]
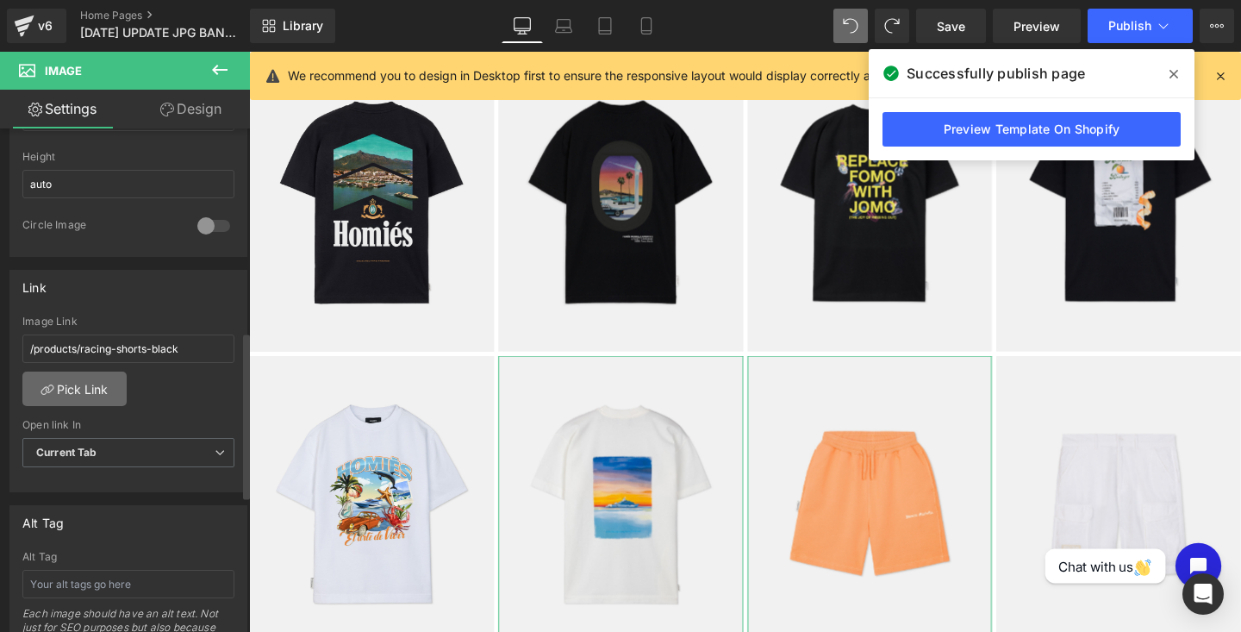
type input "[URL][DOMAIN_NAME]"
click at [86, 391] on link "Pick Link" at bounding box center [74, 388] width 104 height 34
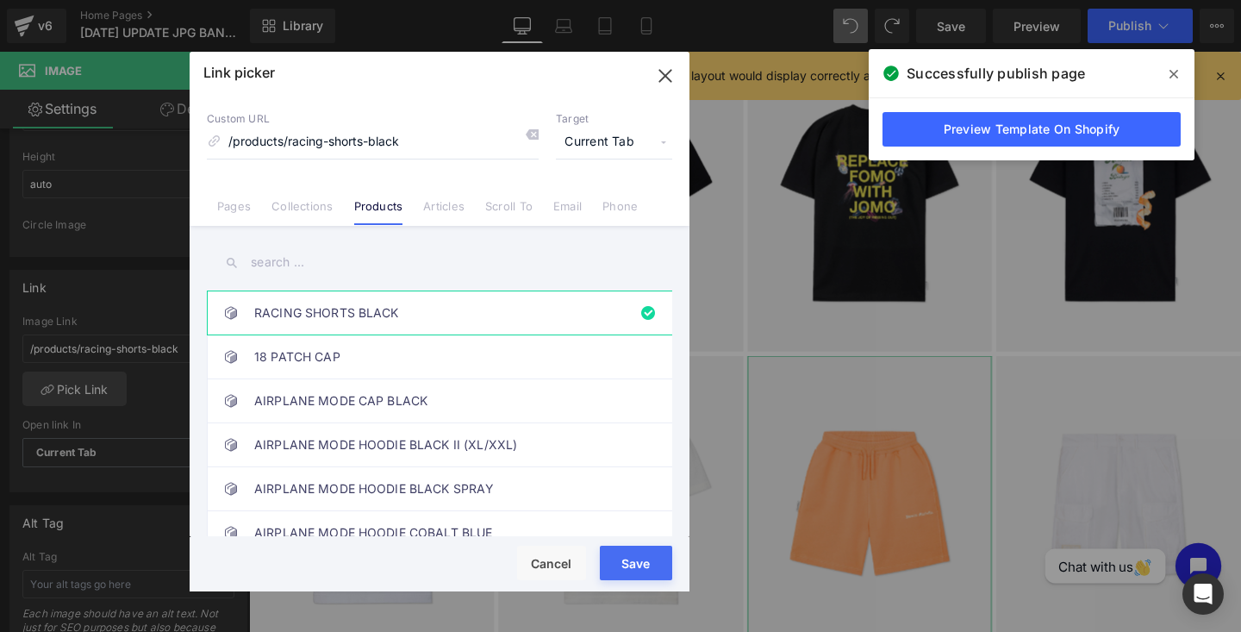
click at [261, 265] on input "text" at bounding box center [439, 262] width 465 height 39
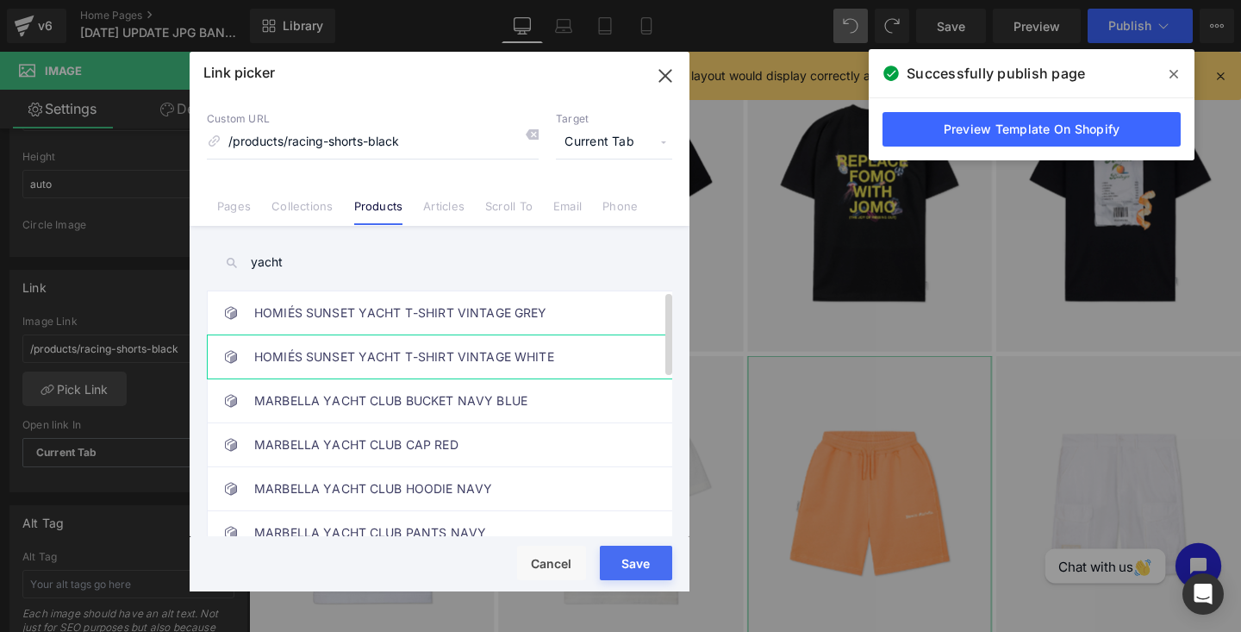
type input "yacht"
click at [494, 366] on link "HOMIÉS SUNSET YACHT T-SHIRT VINTAGE WHITE" at bounding box center [443, 356] width 379 height 43
type input "/products/homies-sunset-yacht-t-shirt-vintage-white"
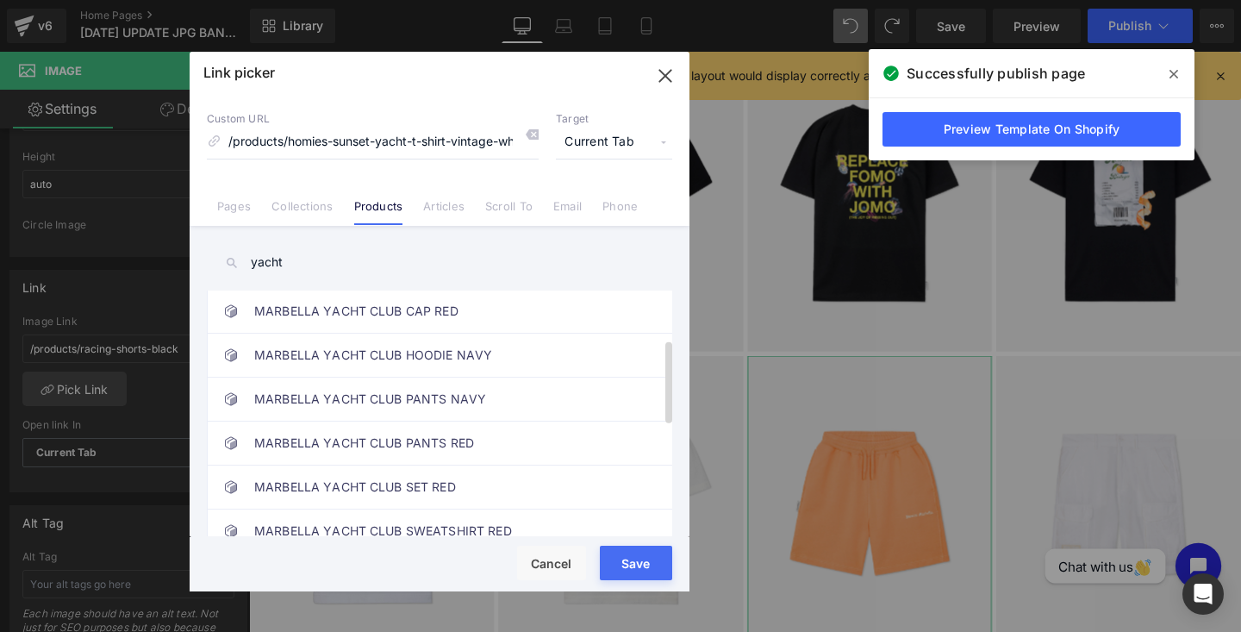
scroll to position [152, 0]
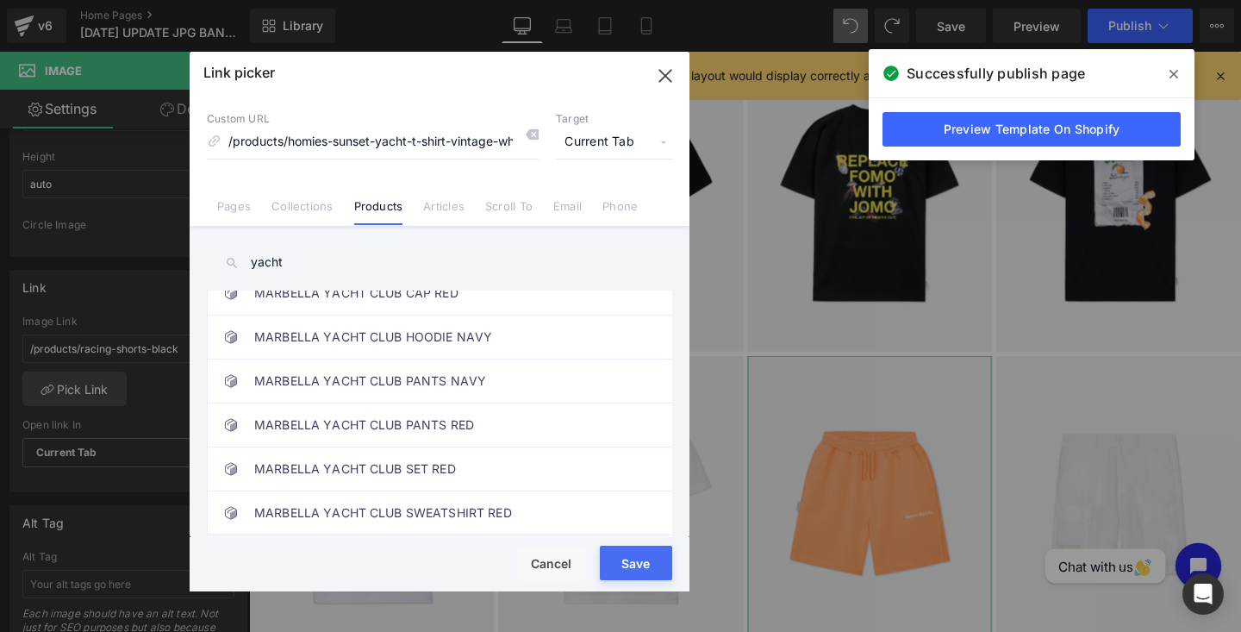
click at [613, 552] on button "Save" at bounding box center [636, 562] width 72 height 34
type input "/products/homies-sunset-yacht-t-shirt-vintage-white"
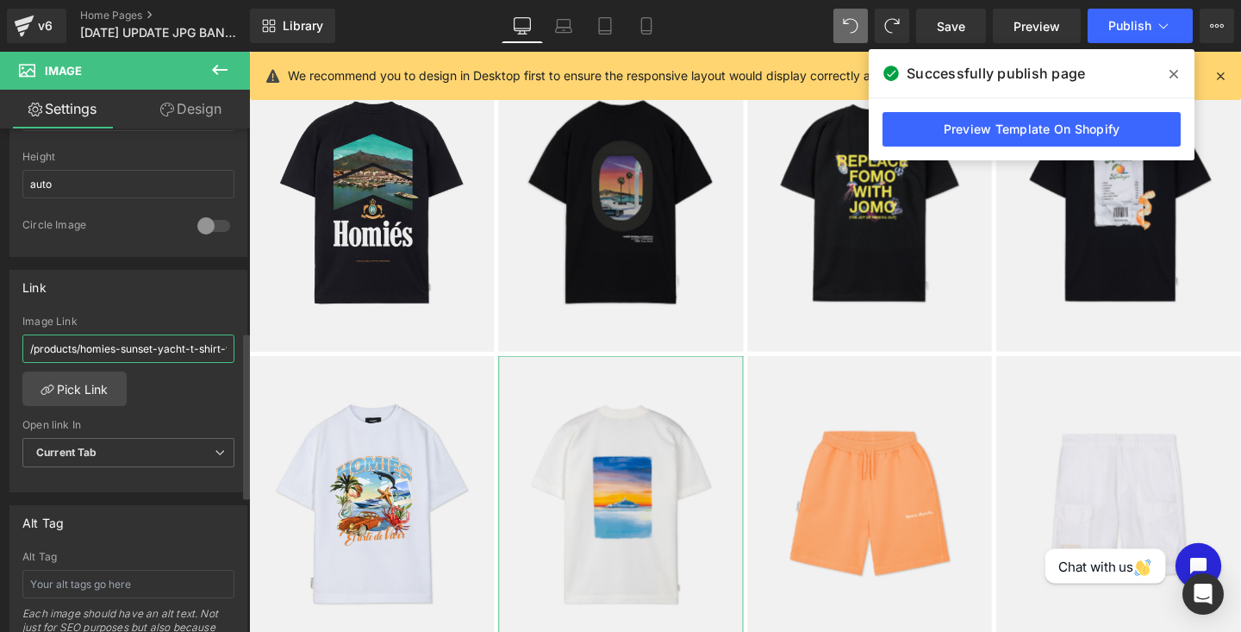
click at [94, 344] on input "/products/homies-sunset-yacht-t-shirt-vintage-white" at bounding box center [128, 348] width 212 height 28
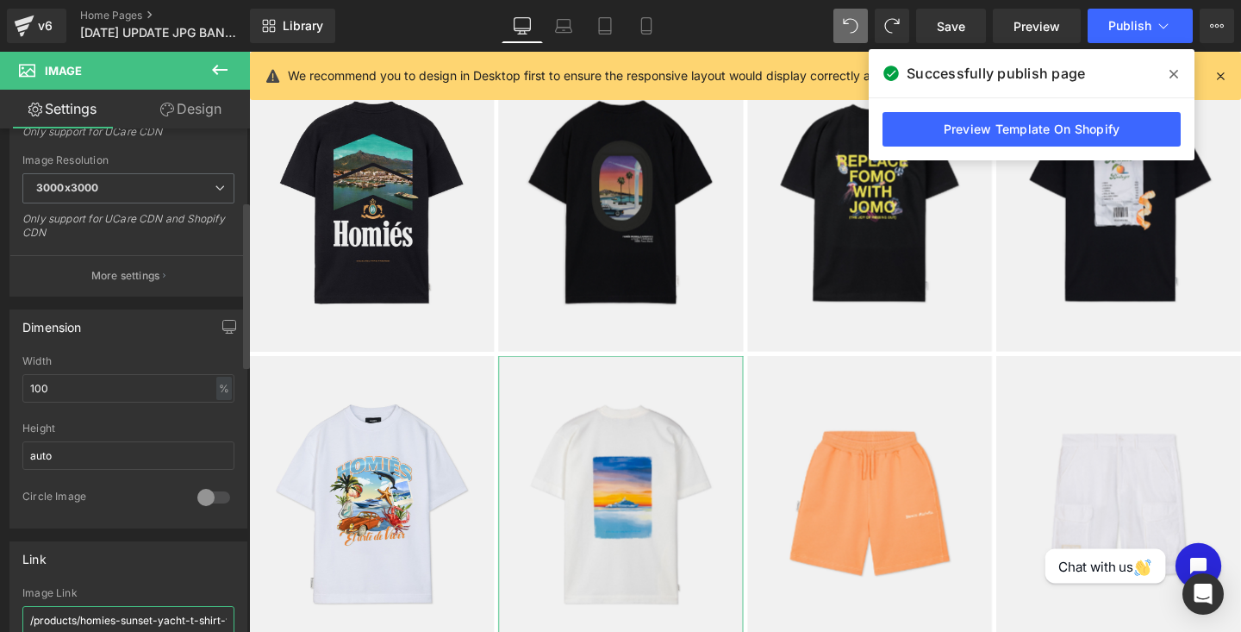
scroll to position [219, 0]
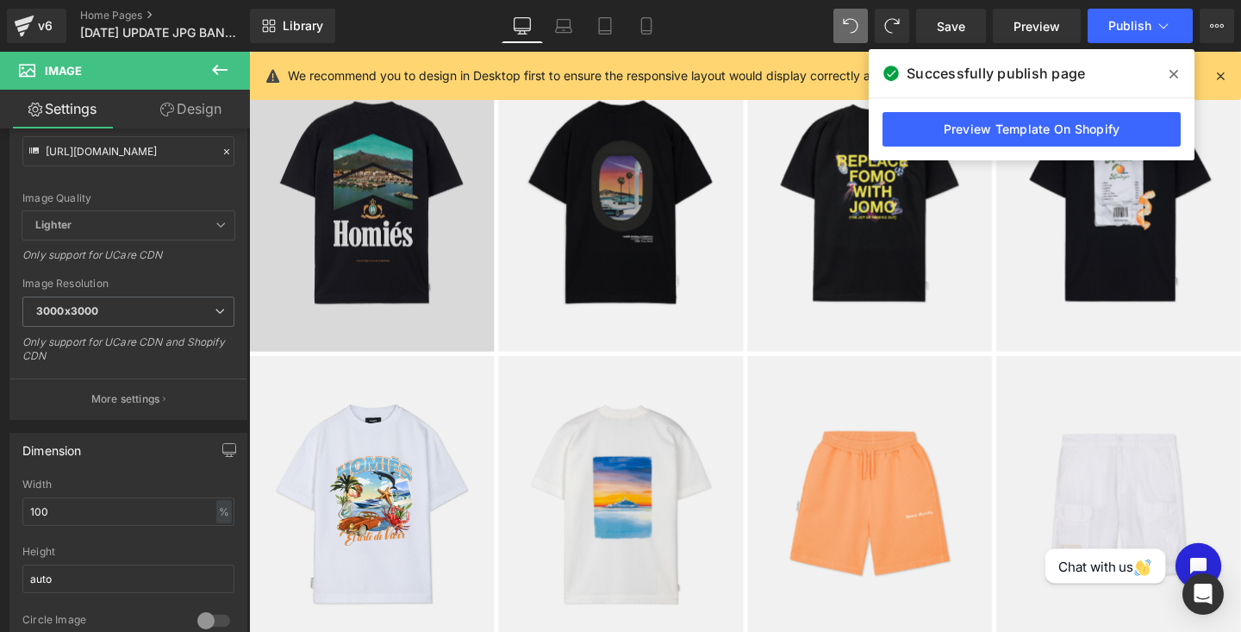
click at [833, 459] on img at bounding box center [902, 527] width 258 height 313
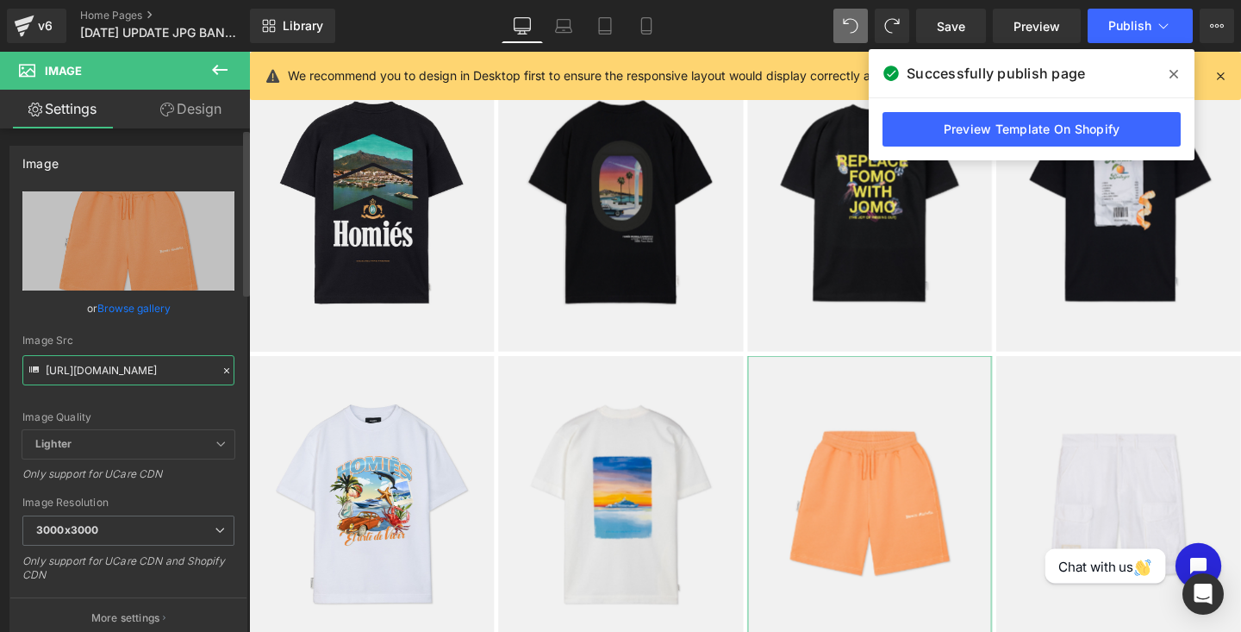
click at [100, 371] on input "[URL][DOMAIN_NAME]" at bounding box center [128, 370] width 212 height 30
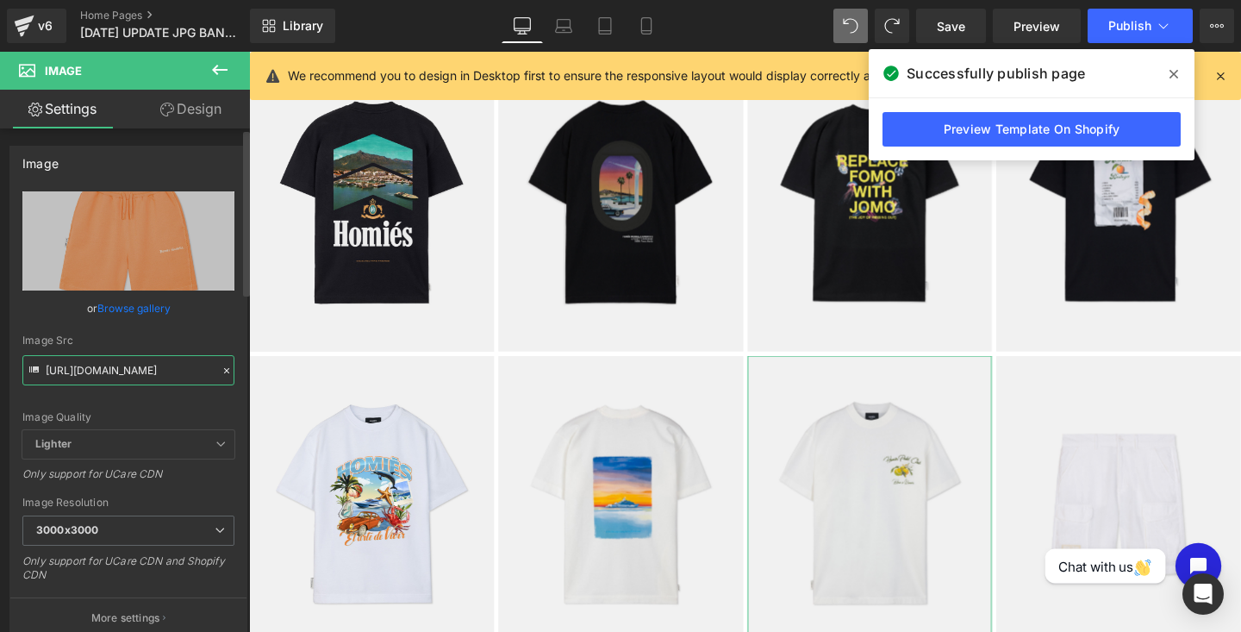
scroll to position [0, 317]
click at [140, 337] on div "Image Src" at bounding box center [128, 340] width 212 height 12
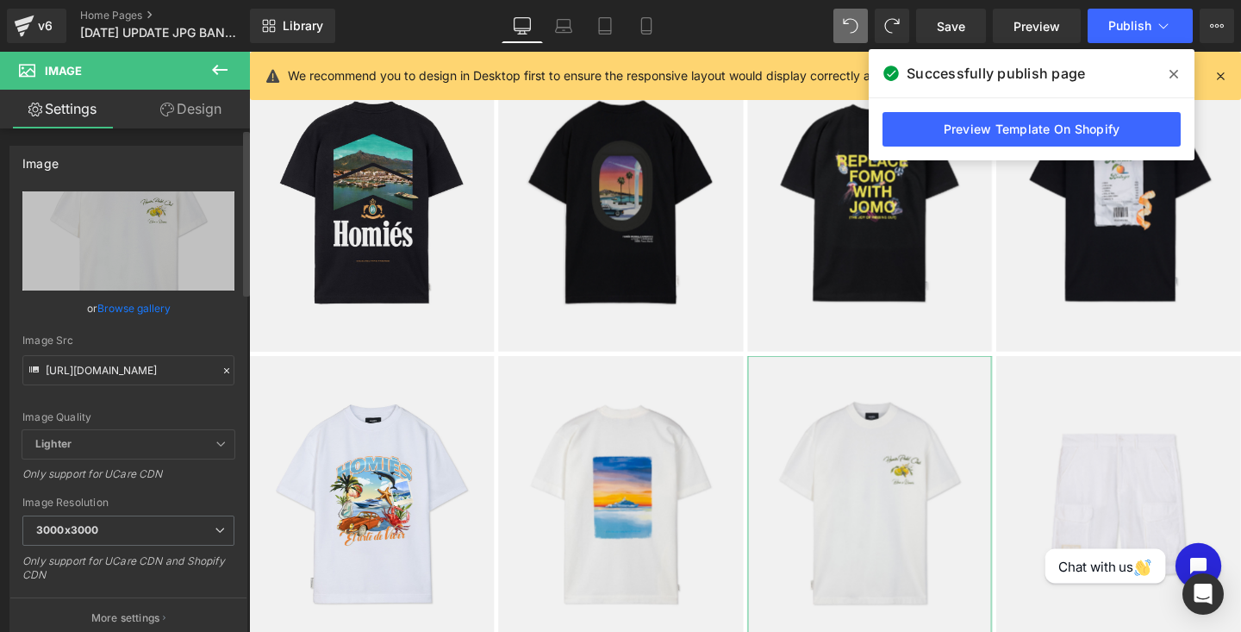
scroll to position [0, 0]
type input "[URL][DOMAIN_NAME]"
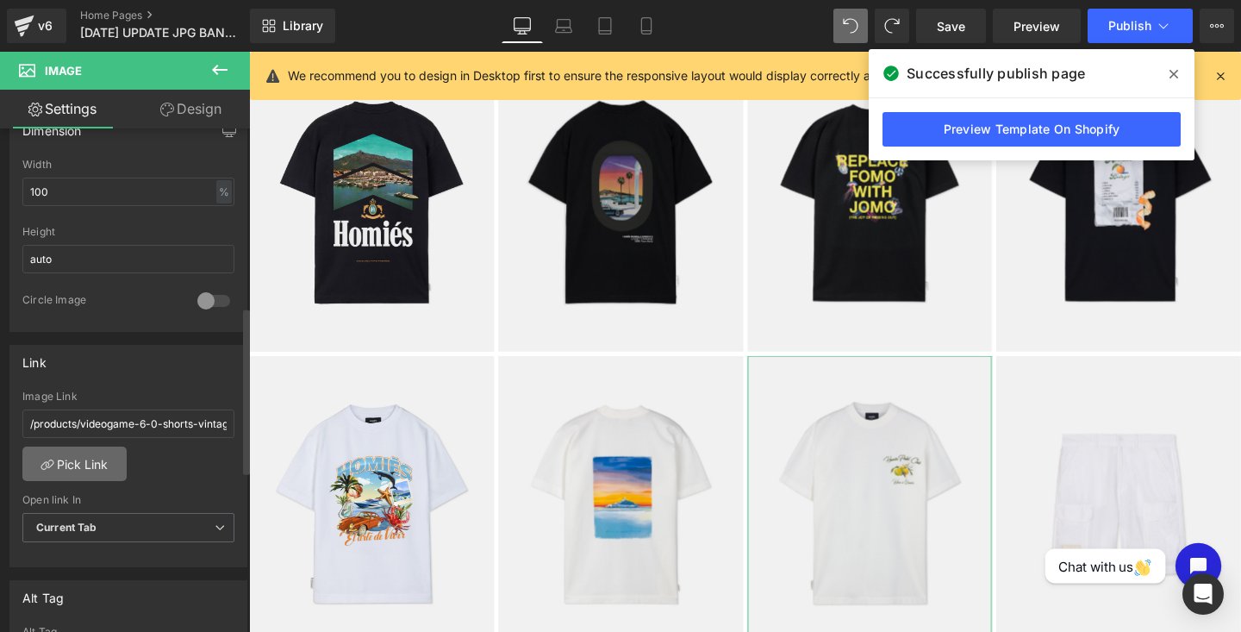
click at [89, 463] on link "Pick Link" at bounding box center [74, 463] width 104 height 34
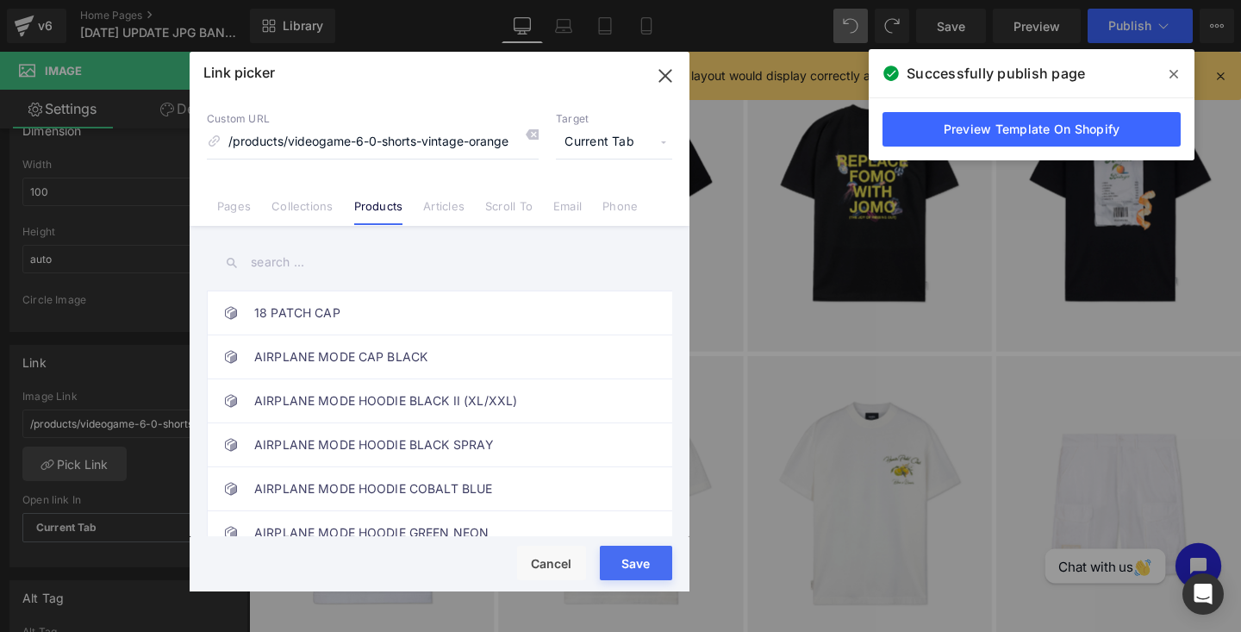
click at [259, 265] on input "text" at bounding box center [439, 262] width 465 height 39
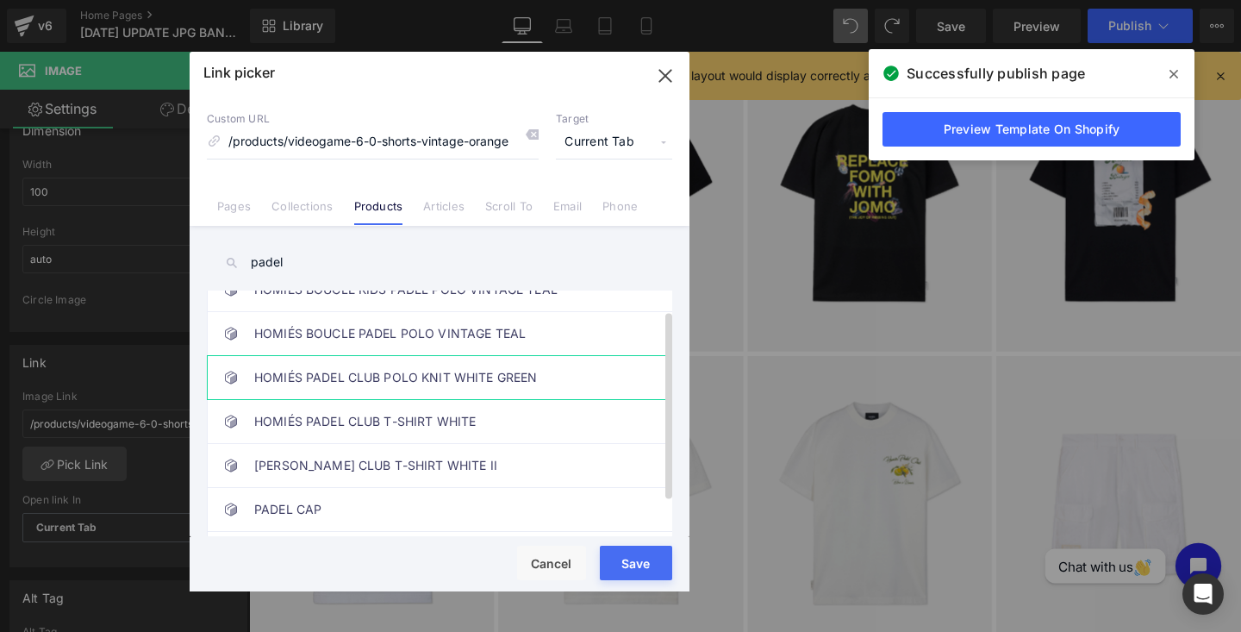
scroll to position [28, 0]
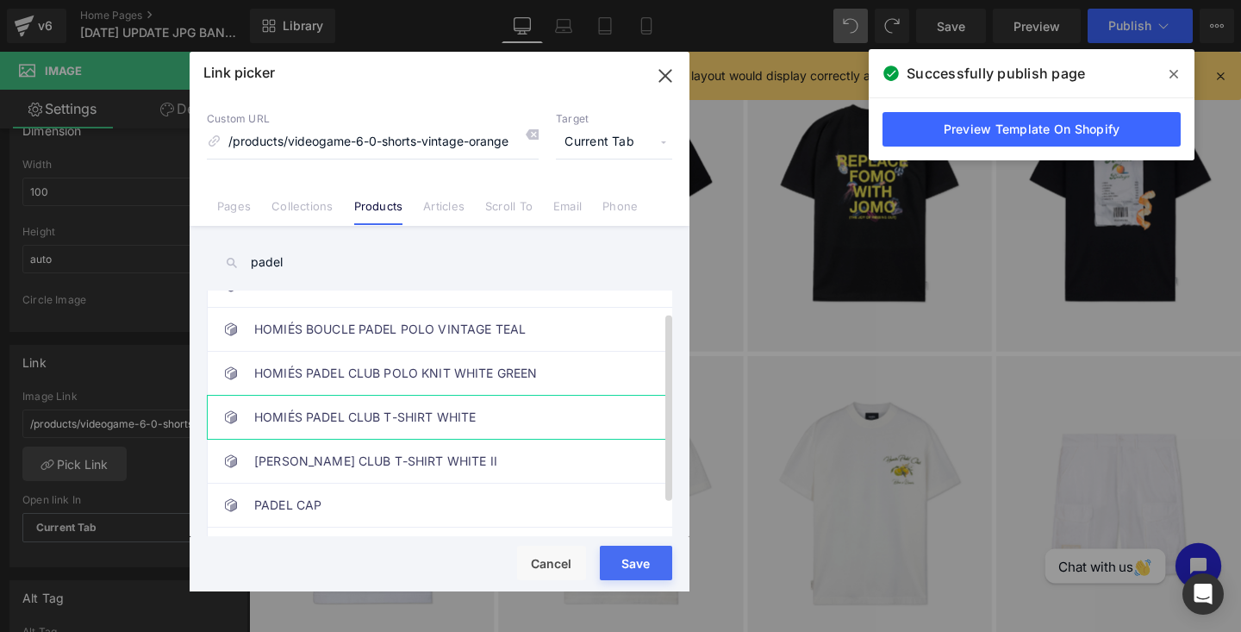
type input "padel"
click at [373, 420] on link "HOMIÉS PADEL CLUB T-SHIRT WHITE" at bounding box center [443, 416] width 379 height 43
type input "/products/homies-padel-club-t-shirt-white"
click at [613, 550] on button "Save" at bounding box center [636, 562] width 72 height 34
type input "/products/homies-padel-club-t-shirt-white"
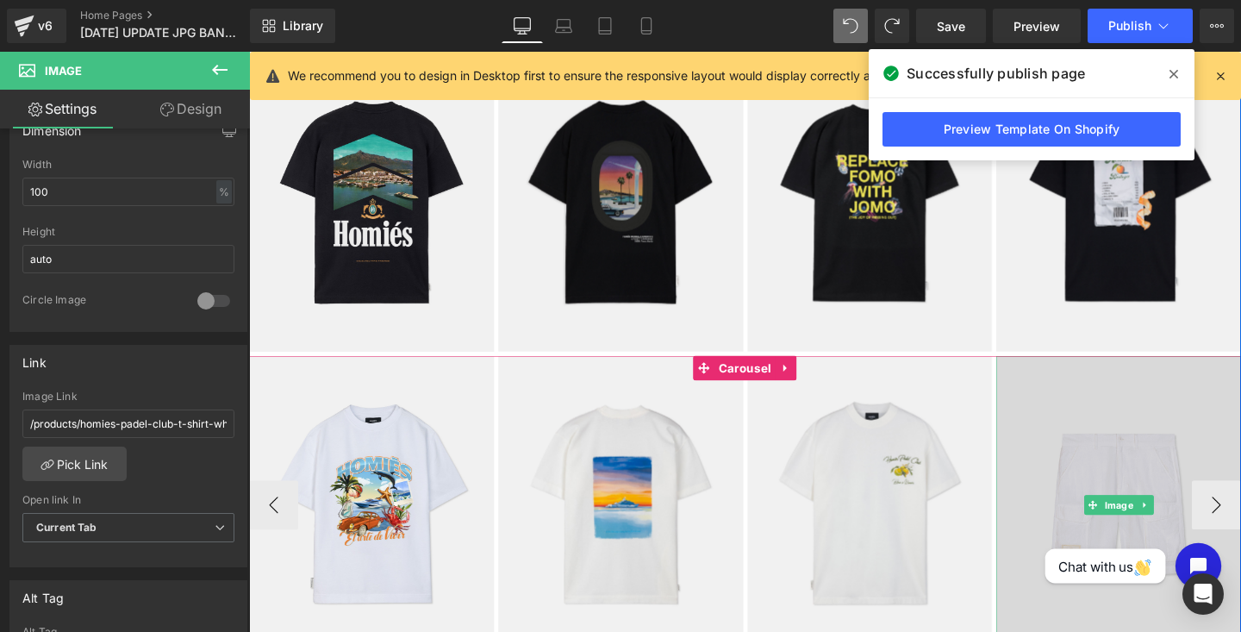
click at [1112, 478] on img at bounding box center [1163, 527] width 258 height 313
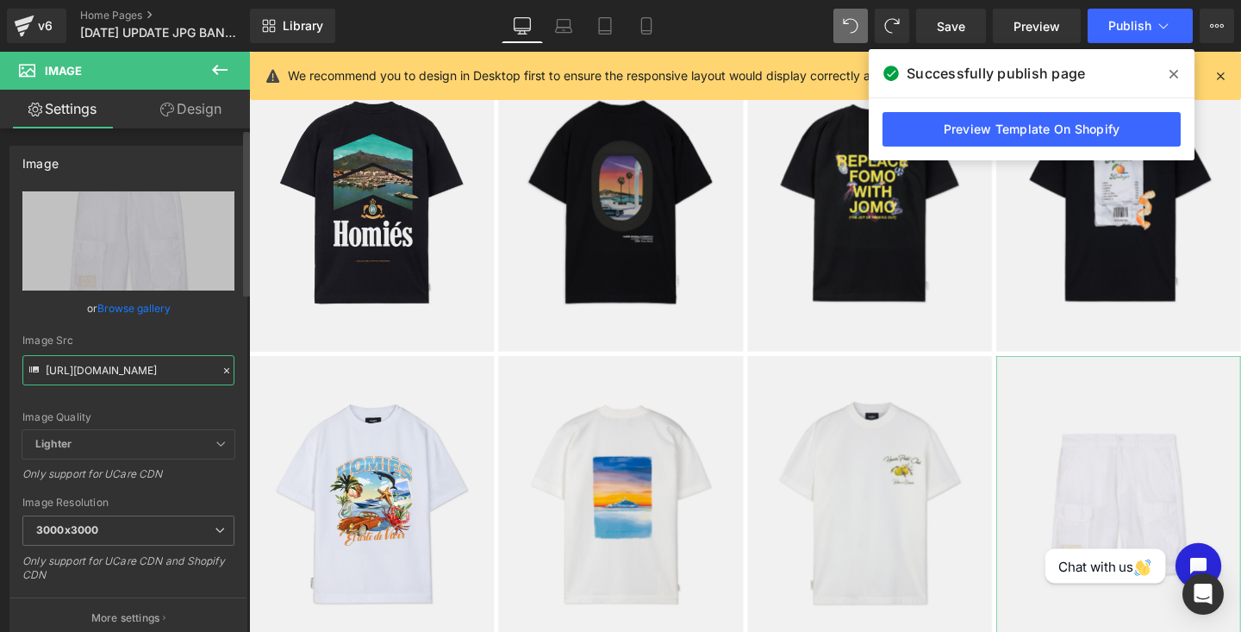
click at [128, 370] on input "[URL][DOMAIN_NAME]" at bounding box center [128, 370] width 212 height 30
click at [107, 337] on div "Image Src" at bounding box center [128, 340] width 212 height 12
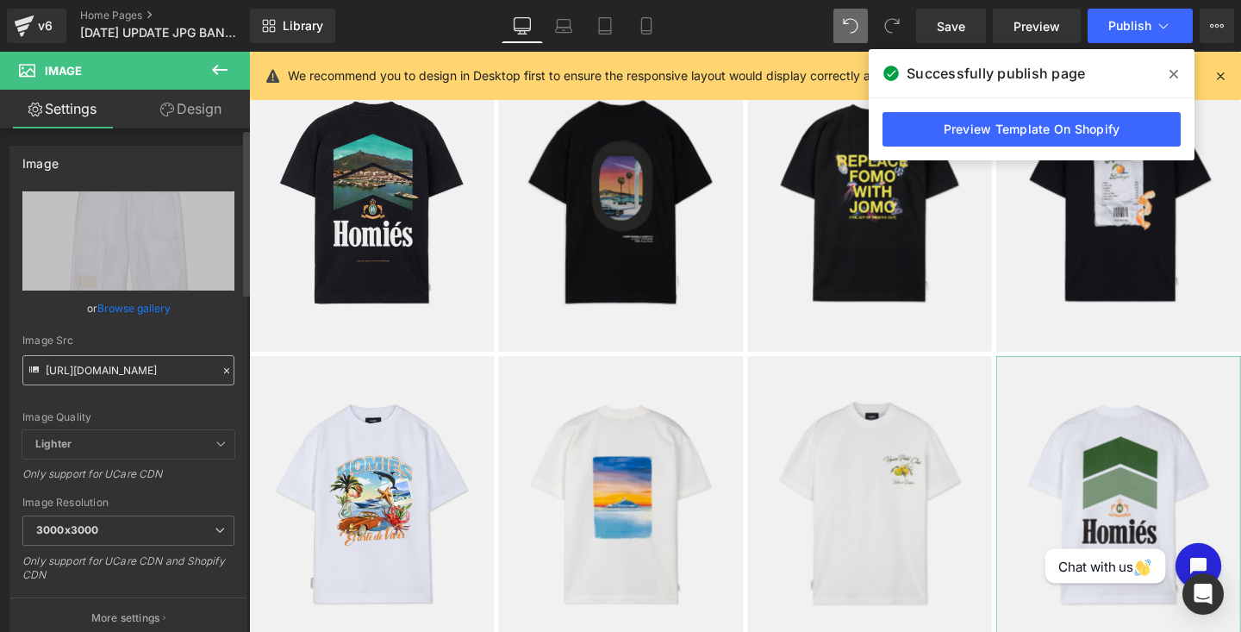
scroll to position [0, 0]
type input "[URL][DOMAIN_NAME]"
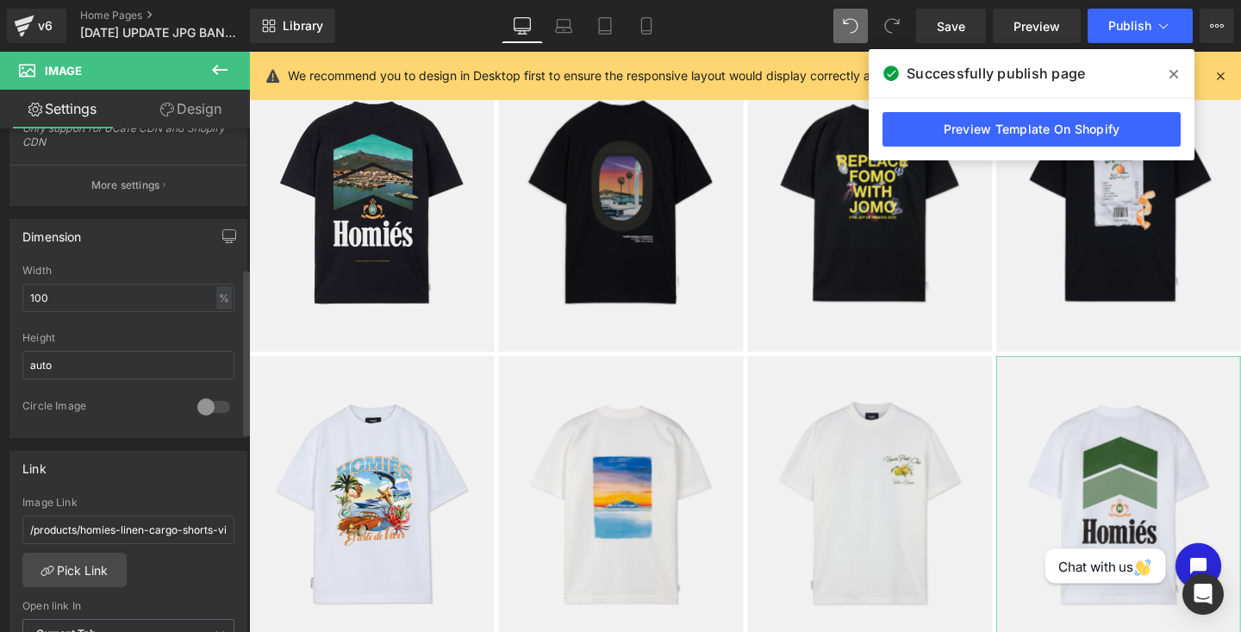
scroll to position [469, 0]
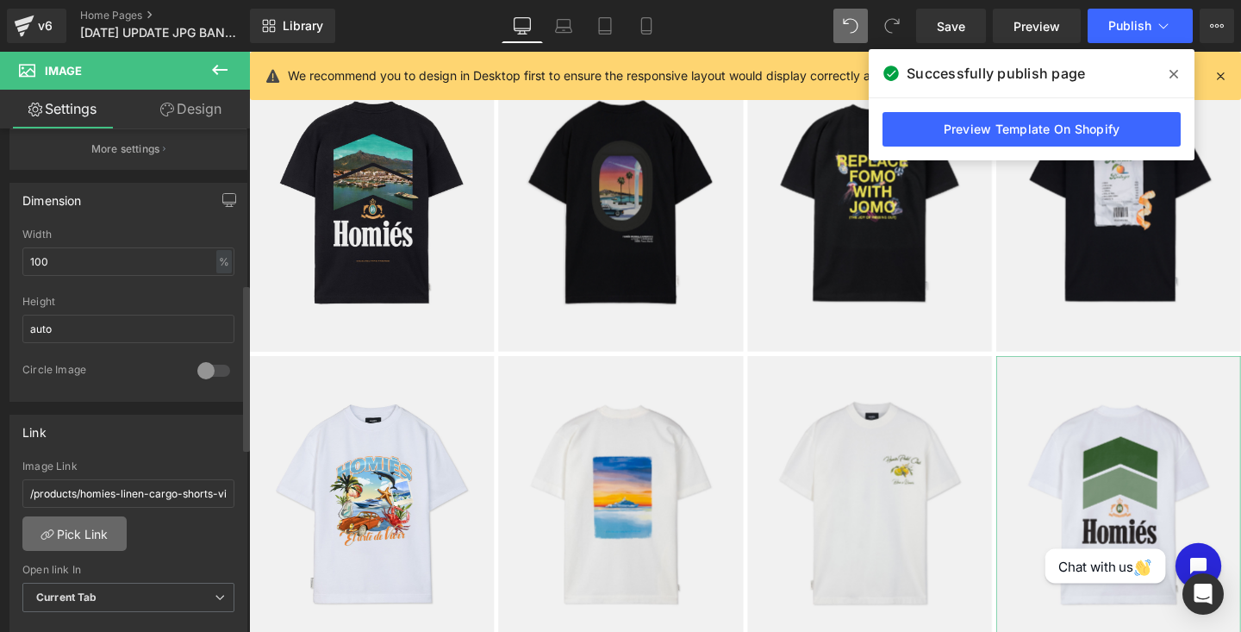
click at [73, 521] on link "Pick Link" at bounding box center [74, 533] width 104 height 34
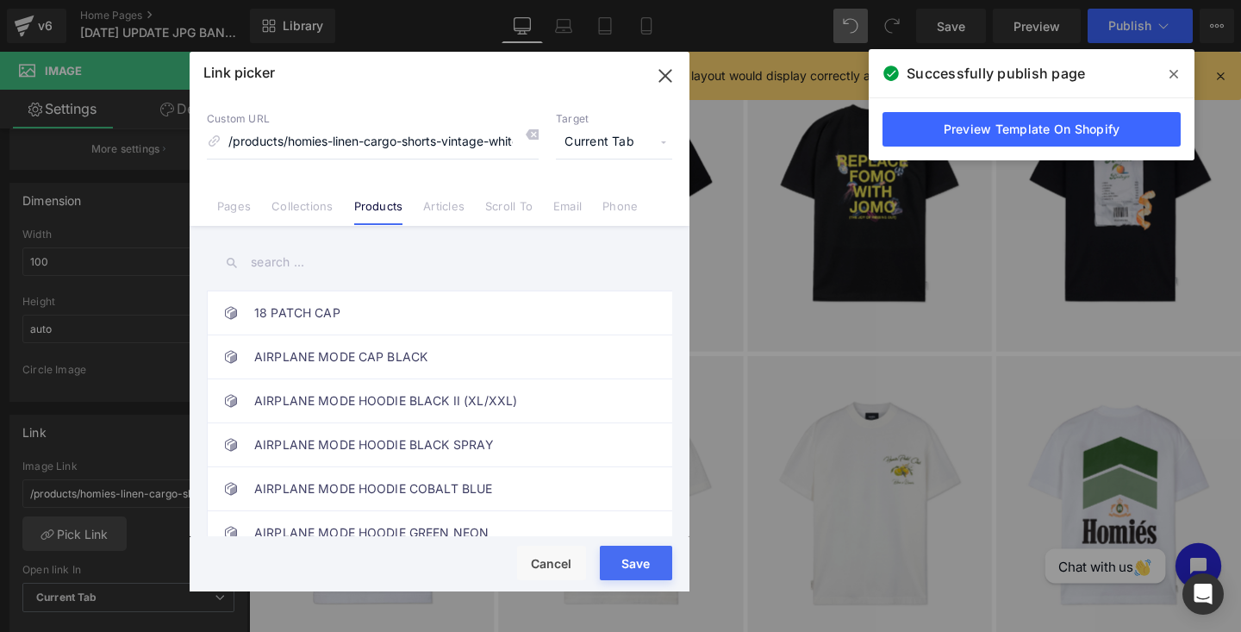
click at [258, 265] on input "text" at bounding box center [439, 262] width 465 height 39
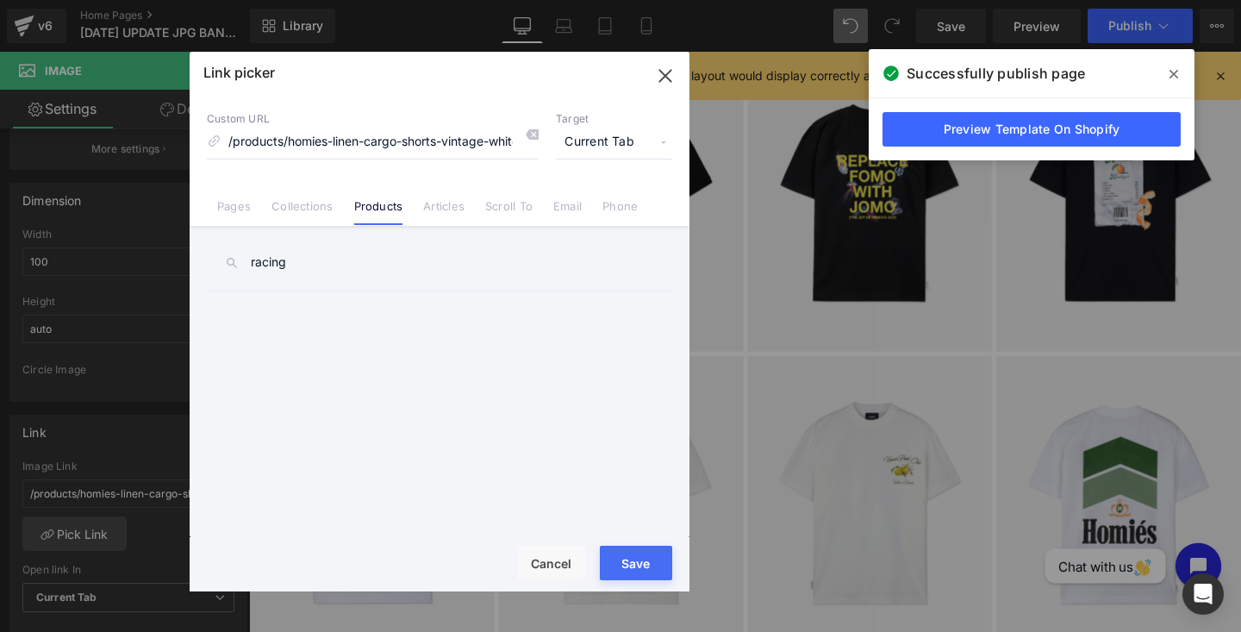
click at [258, 265] on input "racing" at bounding box center [439, 262] width 465 height 39
click at [308, 260] on input "racing" at bounding box center [439, 262] width 465 height 39
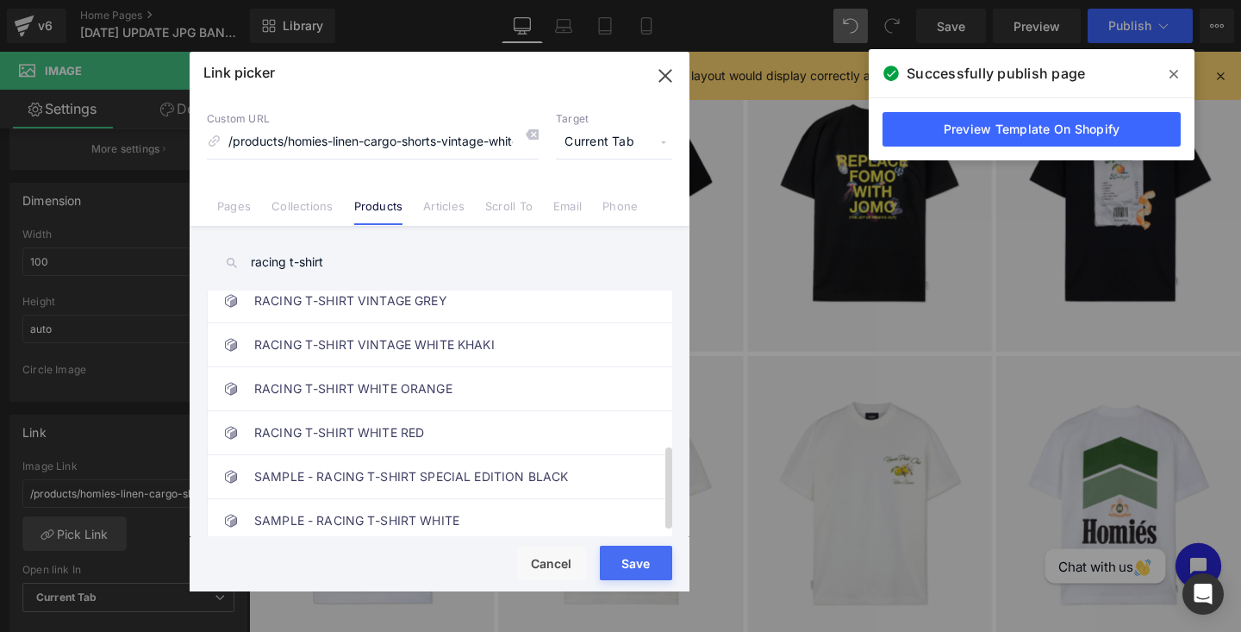
scroll to position [465, 0]
type input "racing t-shirt"
click at [346, 339] on link "RACING T-SHIRT VINTAGE WHITE KHAKI" at bounding box center [443, 344] width 379 height 43
type input "/products/racing-t-shirt-vintage-white-khaki"
click at [605, 551] on button "Save" at bounding box center [636, 562] width 72 height 34
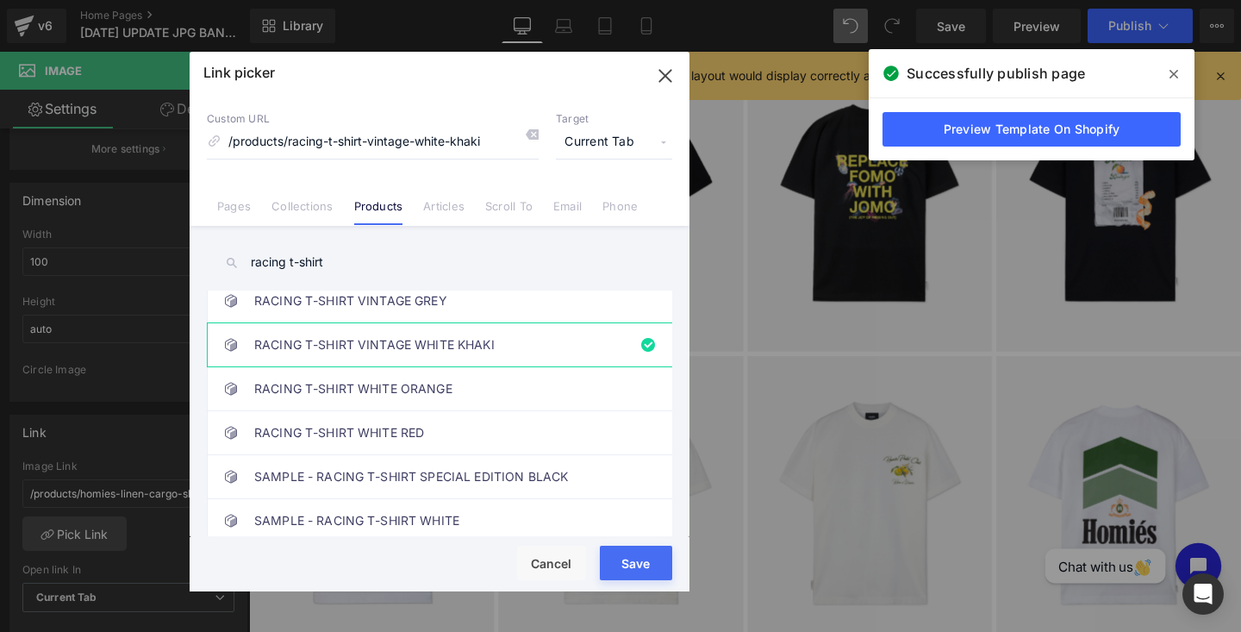
type input "/products/racing-t-shirt-vintage-white-khaki"
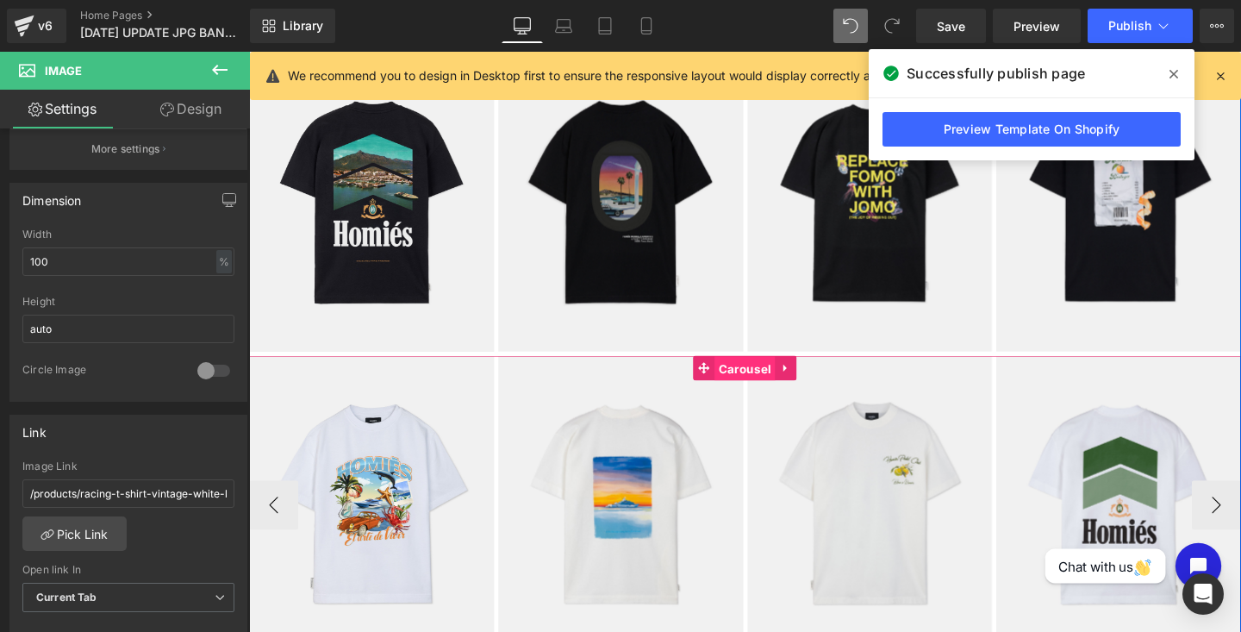
click at [766, 383] on span "Carousel" at bounding box center [770, 385] width 64 height 26
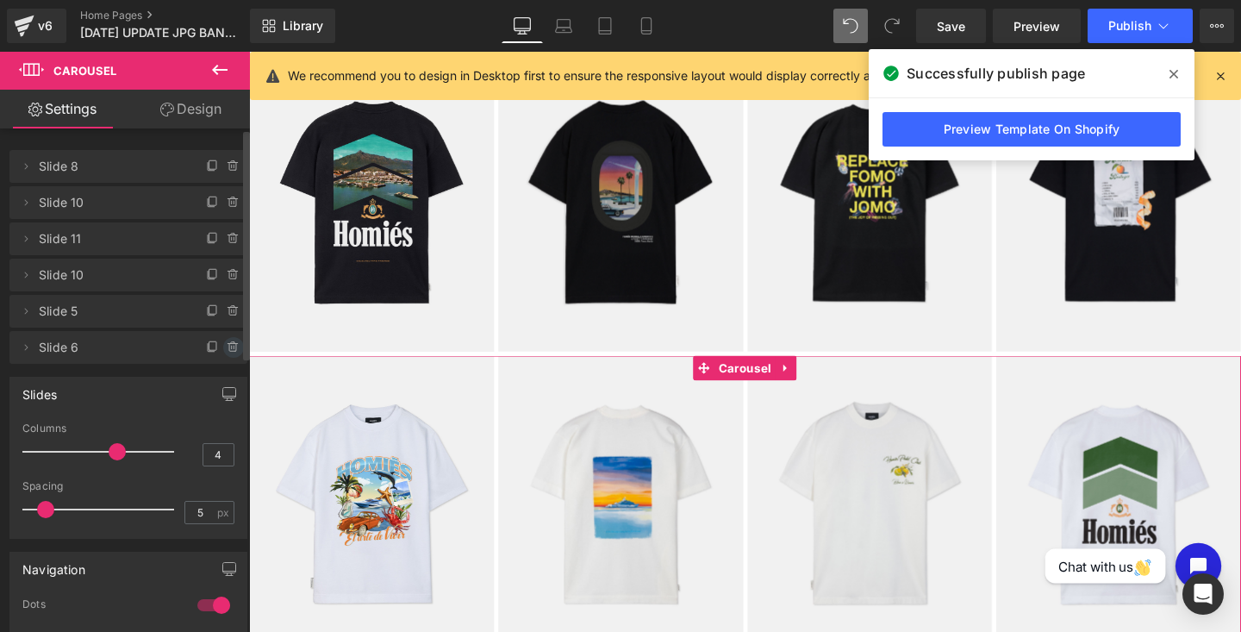
click at [227, 344] on icon at bounding box center [234, 347] width 14 height 14
click at [191, 348] on button "Delete" at bounding box center [215, 348] width 54 height 22
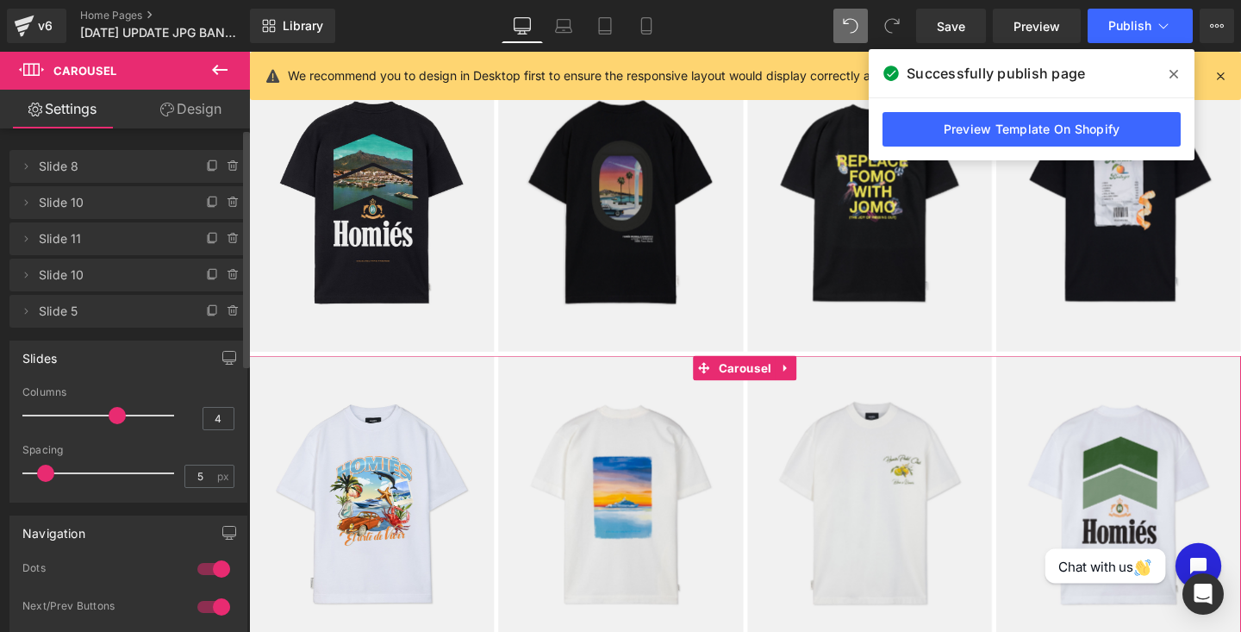
click at [233, 310] on icon at bounding box center [233, 310] width 0 height 3
click at [200, 315] on button "Delete" at bounding box center [215, 312] width 54 height 22
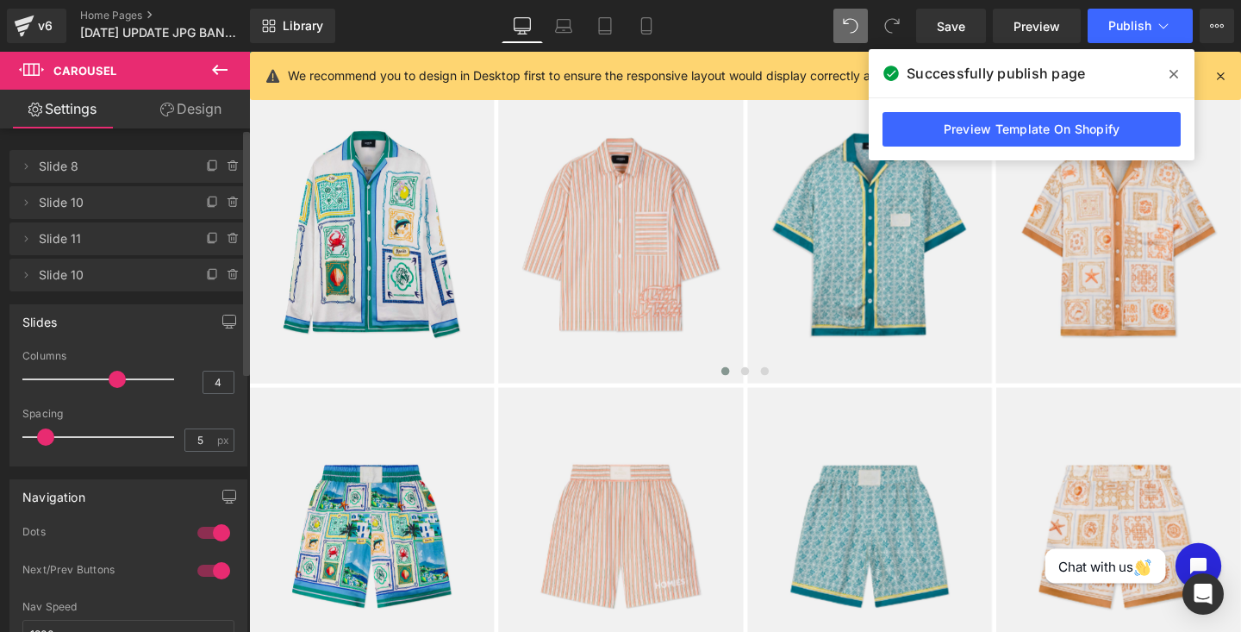
scroll to position [1778, 0]
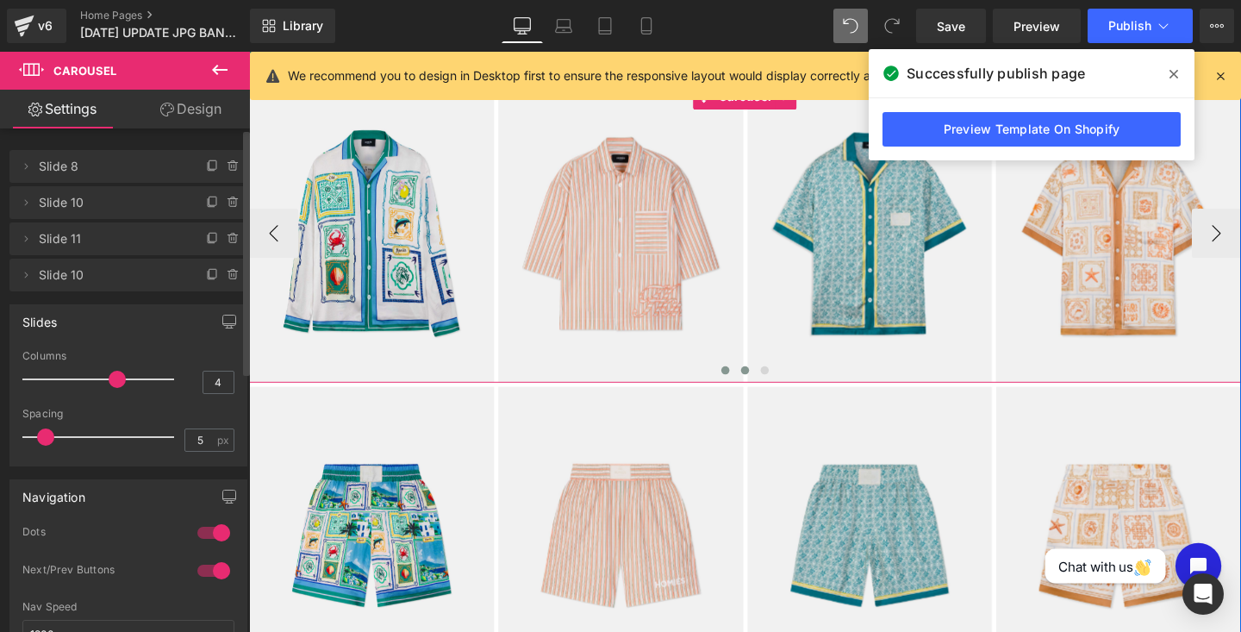
click at [769, 386] on span at bounding box center [770, 386] width 9 height 9
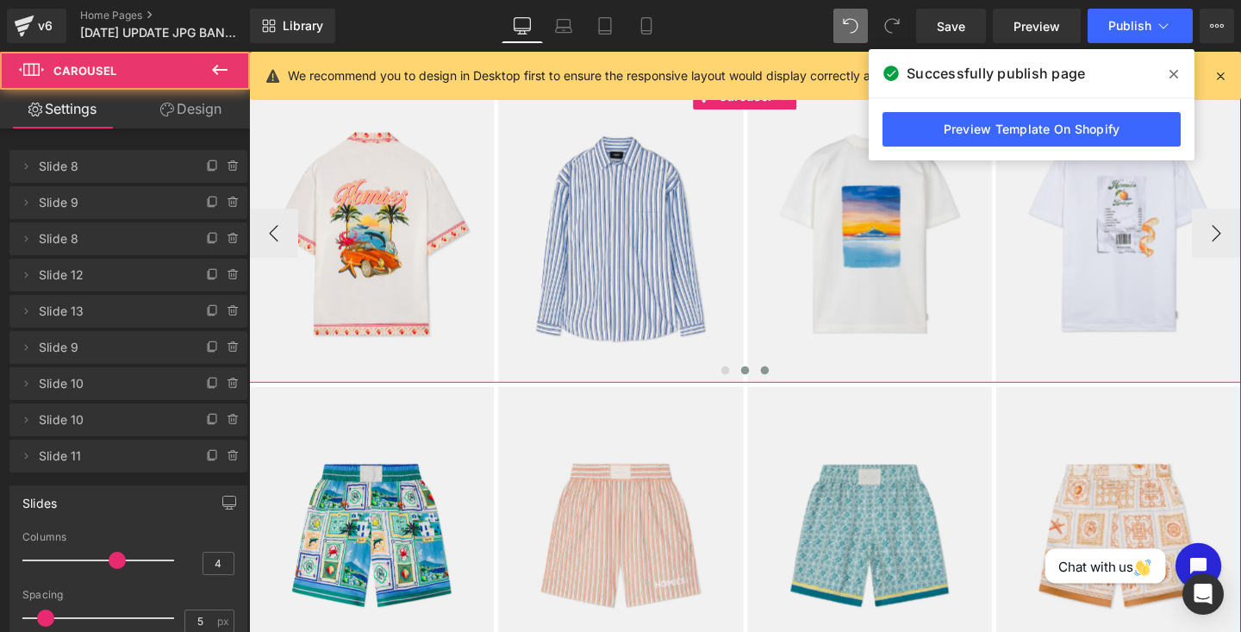
click at [794, 386] on span at bounding box center [791, 386] width 9 height 9
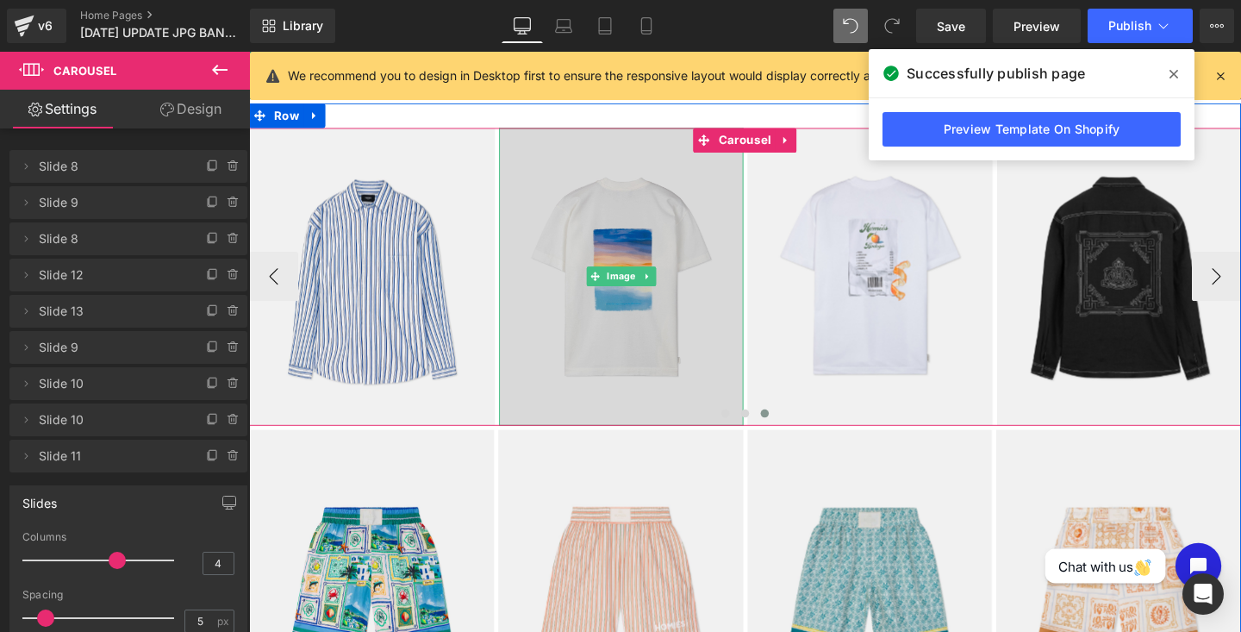
scroll to position [1730, 0]
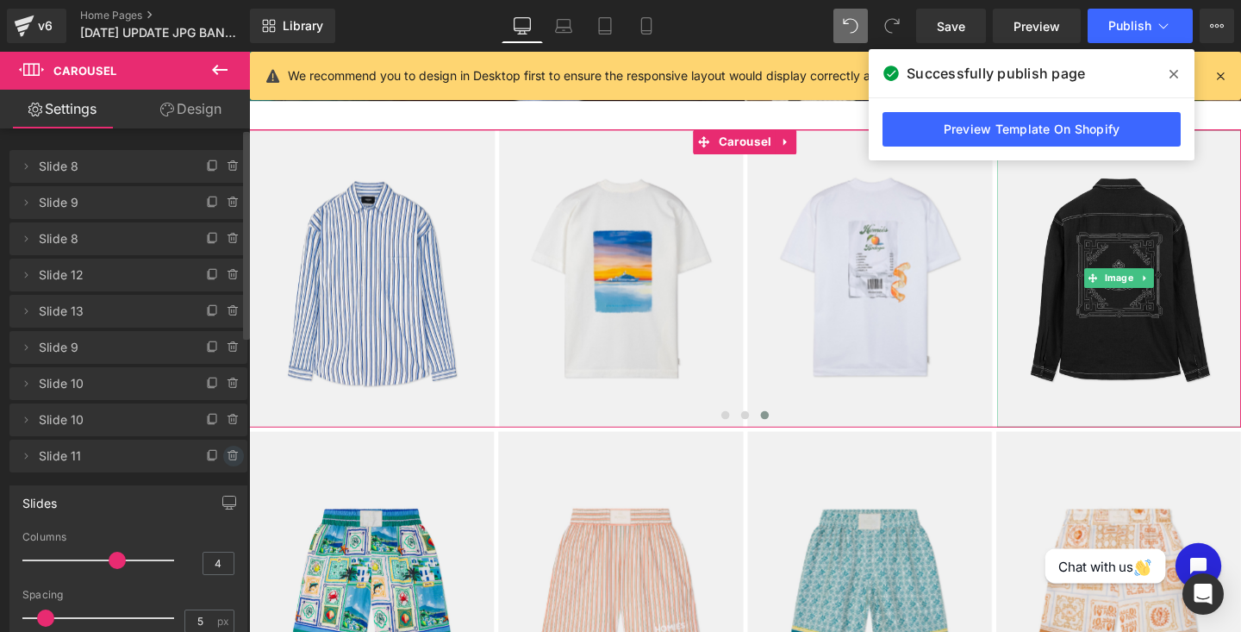
click at [227, 458] on icon at bounding box center [234, 456] width 14 height 14
click at [206, 455] on button "Delete" at bounding box center [215, 456] width 54 height 22
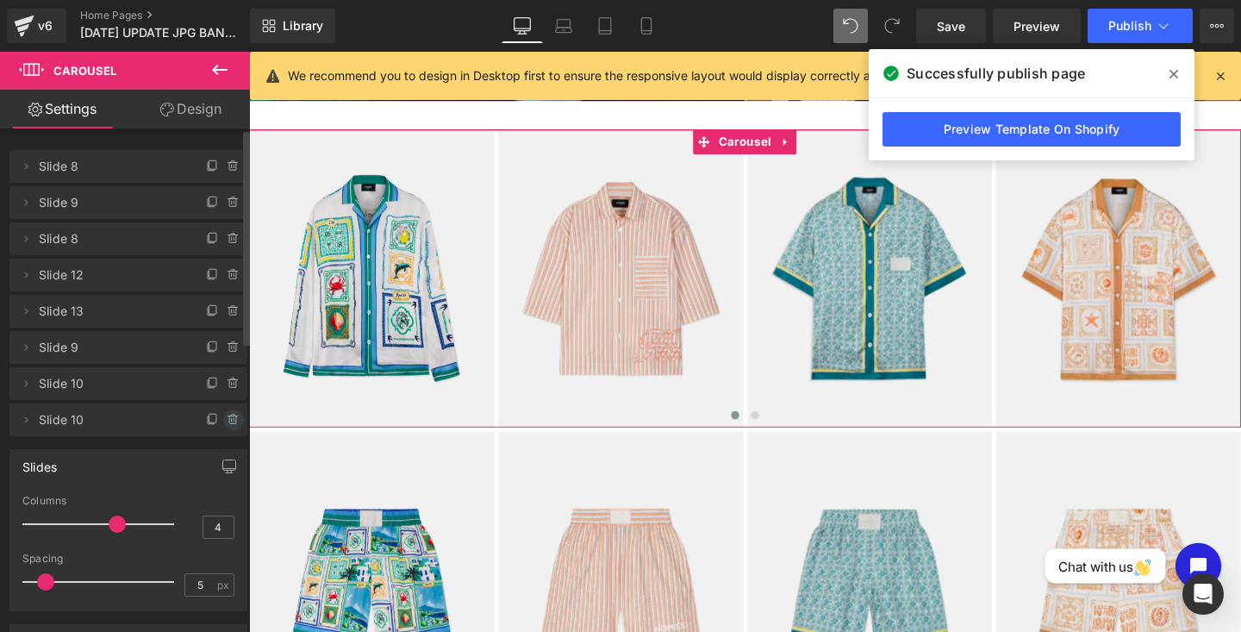
click at [227, 417] on icon at bounding box center [234, 420] width 14 height 14
click at [205, 417] on button "Delete" at bounding box center [215, 420] width 54 height 22
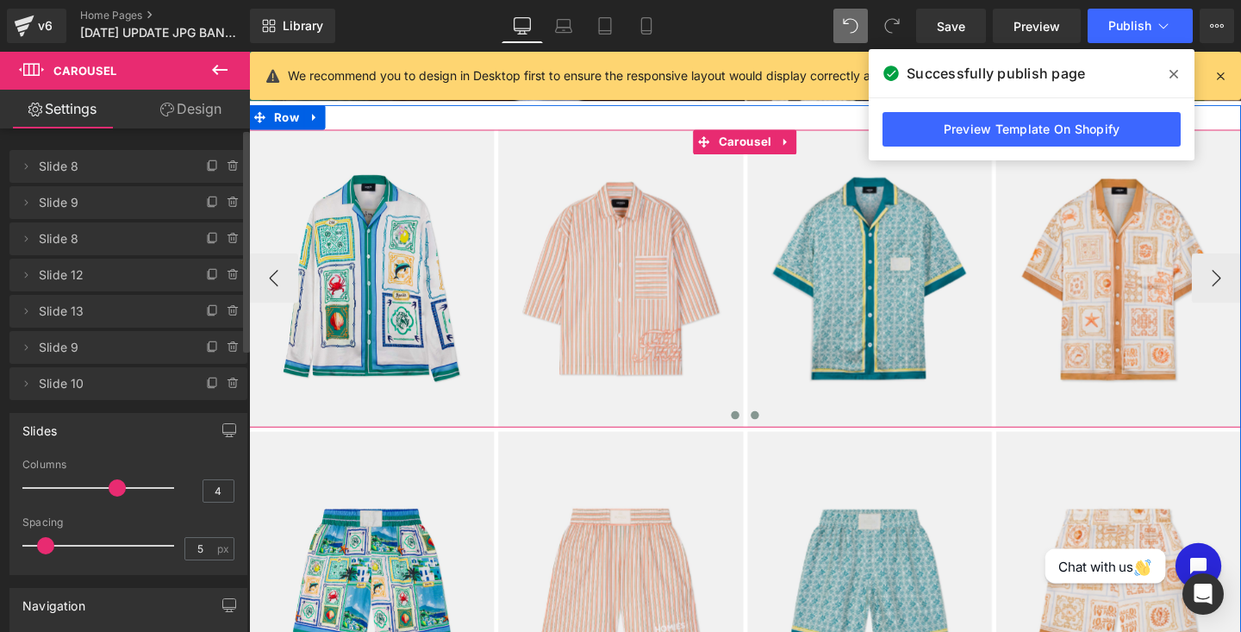
click at [782, 432] on span at bounding box center [780, 433] width 9 height 9
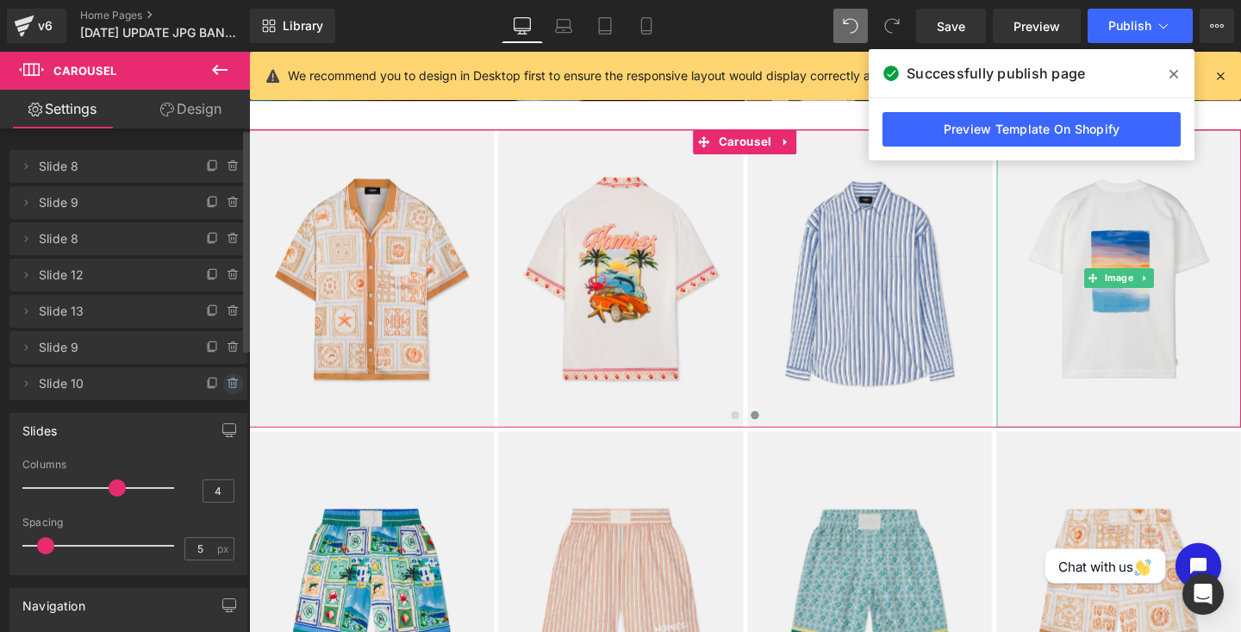
click at [229, 386] on icon at bounding box center [232, 384] width 7 height 8
click at [196, 392] on button "Delete" at bounding box center [215, 384] width 54 height 22
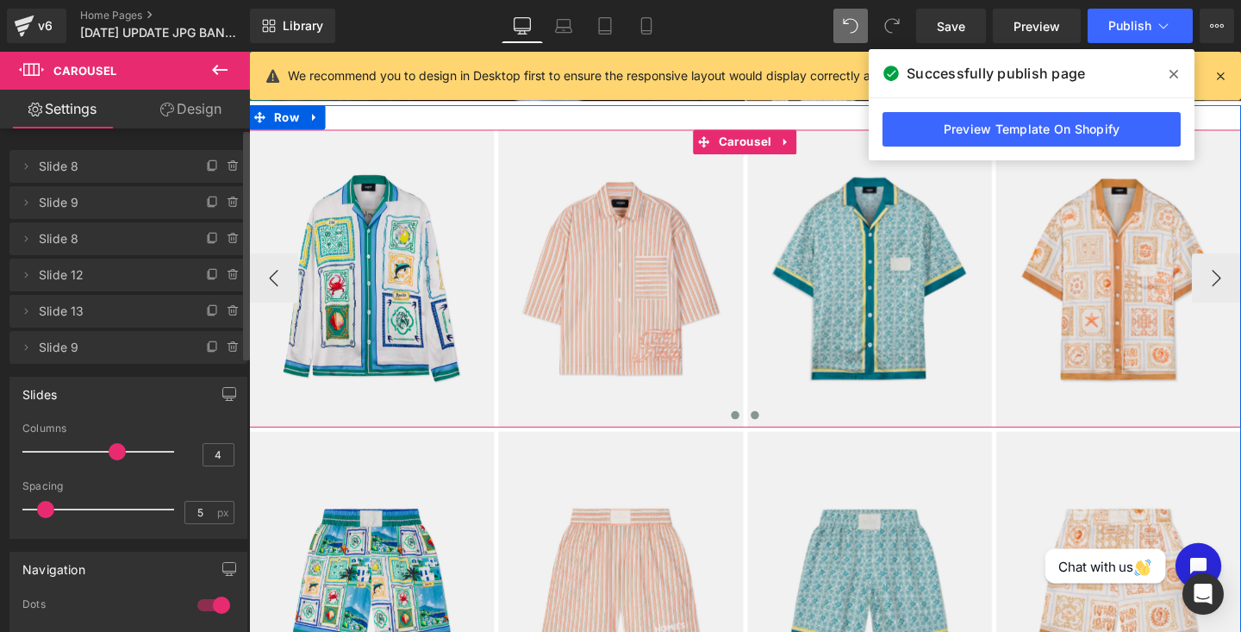
click at [778, 433] on span at bounding box center [780, 433] width 9 height 9
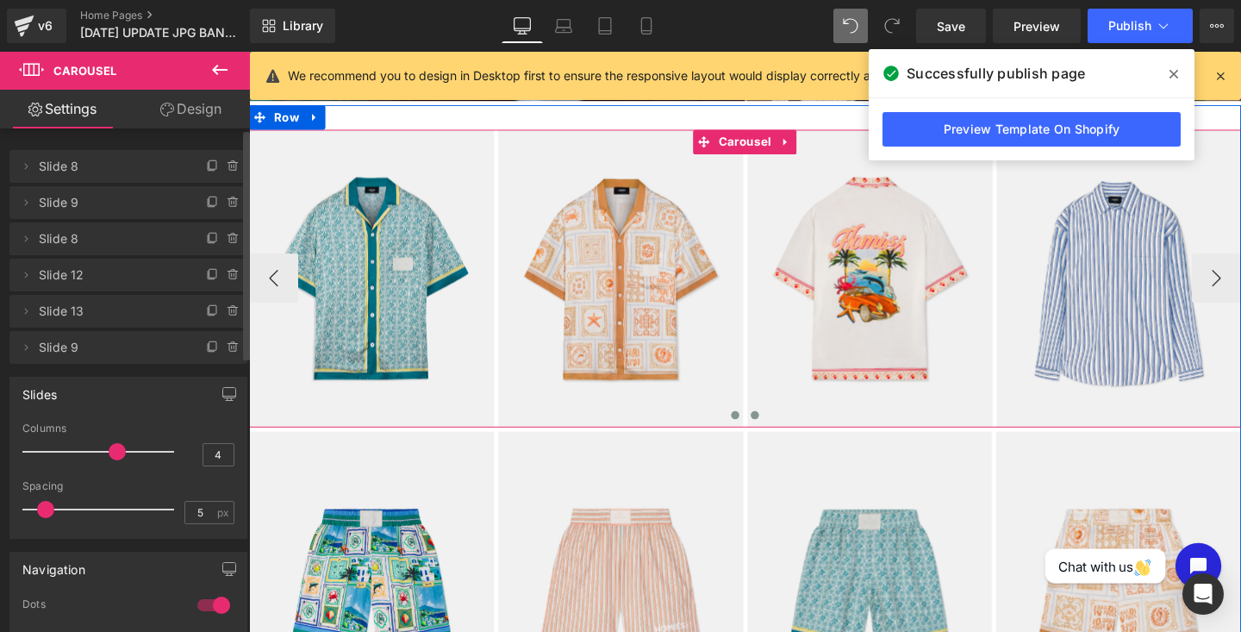
click at [759, 433] on span at bounding box center [760, 433] width 9 height 9
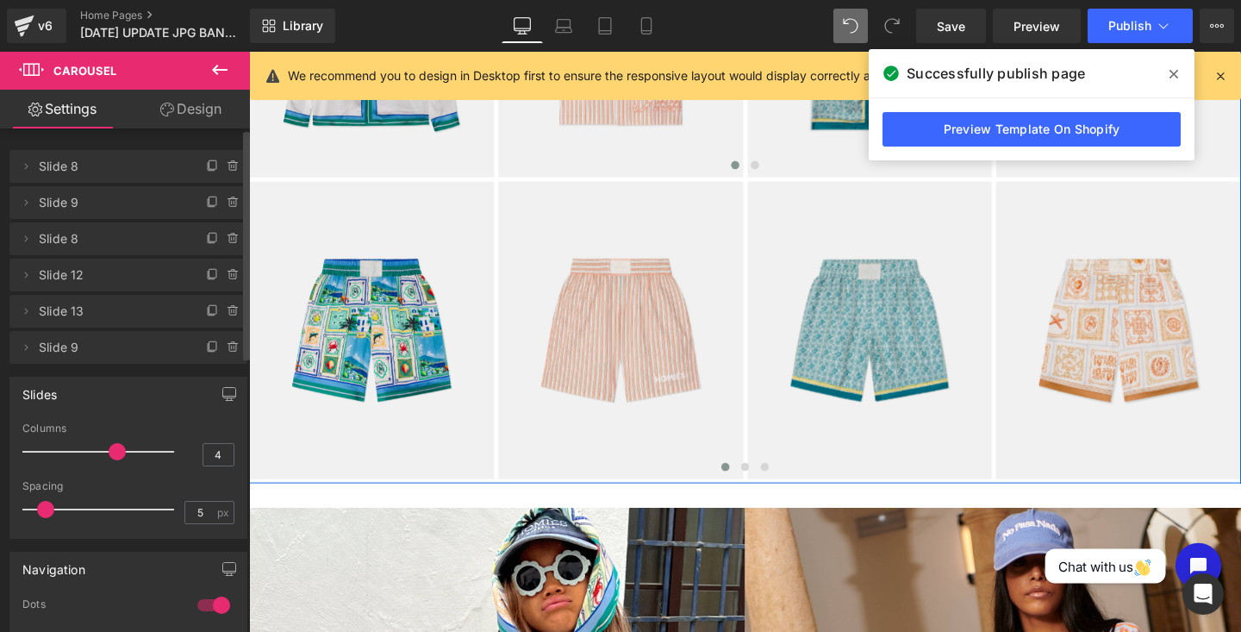
scroll to position [2027, 0]
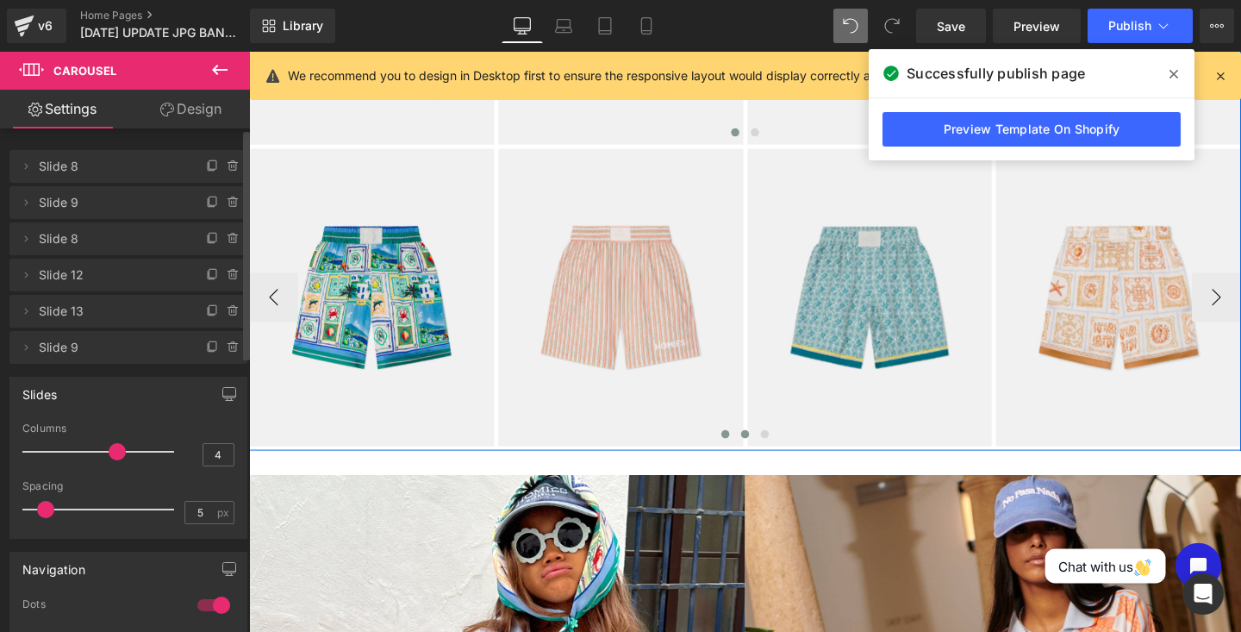
click at [771, 451] on span at bounding box center [770, 453] width 9 height 9
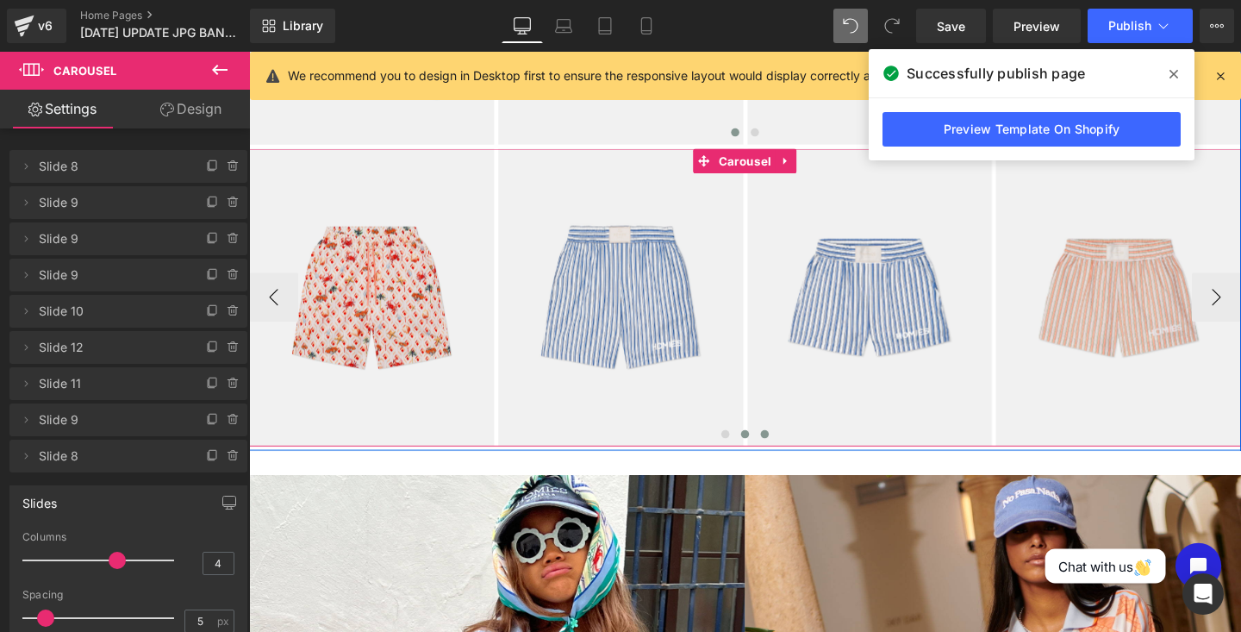
click at [791, 455] on span at bounding box center [791, 453] width 9 height 9
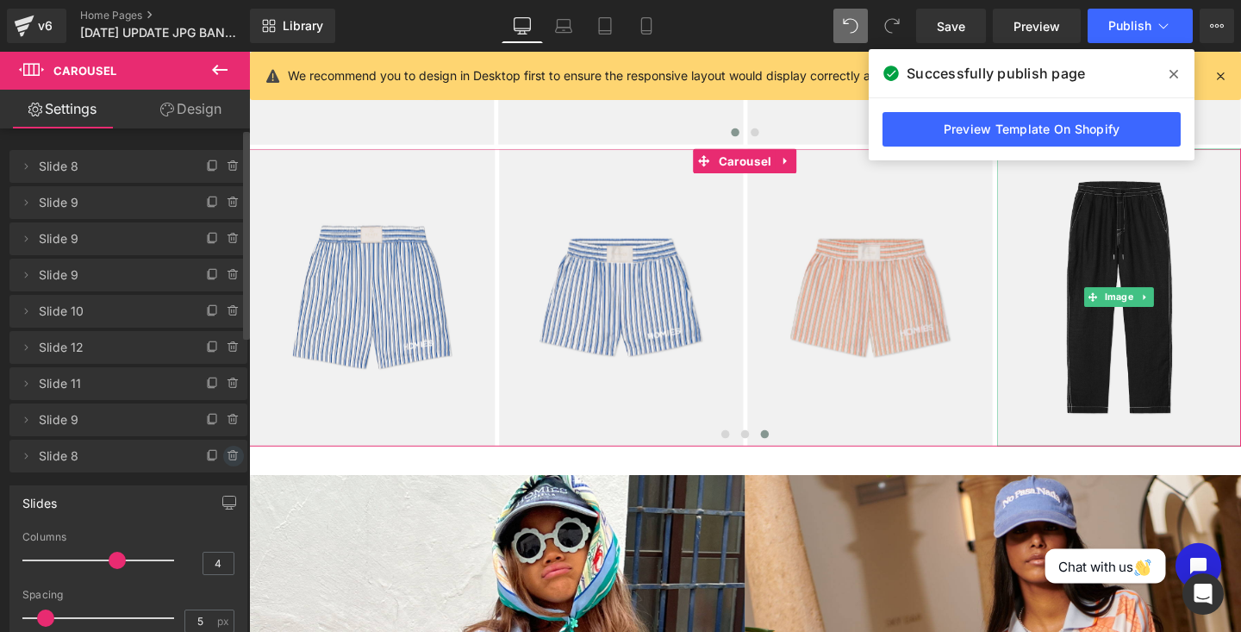
click at [227, 452] on icon at bounding box center [234, 456] width 14 height 14
click at [202, 455] on button "Delete" at bounding box center [215, 456] width 54 height 22
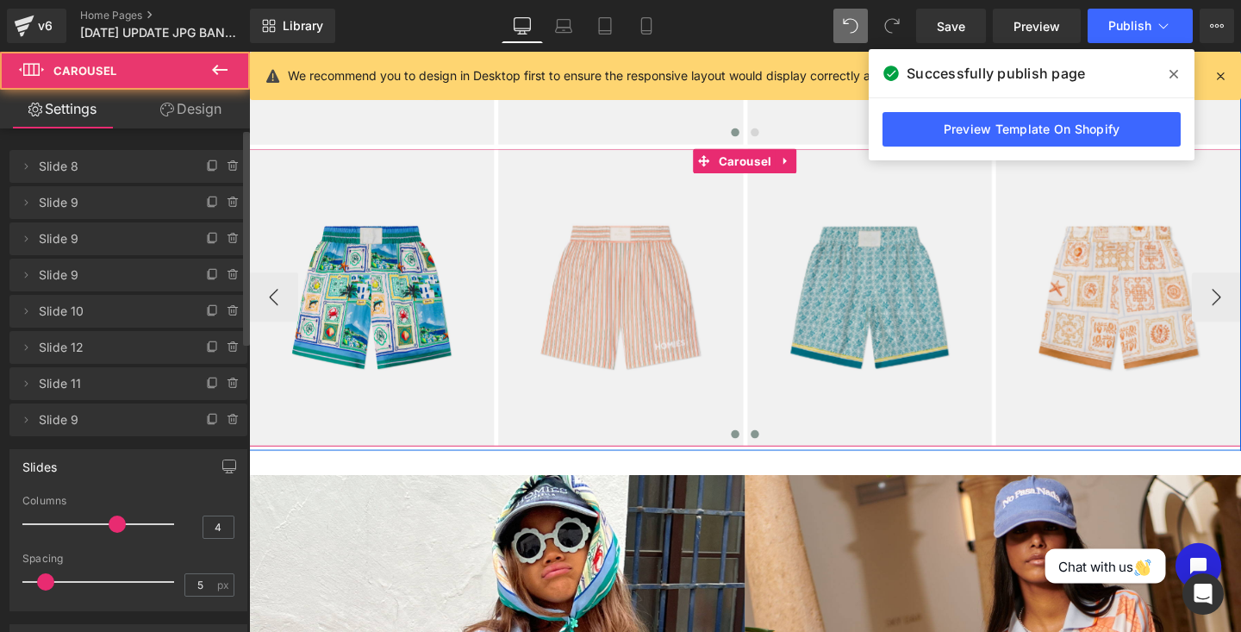
click at [781, 452] on span at bounding box center [780, 453] width 9 height 9
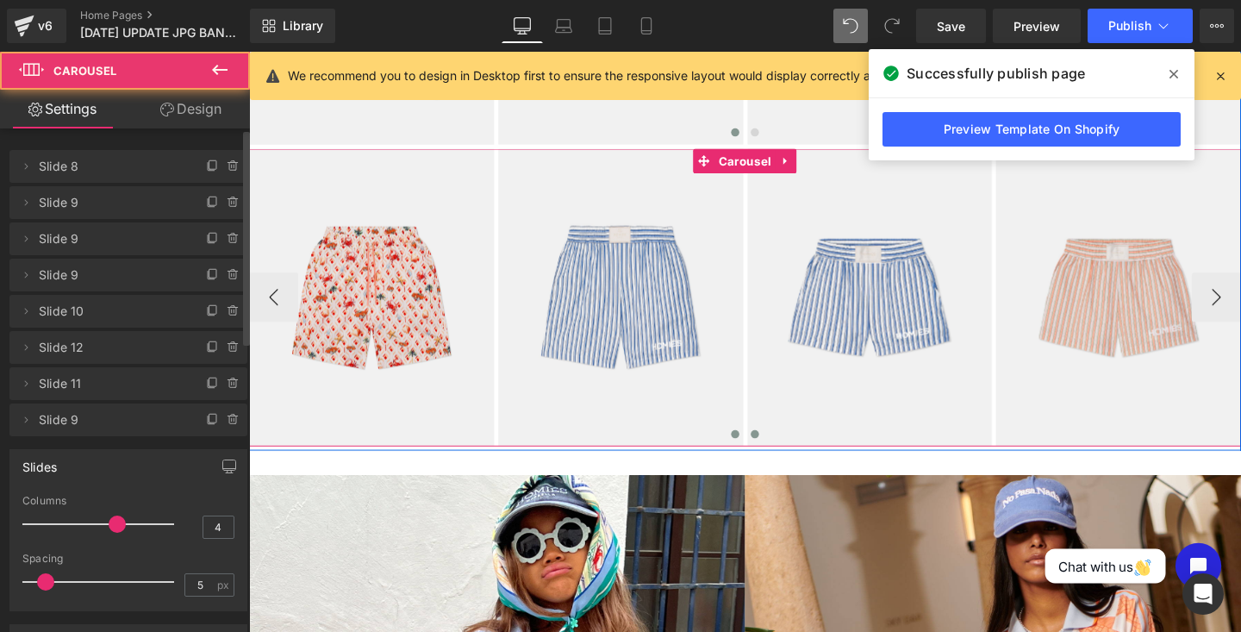
click at [756, 453] on span at bounding box center [760, 453] width 9 height 9
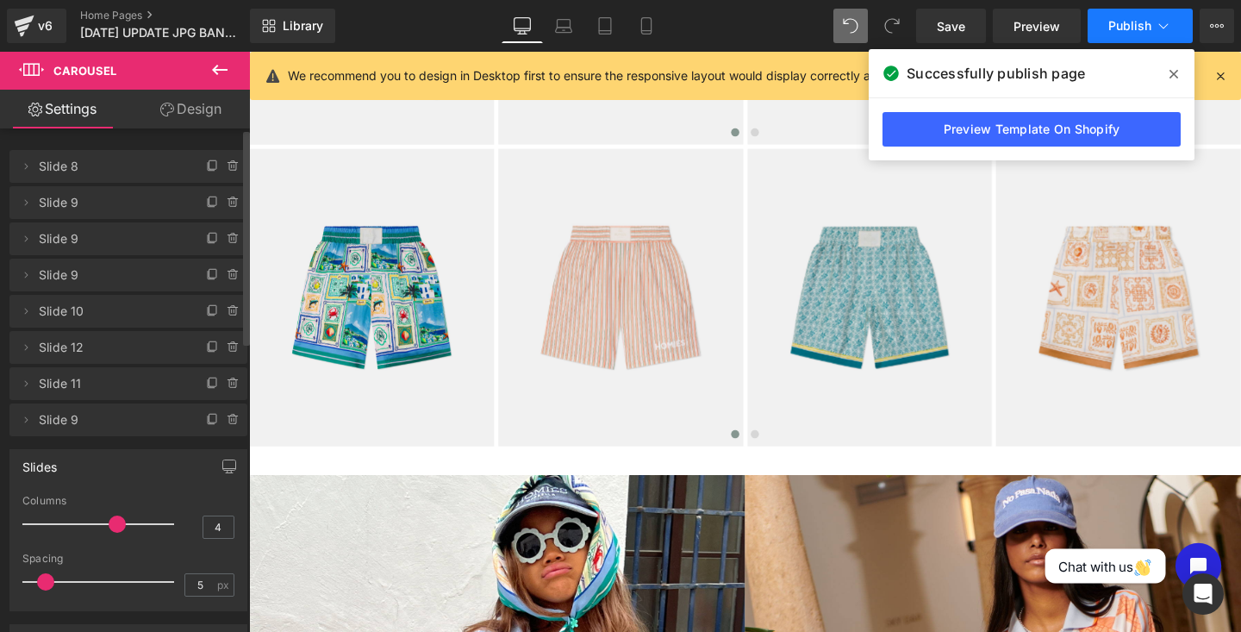
click at [1130, 12] on button "Publish" at bounding box center [1139, 26] width 105 height 34
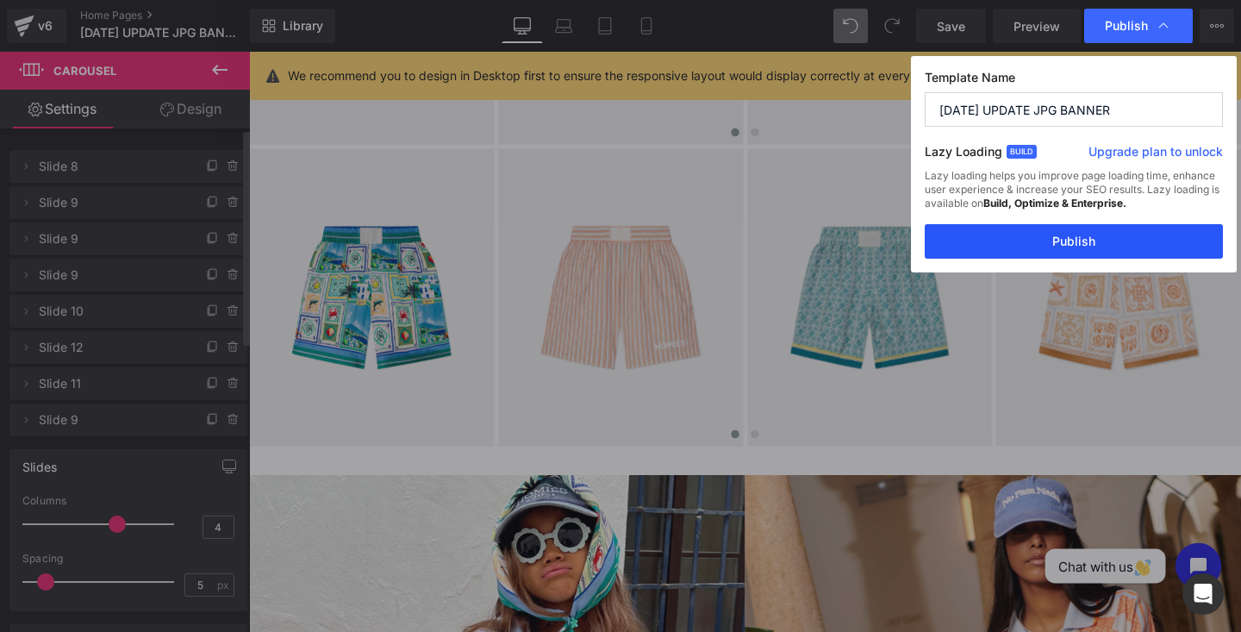
click at [1038, 234] on button "Publish" at bounding box center [1074, 241] width 298 height 34
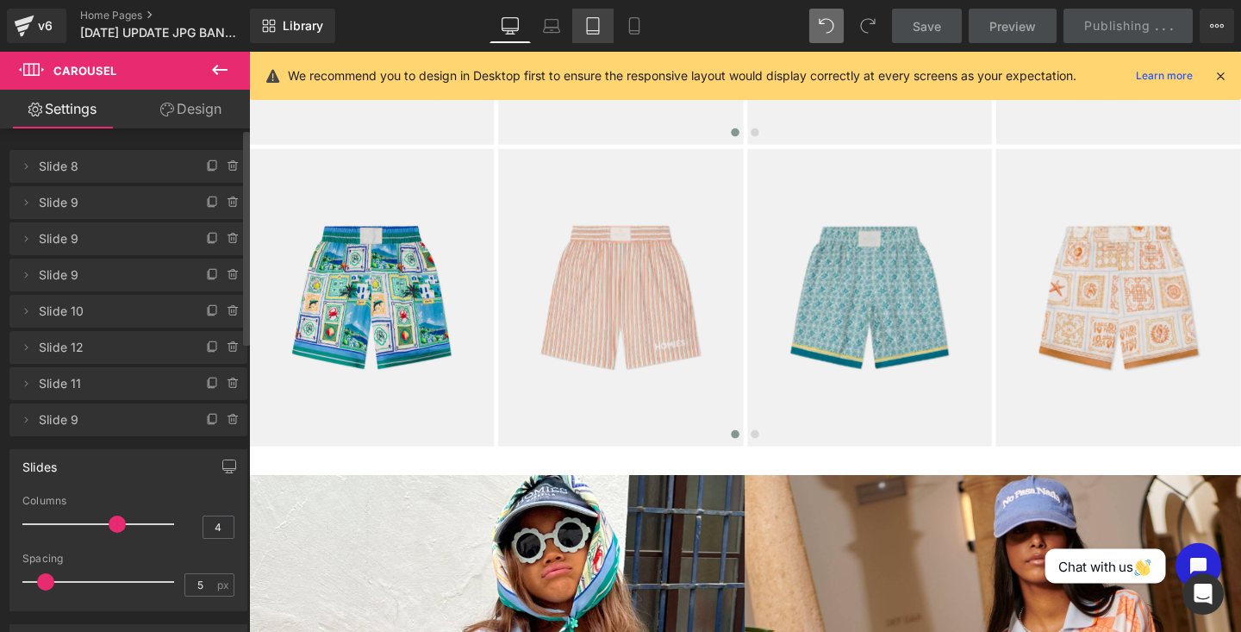
scroll to position [0, 0]
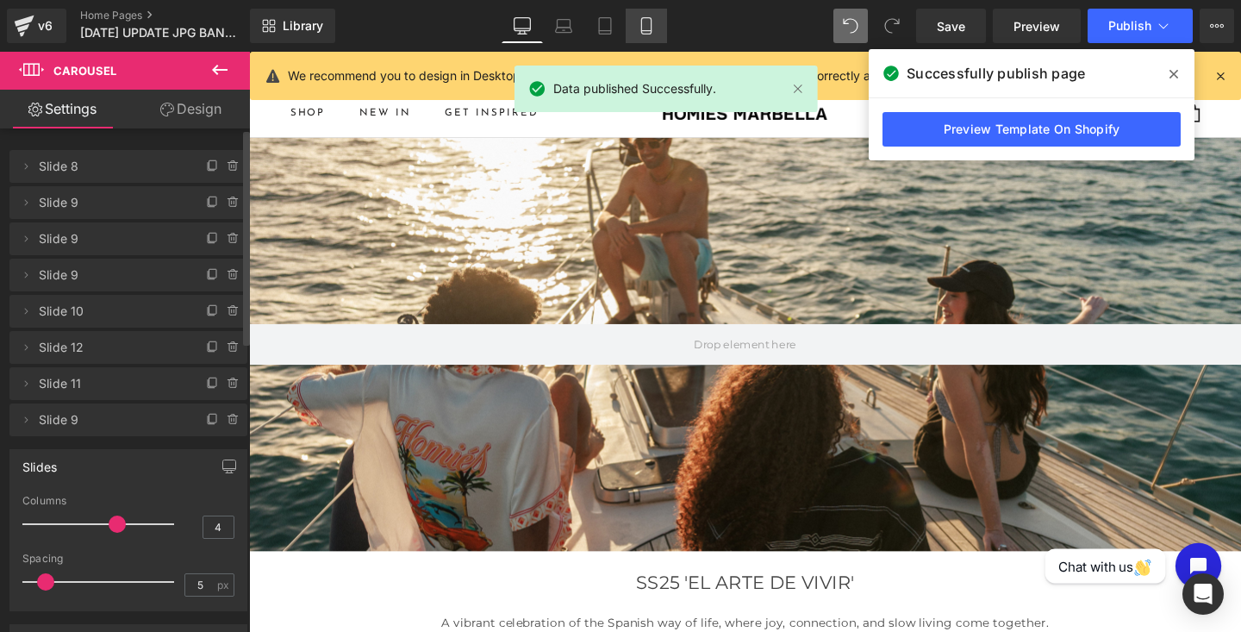
click at [651, 29] on icon at bounding box center [646, 25] width 17 height 17
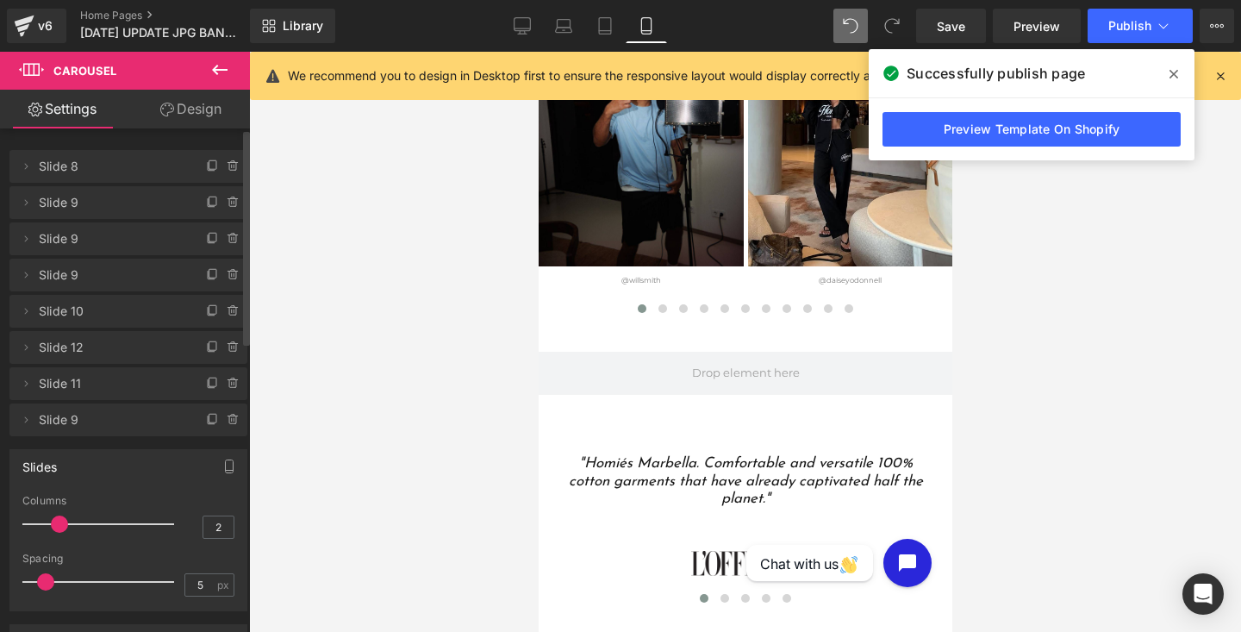
scroll to position [4991, 0]
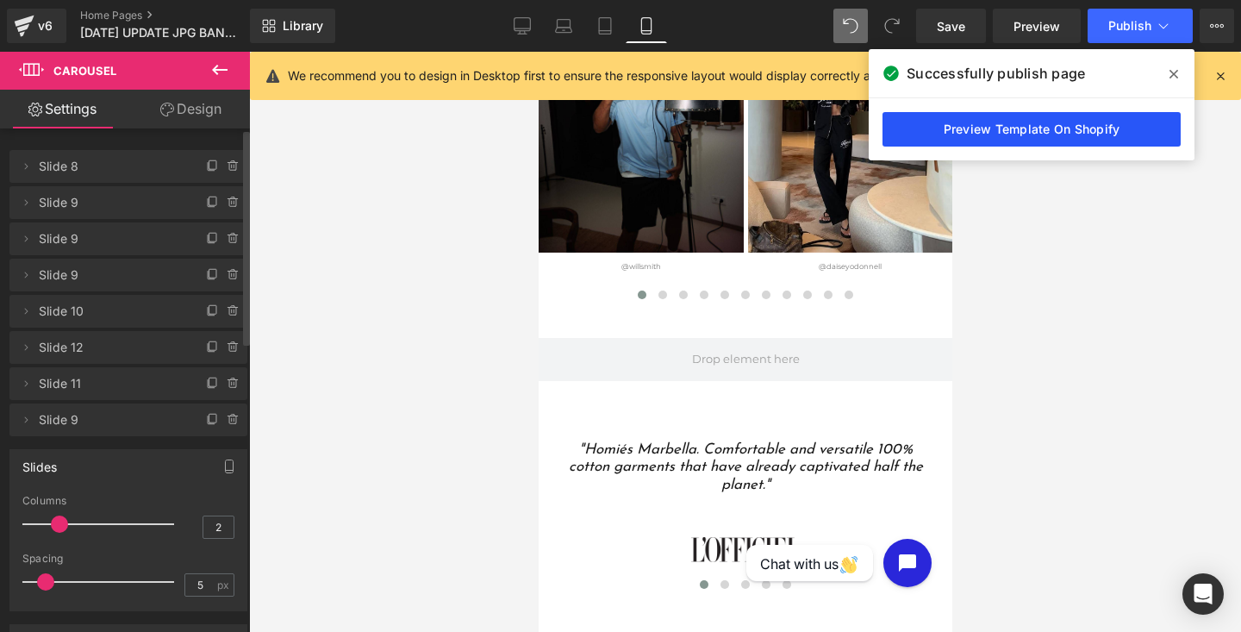
click at [962, 135] on link "Preview Template On Shopify" at bounding box center [1031, 129] width 298 height 34
